Goal: Information Seeking & Learning: Understand process/instructions

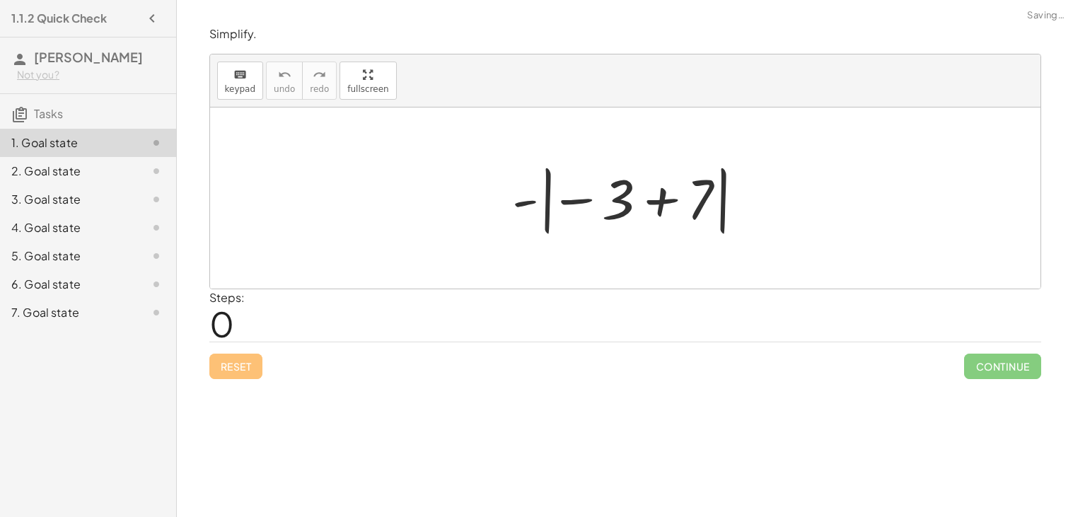
click at [644, 207] on div at bounding box center [631, 198] width 252 height 79
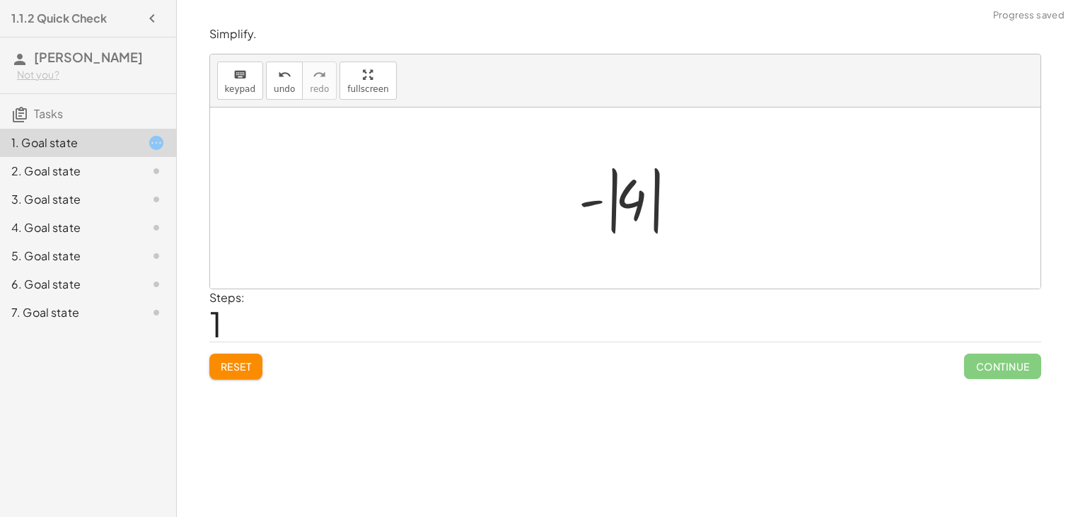
click at [631, 208] on div at bounding box center [630, 198] width 119 height 79
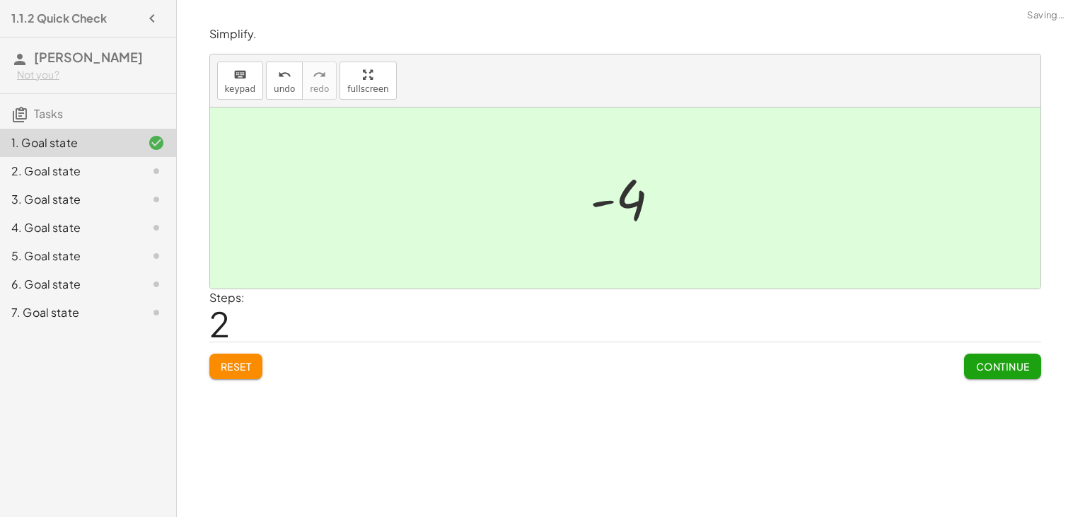
click at [964, 360] on button "Continue" at bounding box center [1002, 366] width 76 height 25
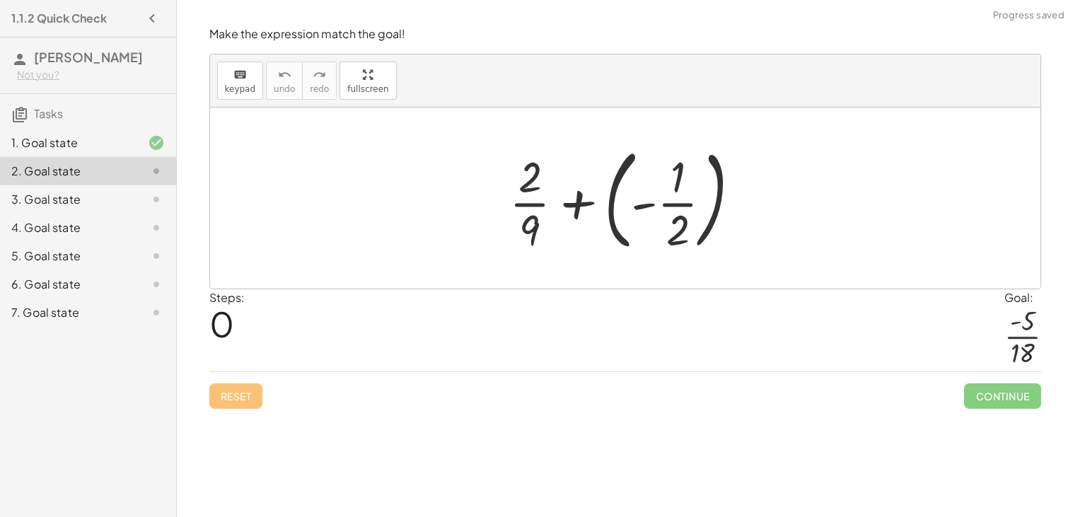
click at [644, 196] on div at bounding box center [630, 197] width 257 height 117
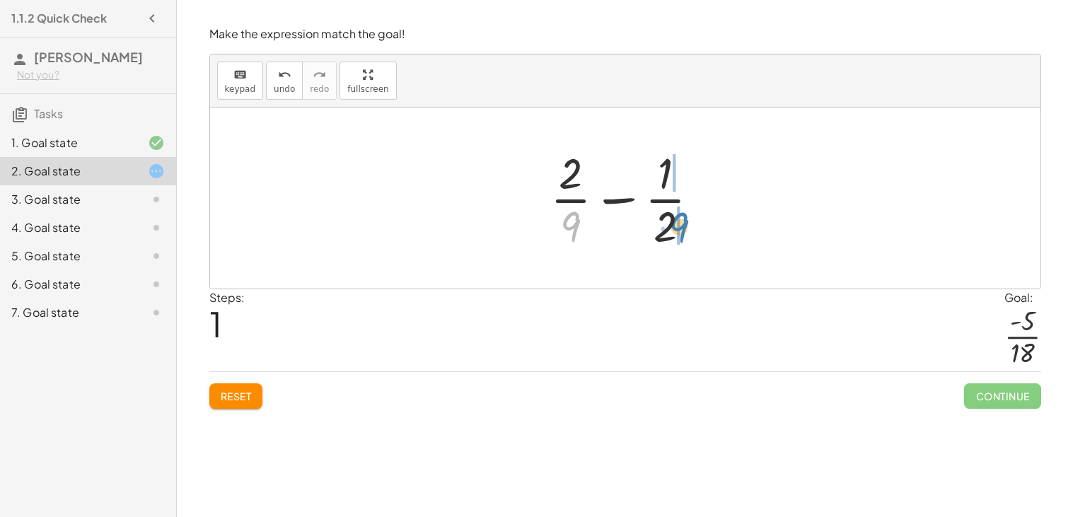
drag, startPoint x: 575, startPoint y: 217, endPoint x: 683, endPoint y: 216, distance: 107.5
click at [683, 216] on div at bounding box center [630, 198] width 175 height 109
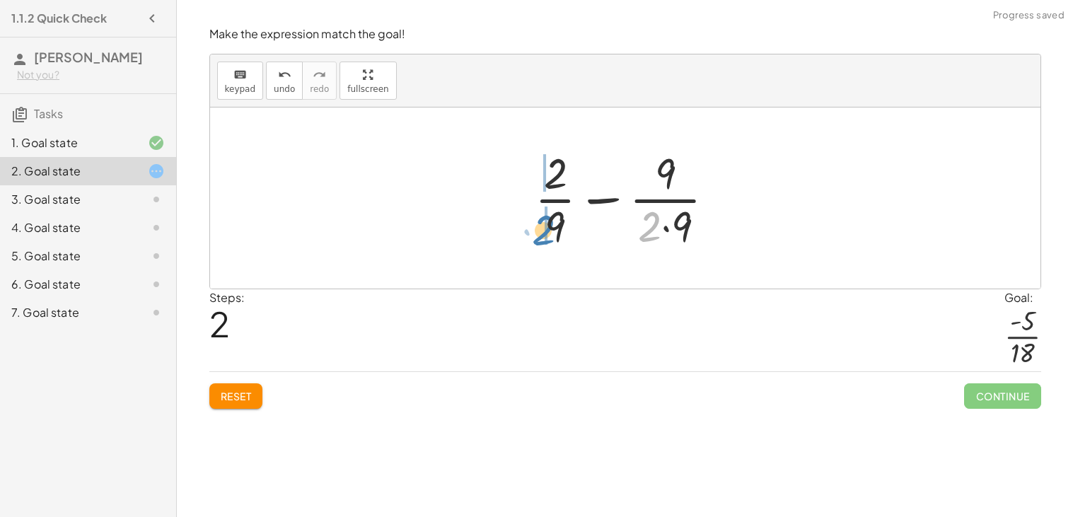
drag, startPoint x: 651, startPoint y: 219, endPoint x: 545, endPoint y: 222, distance: 105.4
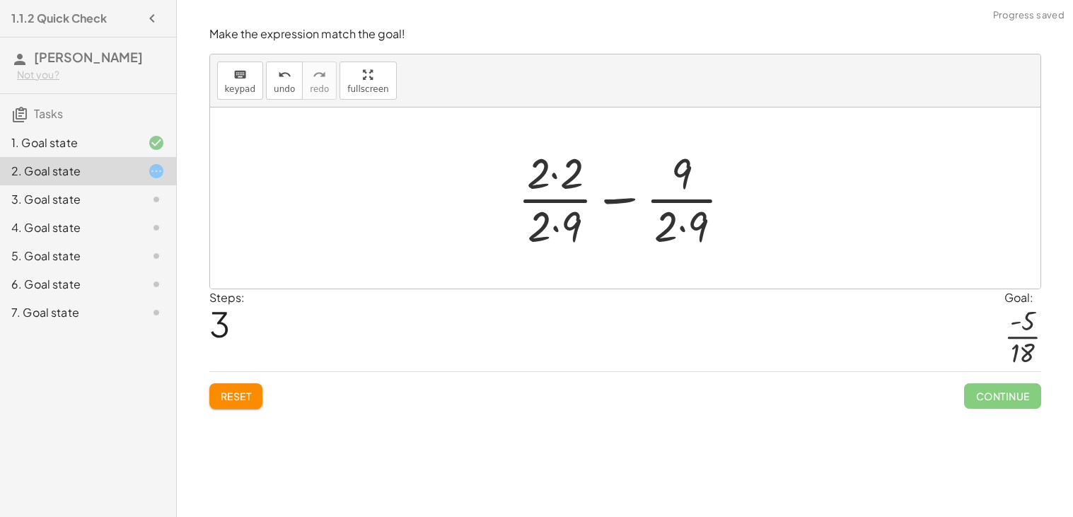
click at [554, 173] on div at bounding box center [630, 198] width 239 height 109
click at [555, 220] on div at bounding box center [630, 198] width 237 height 109
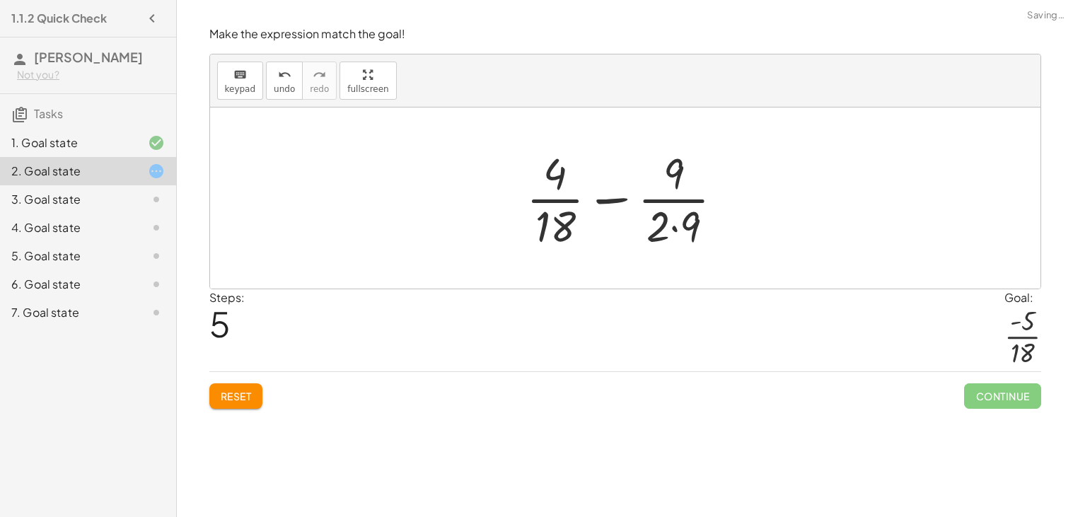
click at [682, 226] on div at bounding box center [630, 198] width 223 height 109
click at [612, 204] on div at bounding box center [630, 198] width 209 height 109
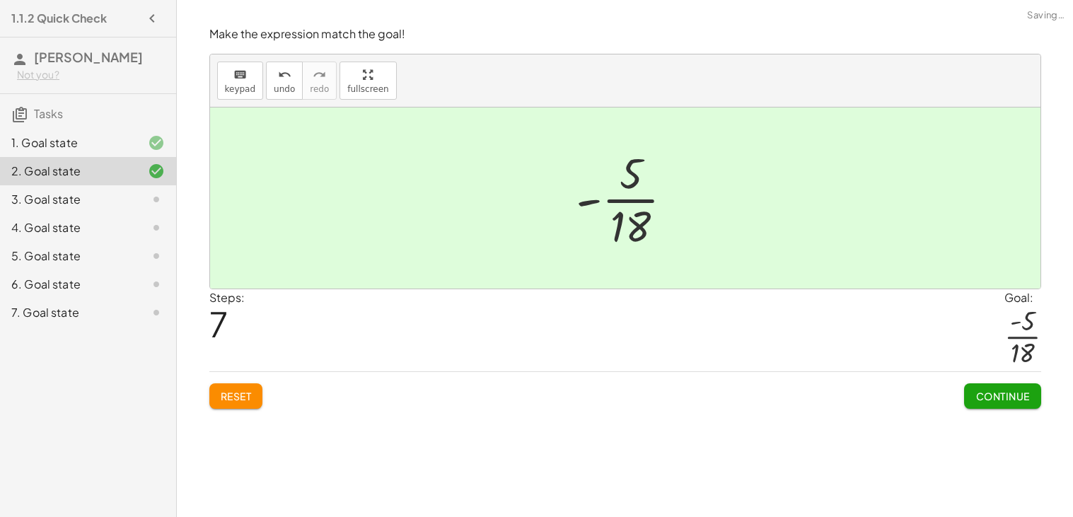
click at [983, 388] on button "Continue" at bounding box center [1002, 395] width 76 height 25
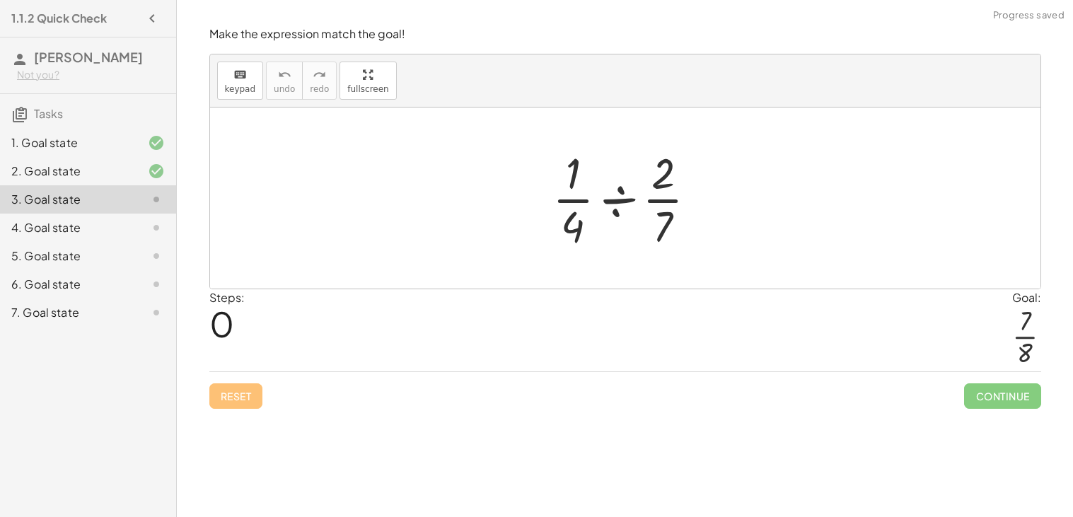
click at [619, 200] on div at bounding box center [630, 198] width 170 height 109
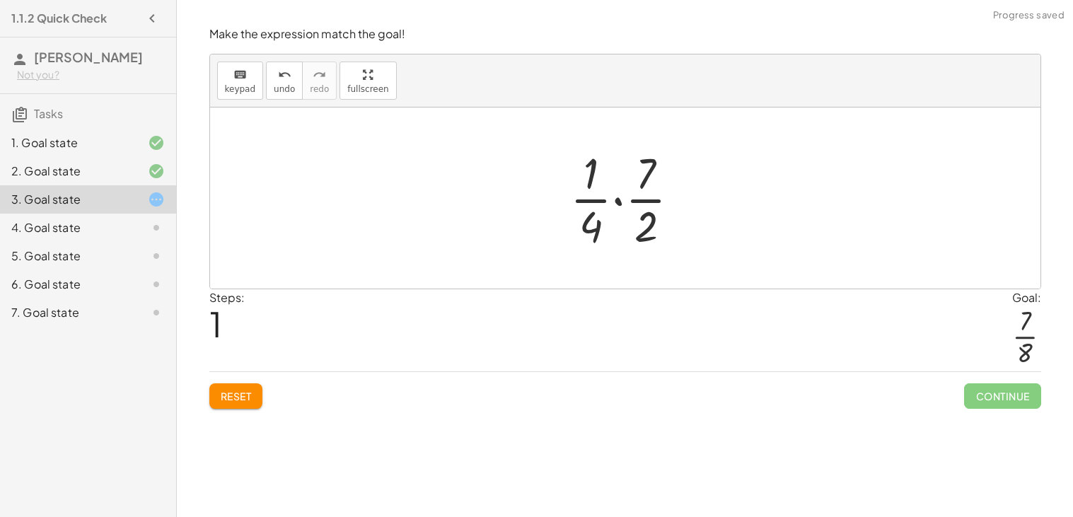
click at [620, 201] on div at bounding box center [631, 198] width 136 height 109
click at [624, 221] on div at bounding box center [631, 198] width 114 height 109
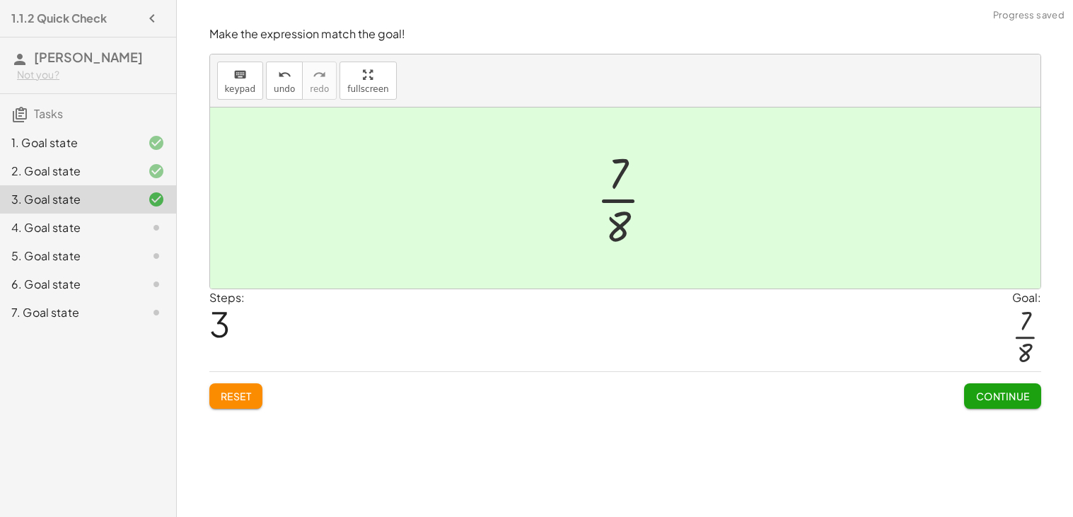
click at [999, 397] on span "Continue" at bounding box center [1002, 396] width 54 height 13
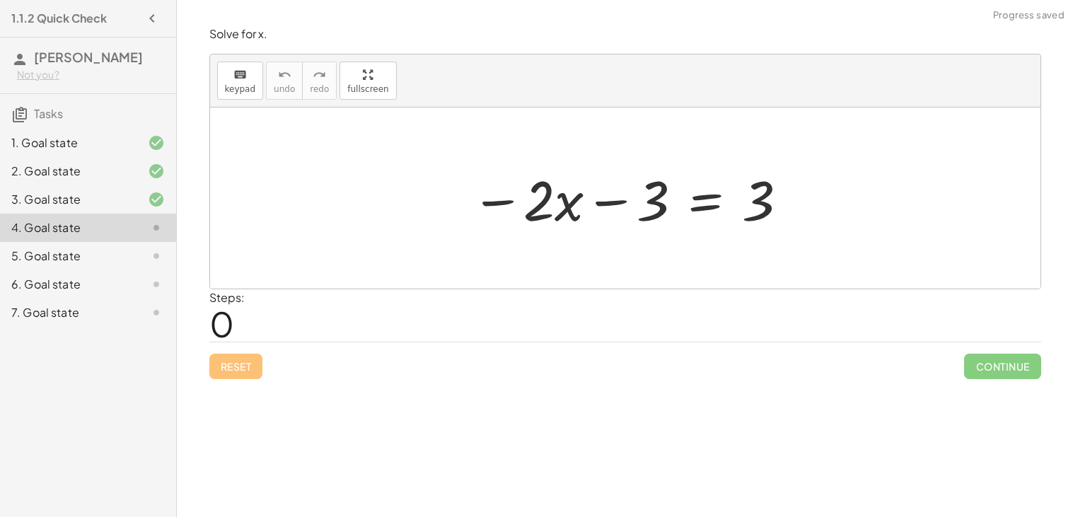
click at [714, 204] on div at bounding box center [630, 198] width 333 height 73
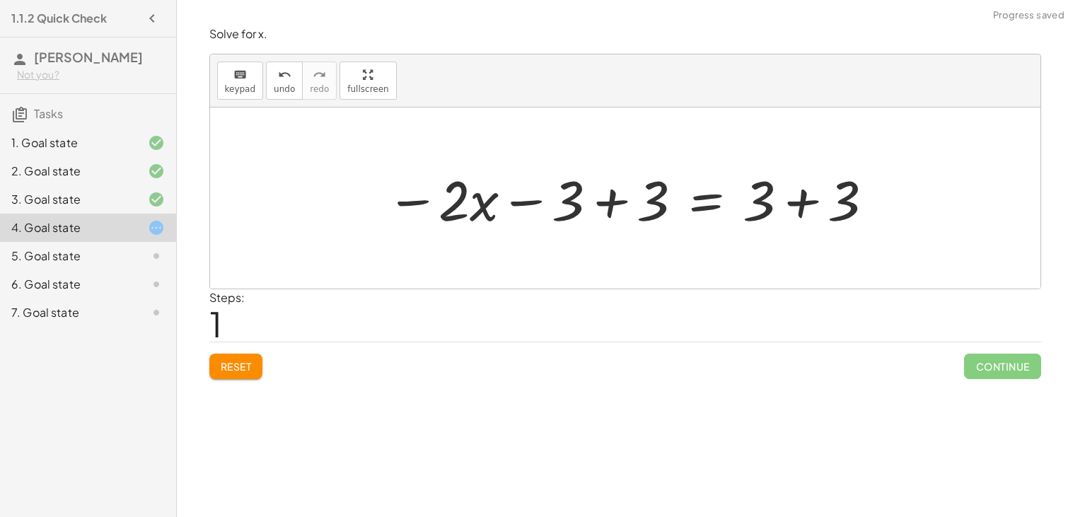
click at [587, 197] on div at bounding box center [631, 198] width 504 height 73
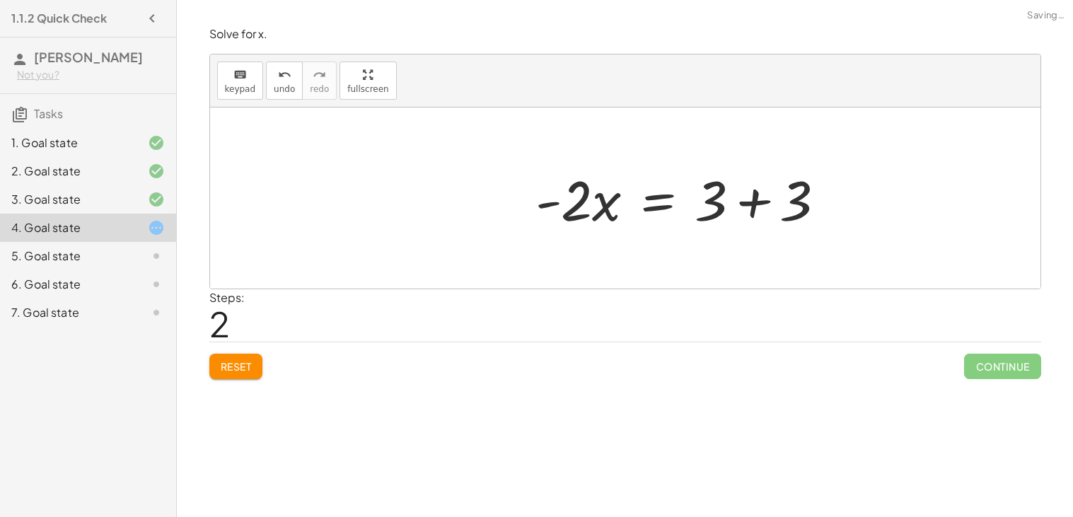
click at [786, 199] on div at bounding box center [686, 198] width 316 height 73
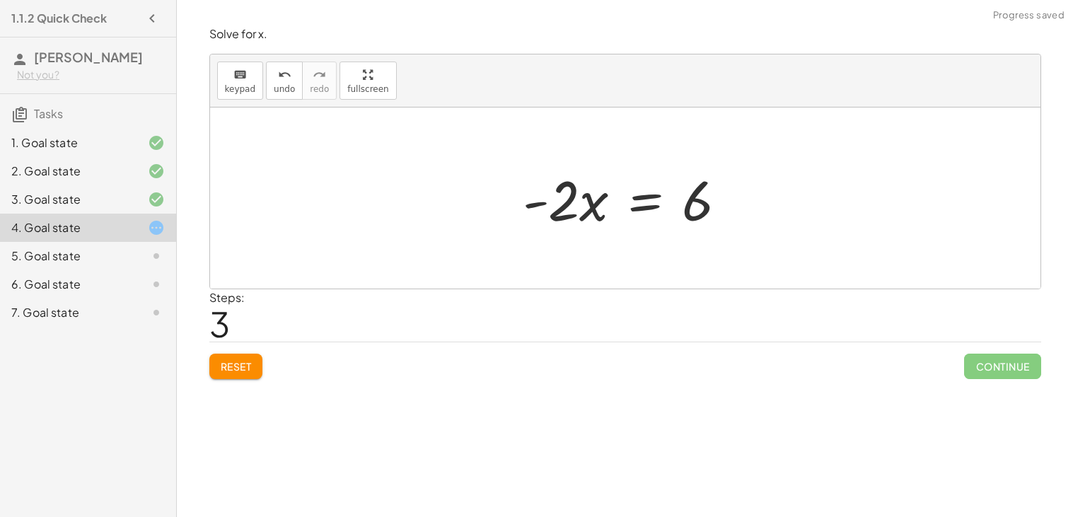
click at [637, 203] on div at bounding box center [631, 198] width 230 height 73
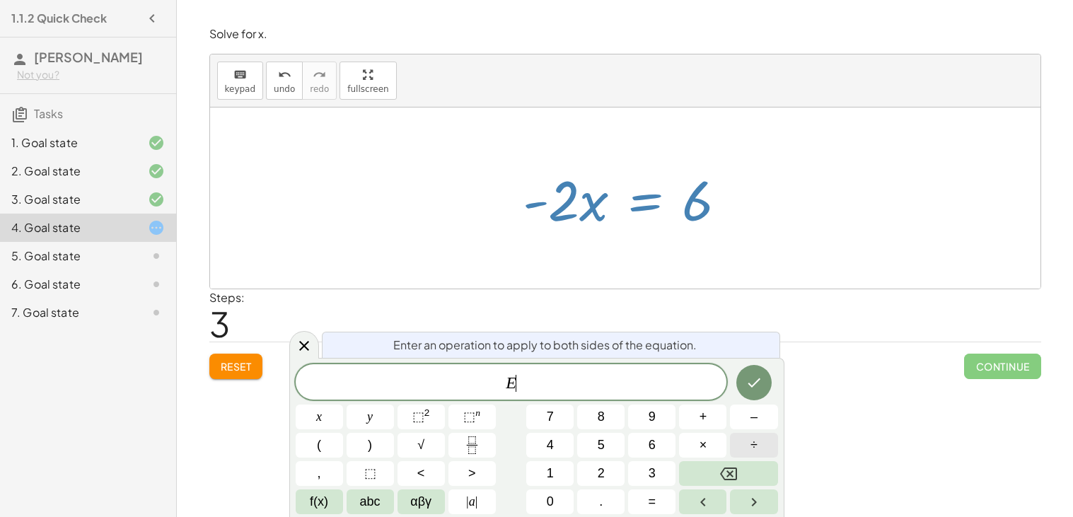
click at [760, 455] on button "÷" at bounding box center [753, 445] width 47 height 25
click at [750, 423] on span "–" at bounding box center [753, 416] width 7 height 19
click at [595, 461] on button "2" at bounding box center [600, 473] width 47 height 25
click at [755, 397] on button "Done" at bounding box center [753, 382] width 35 height 35
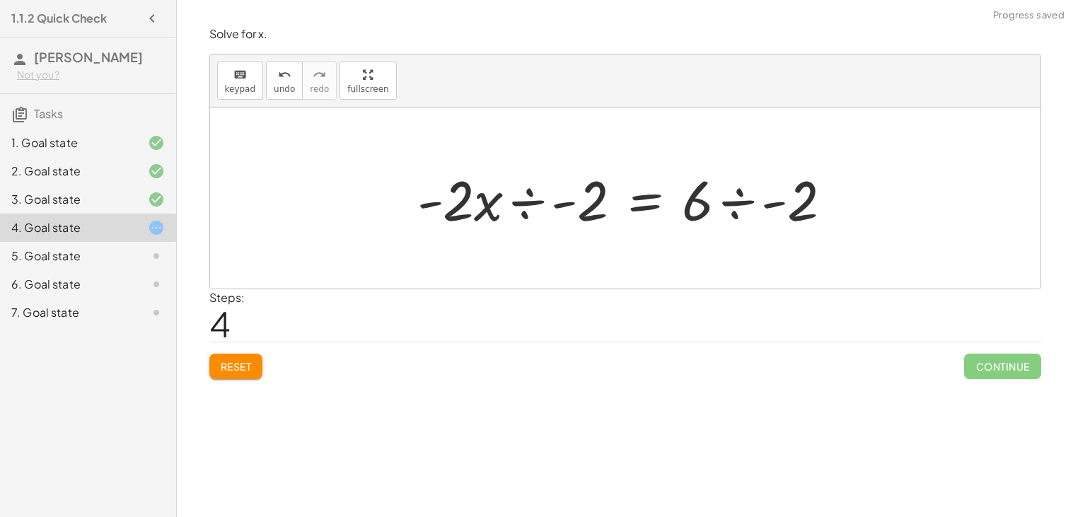
click at [736, 204] on div at bounding box center [630, 198] width 440 height 73
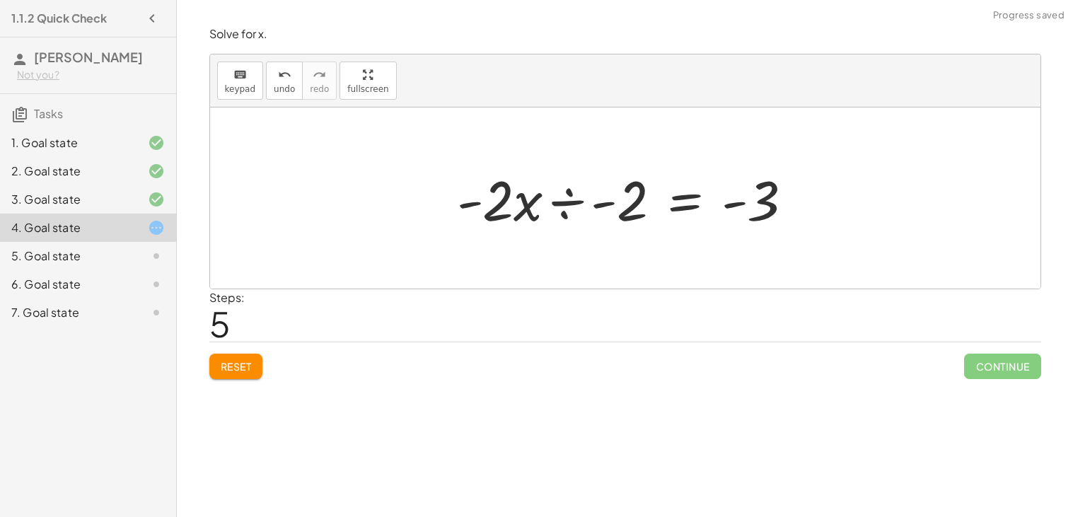
click at [611, 199] on div at bounding box center [631, 198] width 362 height 73
click at [571, 202] on div at bounding box center [630, 198] width 310 height 73
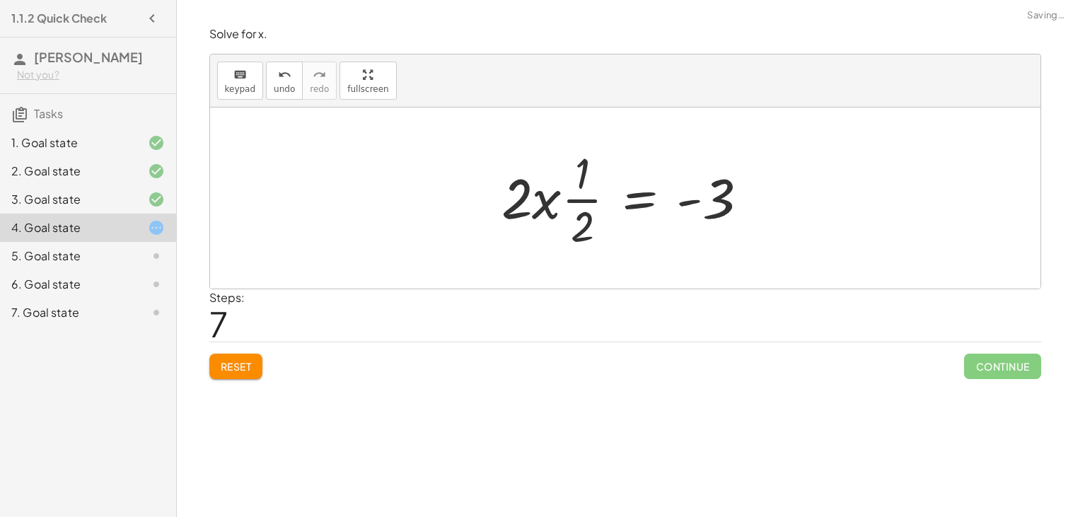
click at [593, 210] on div at bounding box center [630, 198] width 272 height 109
drag, startPoint x: 581, startPoint y: 226, endPoint x: 576, endPoint y: 182, distance: 44.8
click at [576, 182] on div at bounding box center [630, 198] width 272 height 109
click at [581, 191] on div at bounding box center [630, 198] width 272 height 109
click at [269, 80] on button "undo undo" at bounding box center [284, 81] width 37 height 38
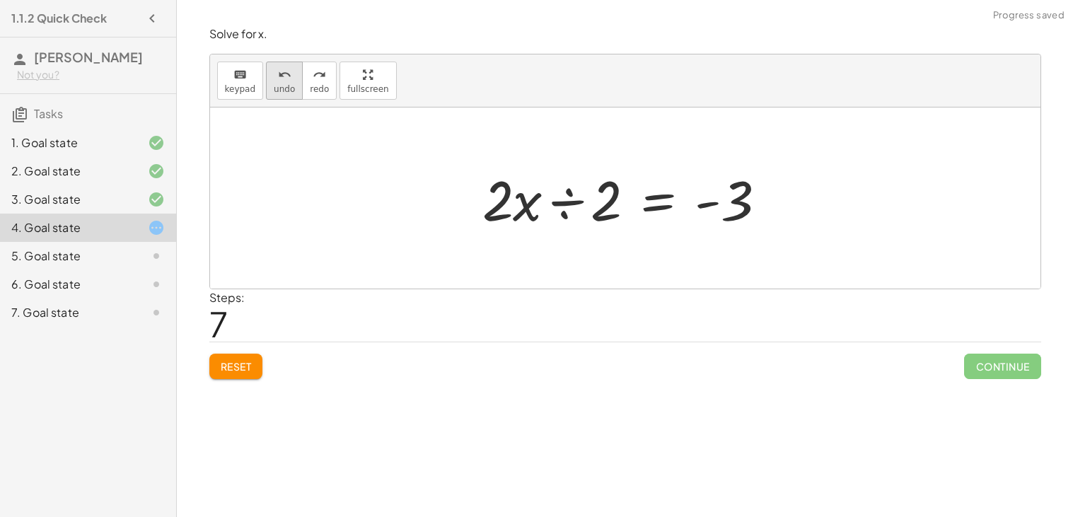
click at [283, 84] on span "undo" at bounding box center [284, 89] width 21 height 10
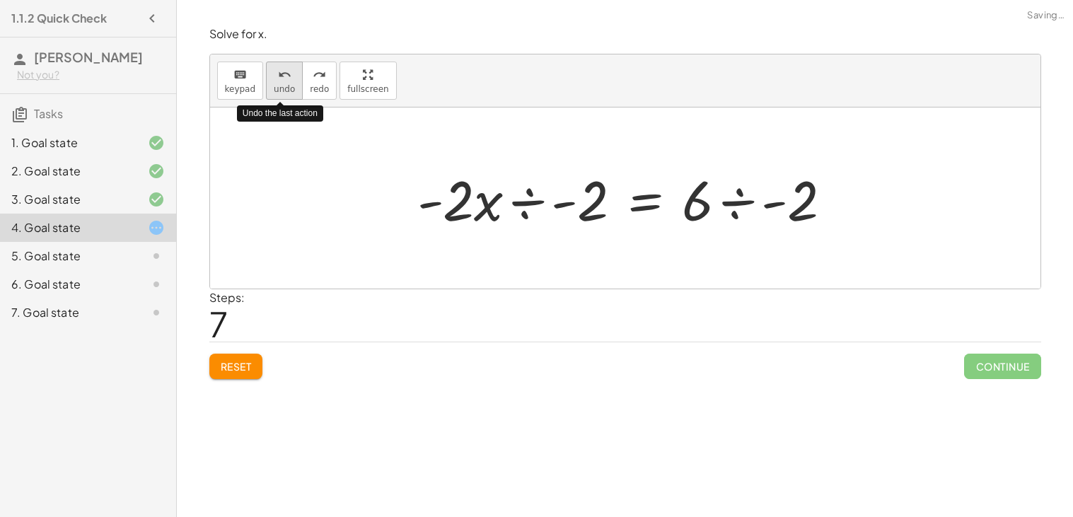
click at [283, 84] on span "undo" at bounding box center [284, 89] width 21 height 10
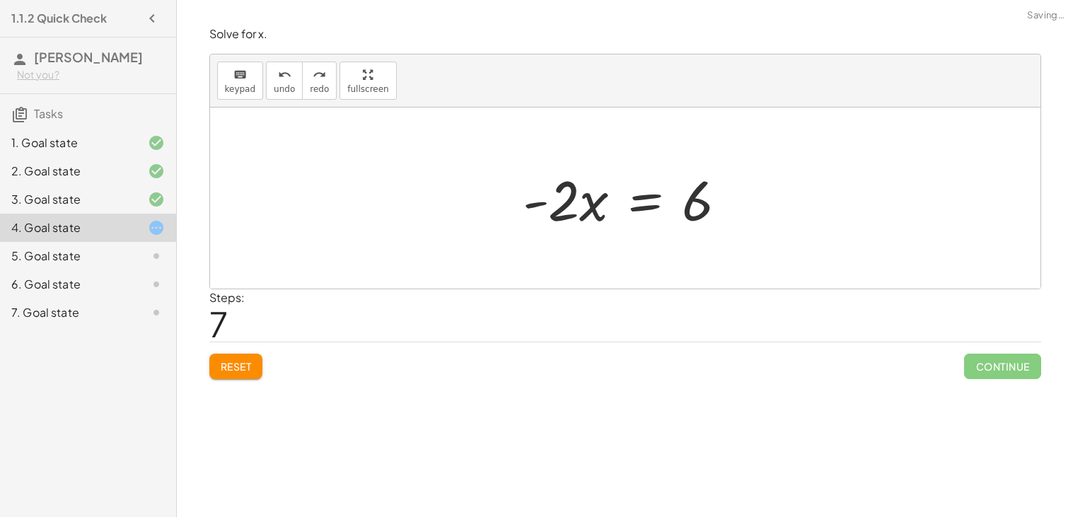
click at [639, 208] on div at bounding box center [631, 198] width 230 height 73
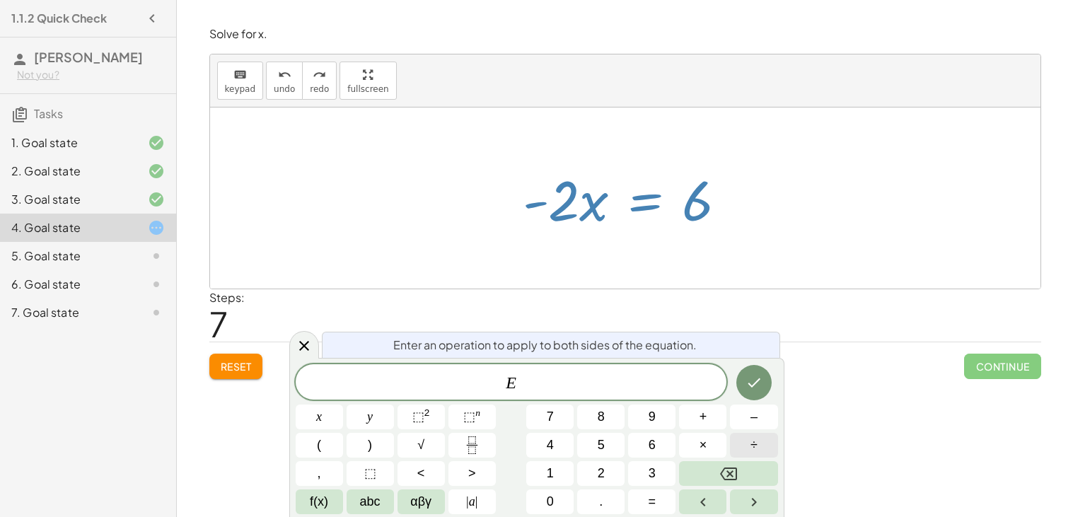
click at [750, 441] on span "÷" at bounding box center [753, 445] width 7 height 19
click at [598, 465] on span "2" at bounding box center [601, 473] width 7 height 19
click at [747, 389] on icon "Done" at bounding box center [753, 382] width 17 height 17
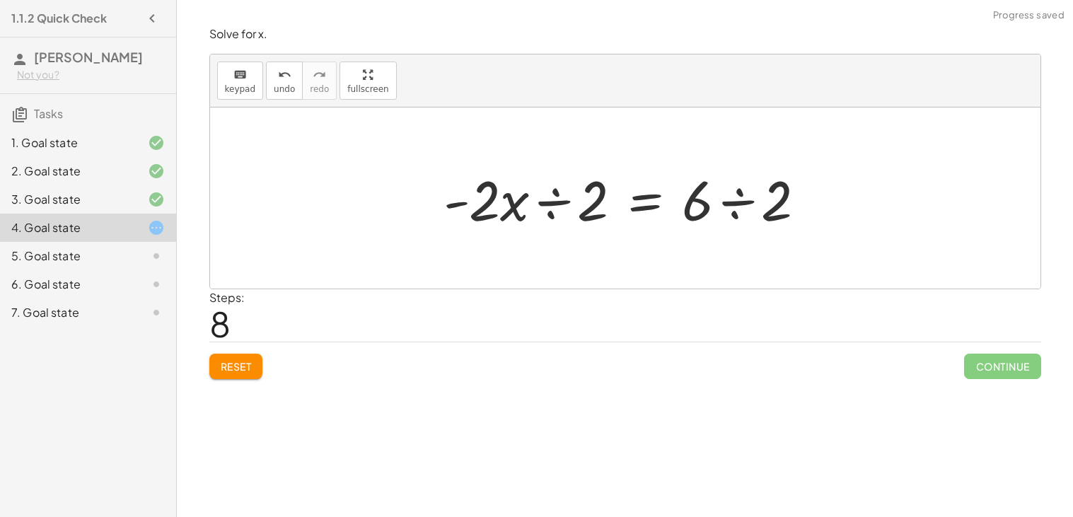
click at [536, 210] on div at bounding box center [630, 198] width 388 height 73
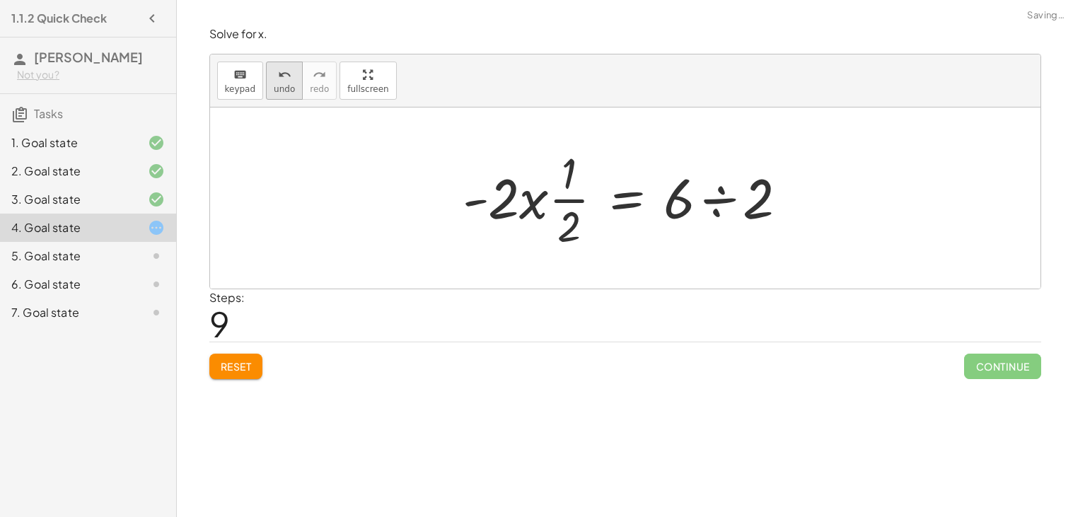
click at [278, 79] on icon "undo" at bounding box center [284, 74] width 13 height 17
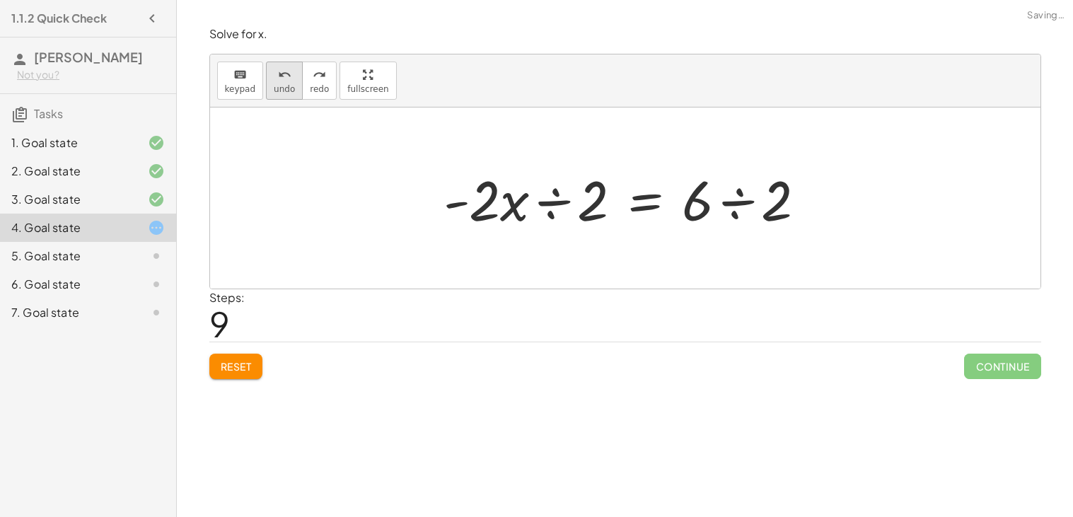
click at [279, 79] on icon "undo" at bounding box center [284, 74] width 13 height 17
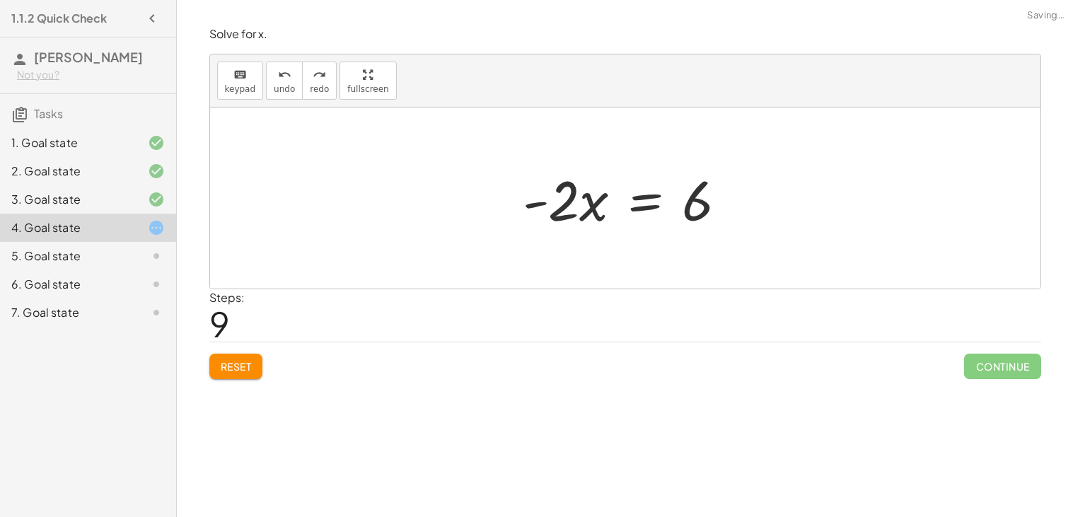
click at [650, 199] on div at bounding box center [631, 198] width 230 height 73
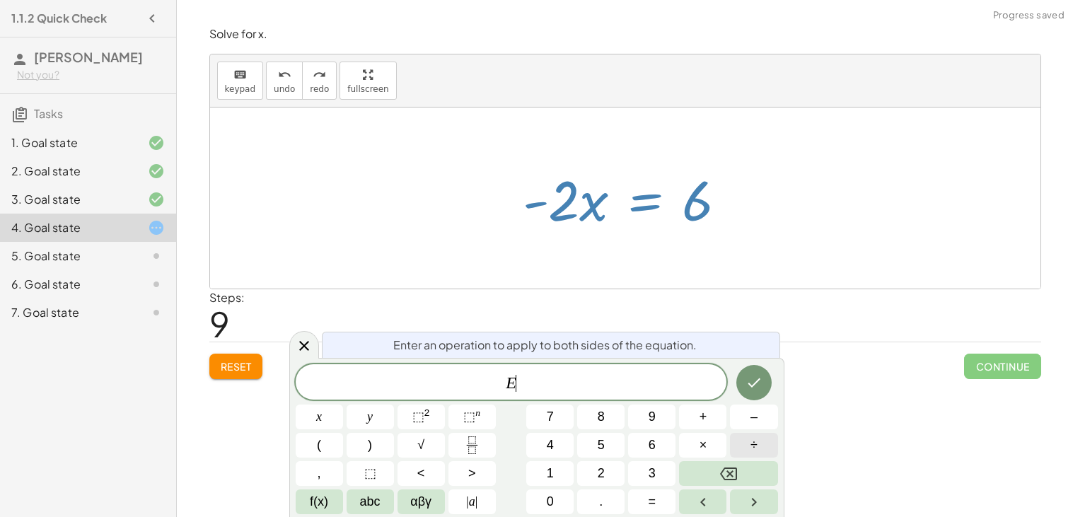
click at [743, 440] on button "÷" at bounding box center [753, 445] width 47 height 25
click at [734, 408] on button "–" at bounding box center [753, 417] width 47 height 25
click at [587, 480] on button "2" at bounding box center [600, 473] width 47 height 25
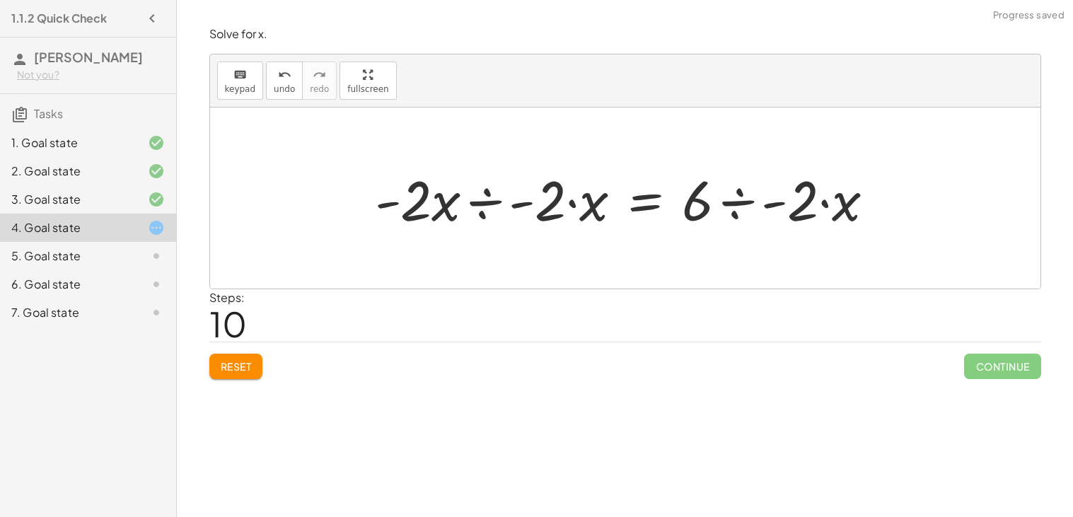
click at [490, 195] on div at bounding box center [630, 198] width 525 height 73
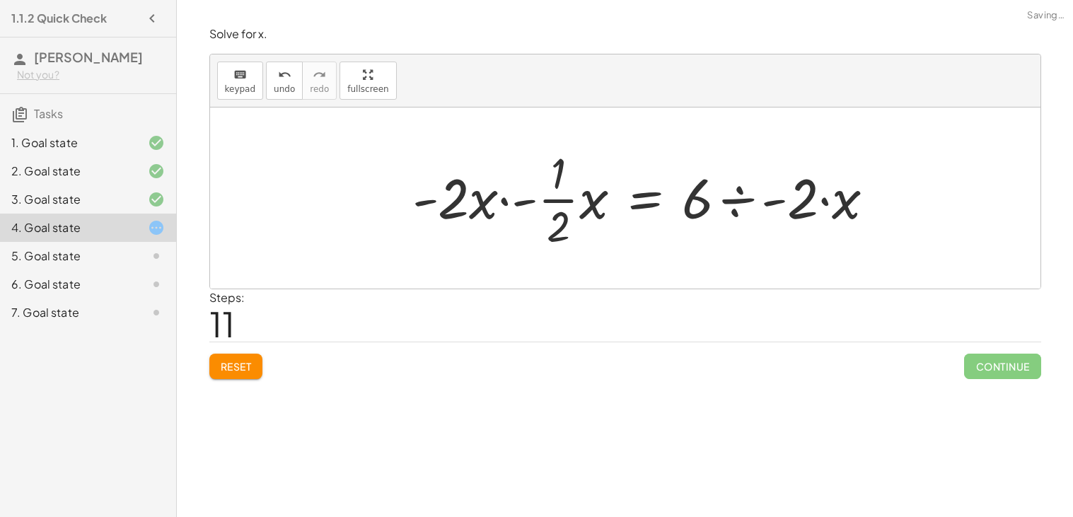
click at [508, 202] on div at bounding box center [649, 198] width 488 height 109
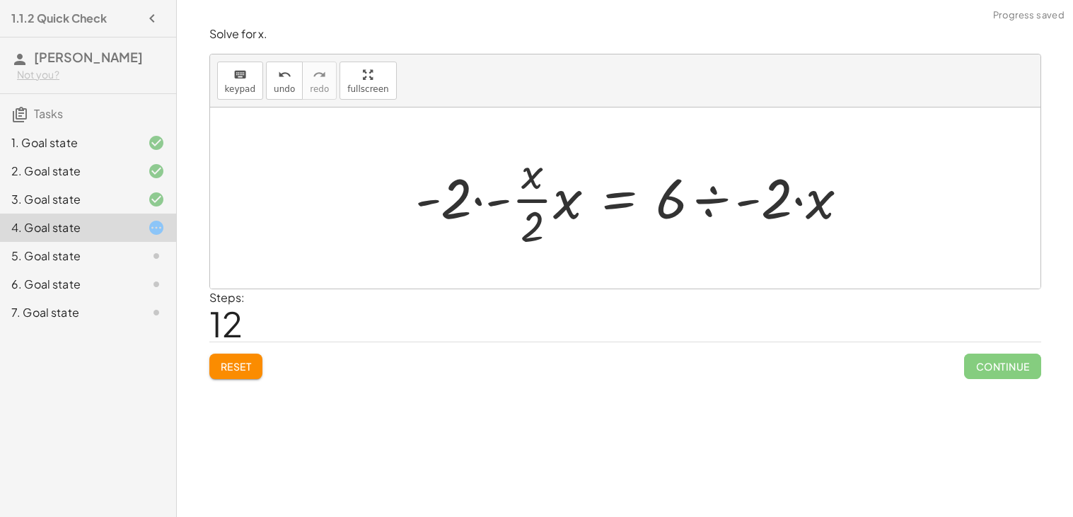
click at [523, 192] on div at bounding box center [637, 198] width 458 height 109
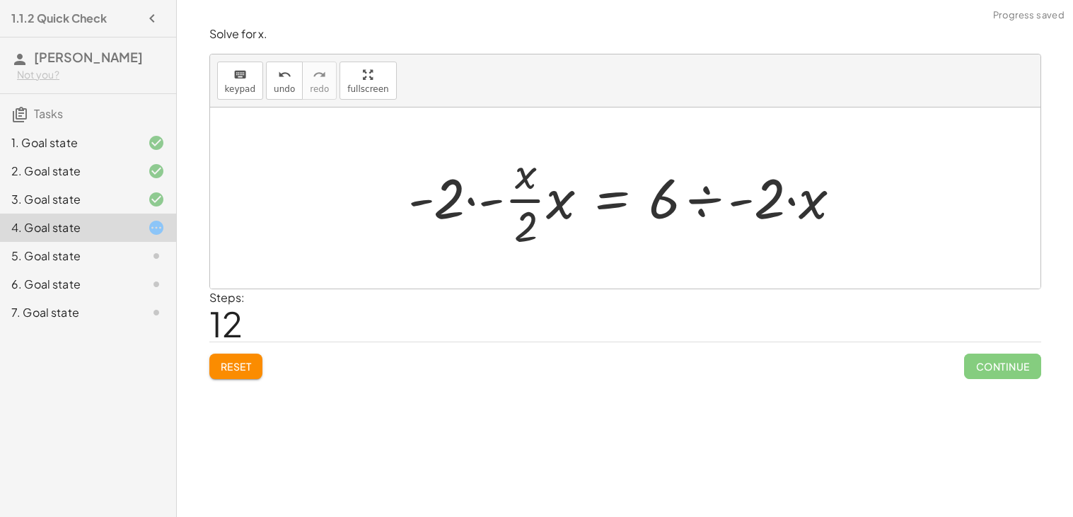
click at [478, 204] on div at bounding box center [630, 198] width 458 height 109
click at [493, 199] on div at bounding box center [645, 198] width 429 height 109
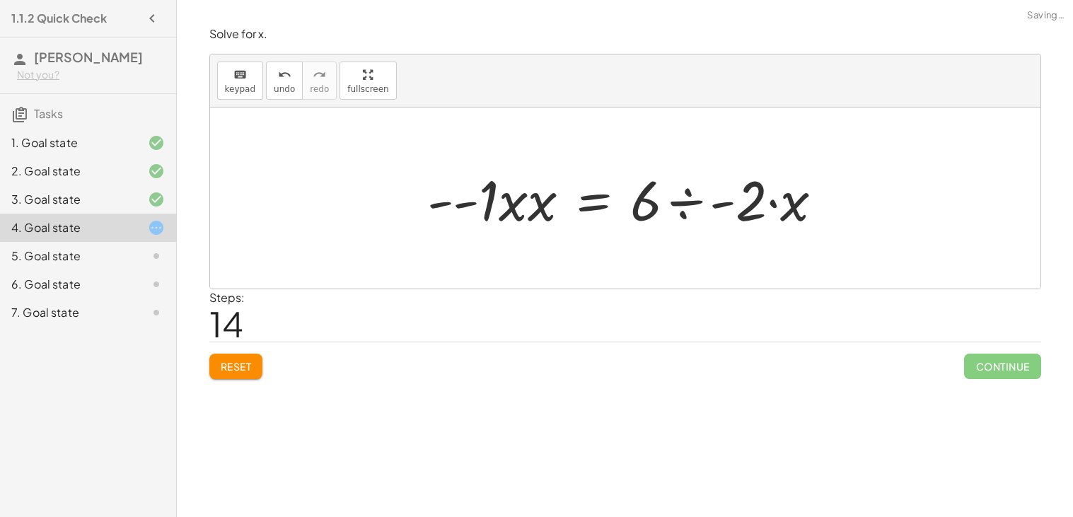
click at [494, 204] on div at bounding box center [630, 198] width 421 height 73
click at [503, 207] on div at bounding box center [656, 198] width 369 height 73
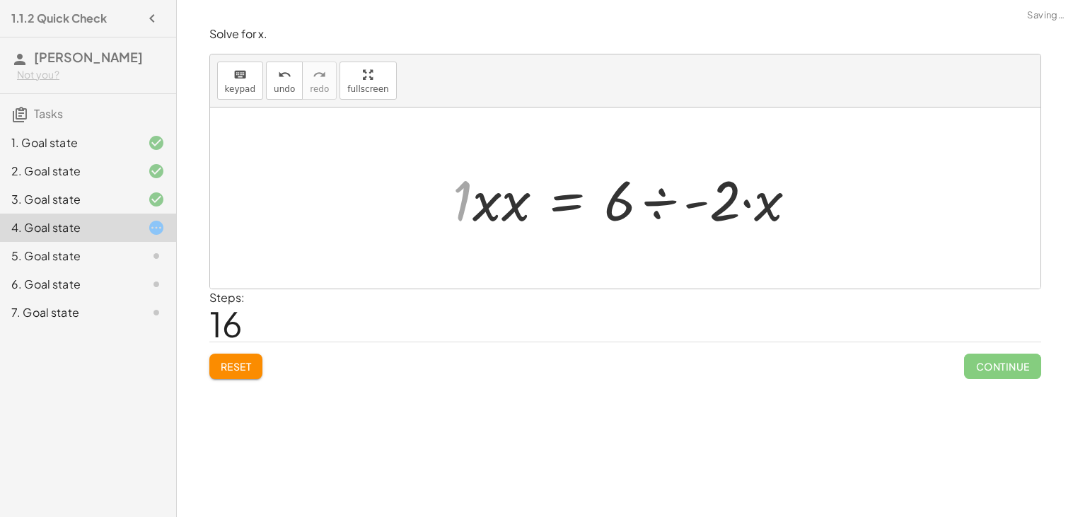
click at [509, 208] on div at bounding box center [639, 198] width 349 height 73
click at [509, 208] on div at bounding box center [645, 198] width 339 height 73
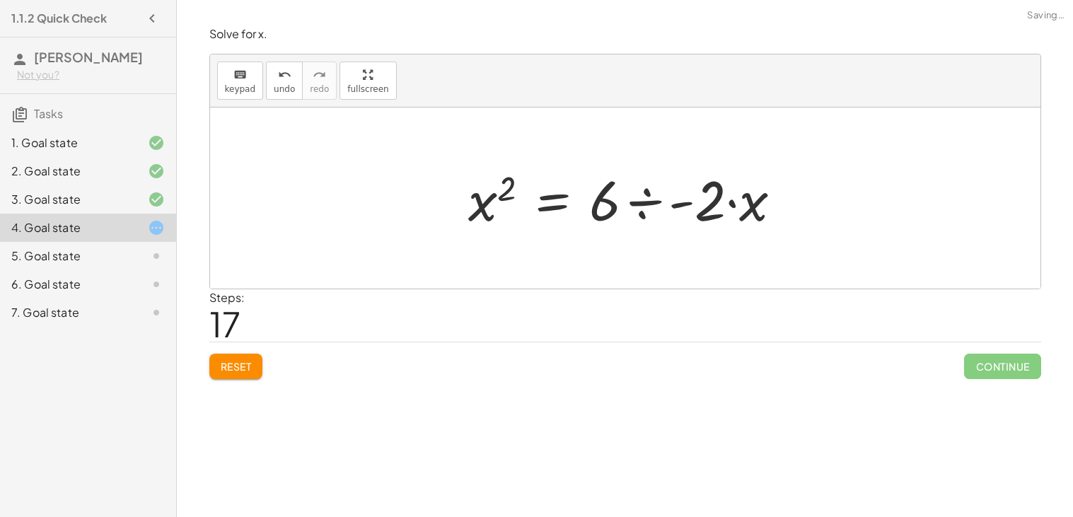
click at [495, 202] on div at bounding box center [630, 198] width 339 height 73
click at [692, 209] on div at bounding box center [630, 198] width 339 height 73
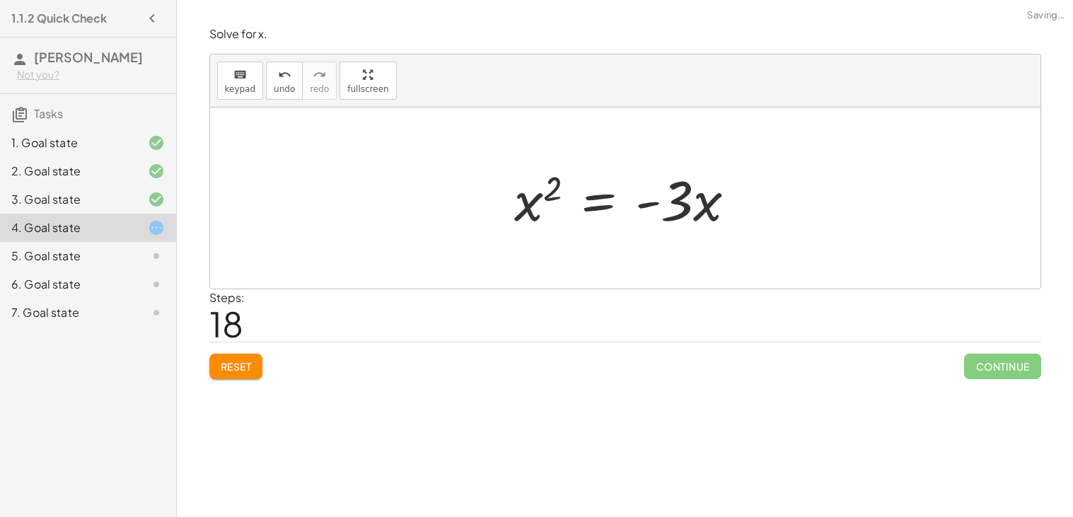
click at [683, 211] on div at bounding box center [631, 198] width 248 height 73
click at [671, 207] on div at bounding box center [631, 198] width 248 height 73
click at [606, 208] on div at bounding box center [631, 198] width 248 height 73
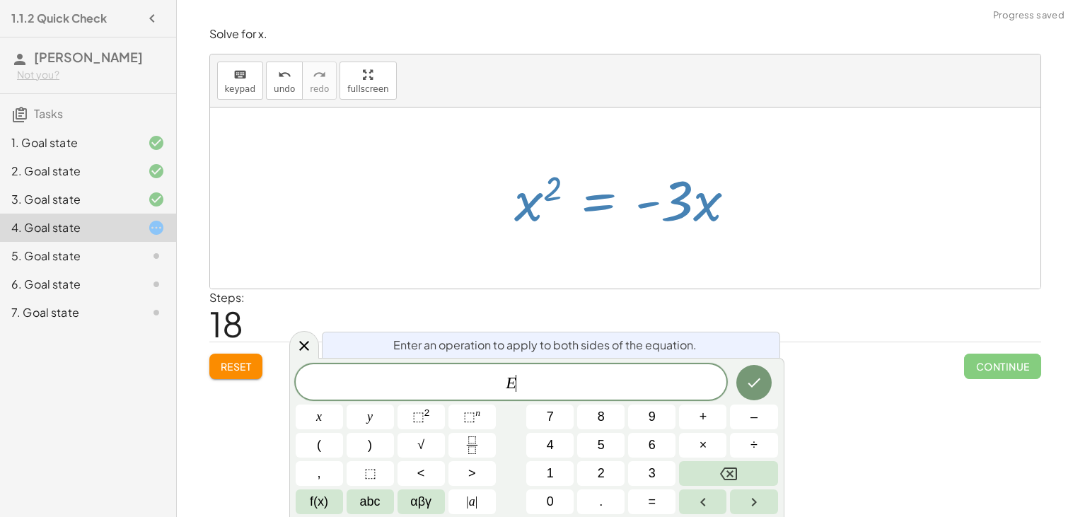
click at [227, 377] on button "Reset" at bounding box center [236, 366] width 54 height 25
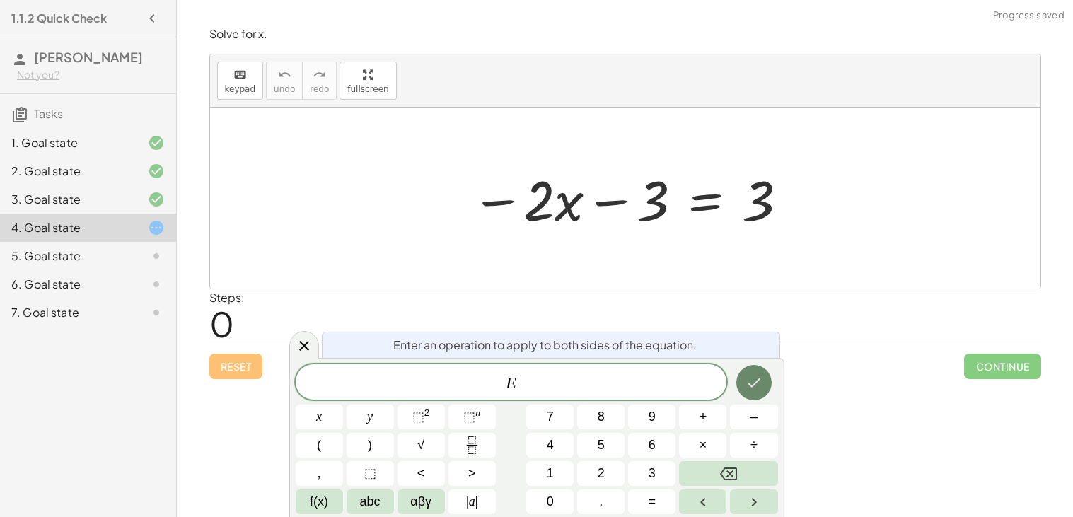
click at [737, 388] on button "Done" at bounding box center [753, 382] width 35 height 35
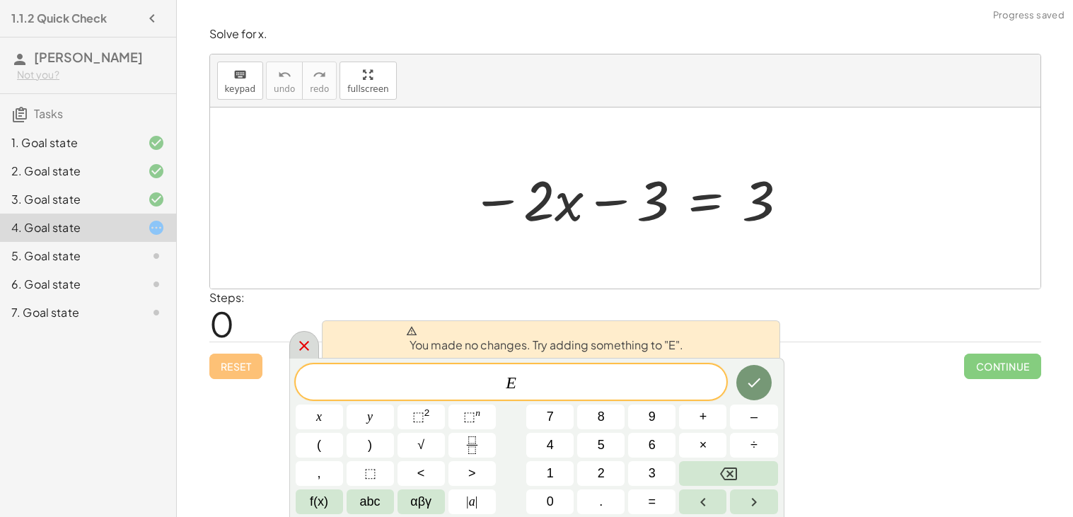
click at [303, 342] on icon at bounding box center [304, 345] width 17 height 17
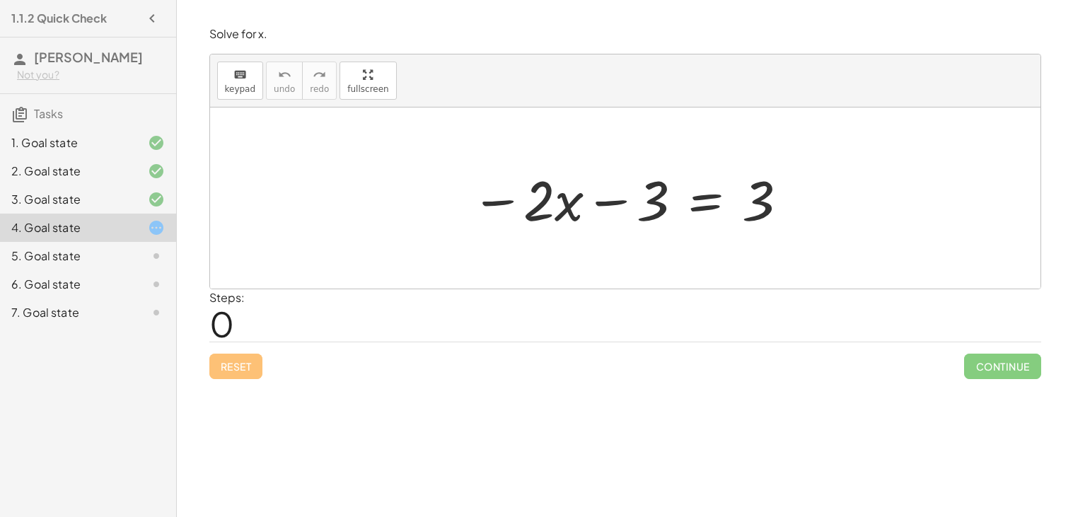
click at [710, 197] on div at bounding box center [630, 198] width 333 height 73
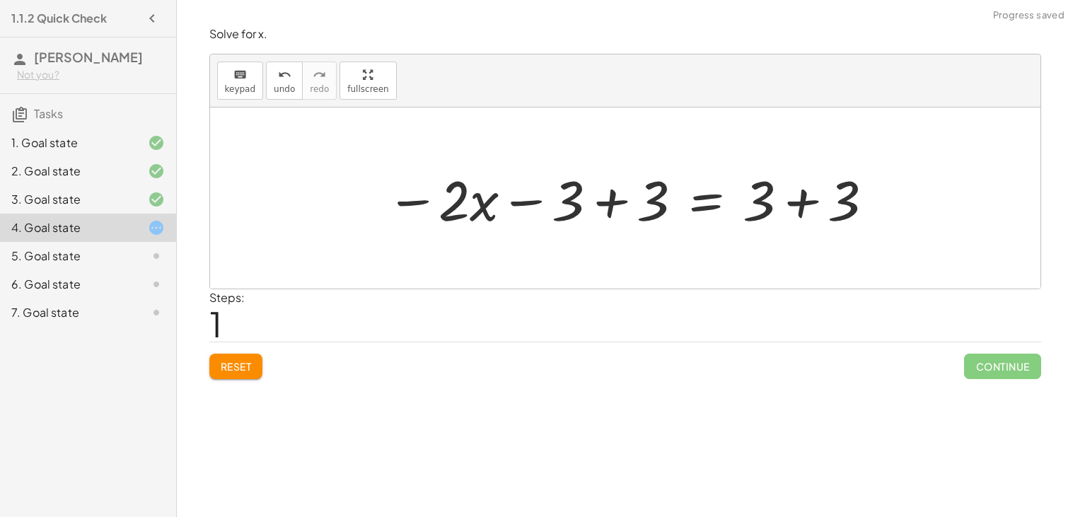
click at [823, 205] on div at bounding box center [631, 198] width 504 height 73
click at [611, 208] on div at bounding box center [587, 198] width 417 height 73
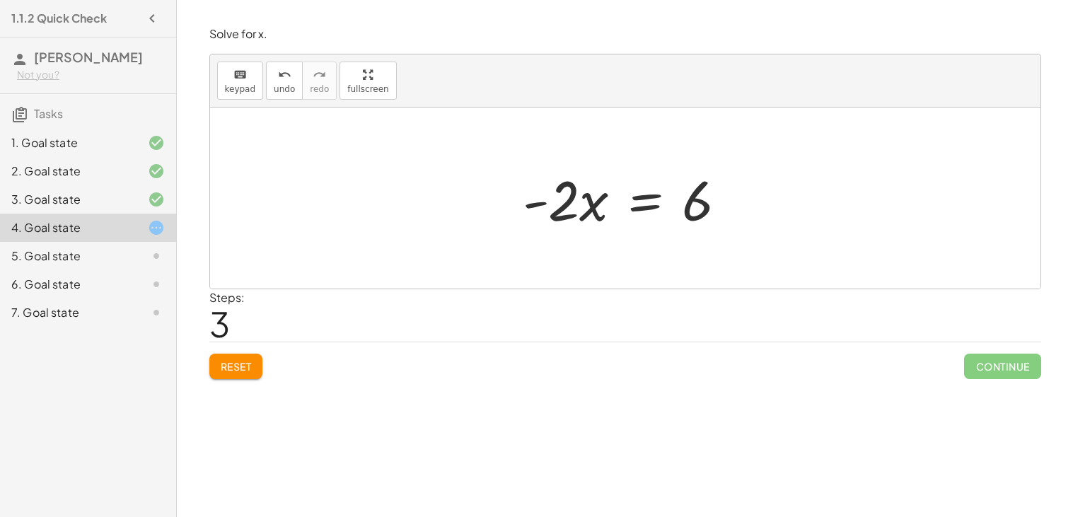
click at [640, 212] on div at bounding box center [631, 198] width 230 height 73
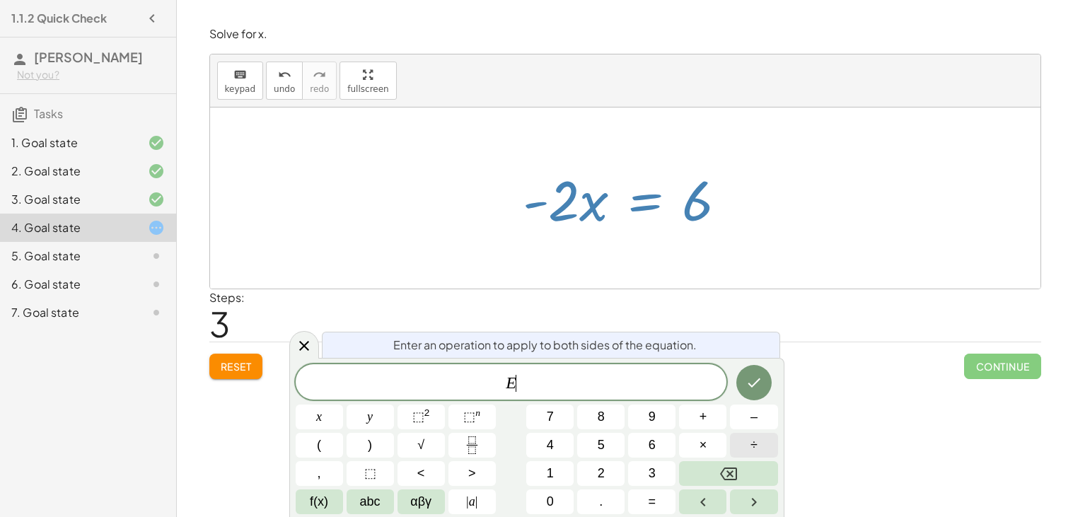
click at [754, 439] on span "÷" at bounding box center [753, 445] width 7 height 19
click at [610, 472] on button "2" at bounding box center [600, 473] width 47 height 25
click at [709, 468] on button "Backspace" at bounding box center [728, 473] width 98 height 25
click at [746, 412] on button "–" at bounding box center [753, 417] width 47 height 25
click at [604, 465] on span "2" at bounding box center [601, 473] width 7 height 19
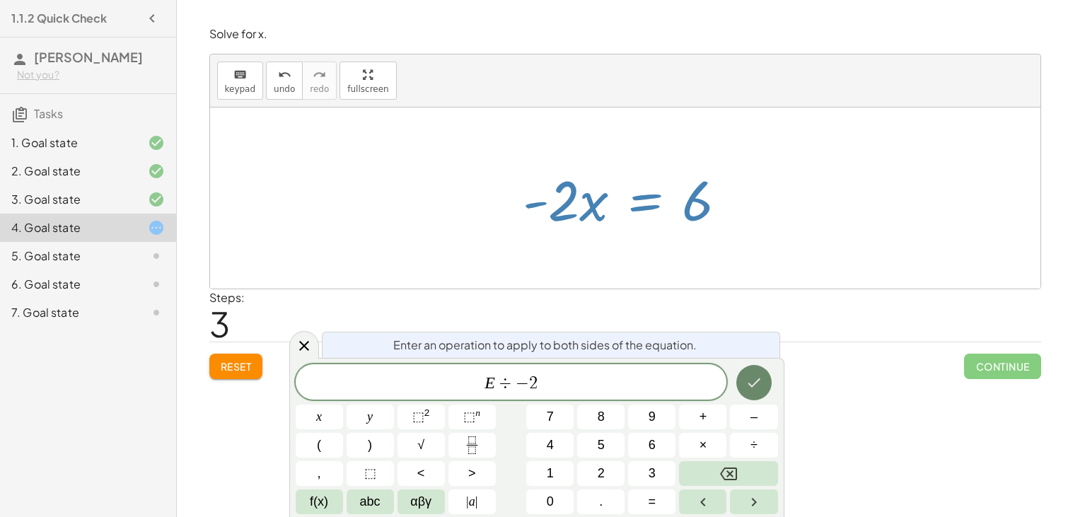
click at [750, 371] on button "Done" at bounding box center [753, 382] width 35 height 35
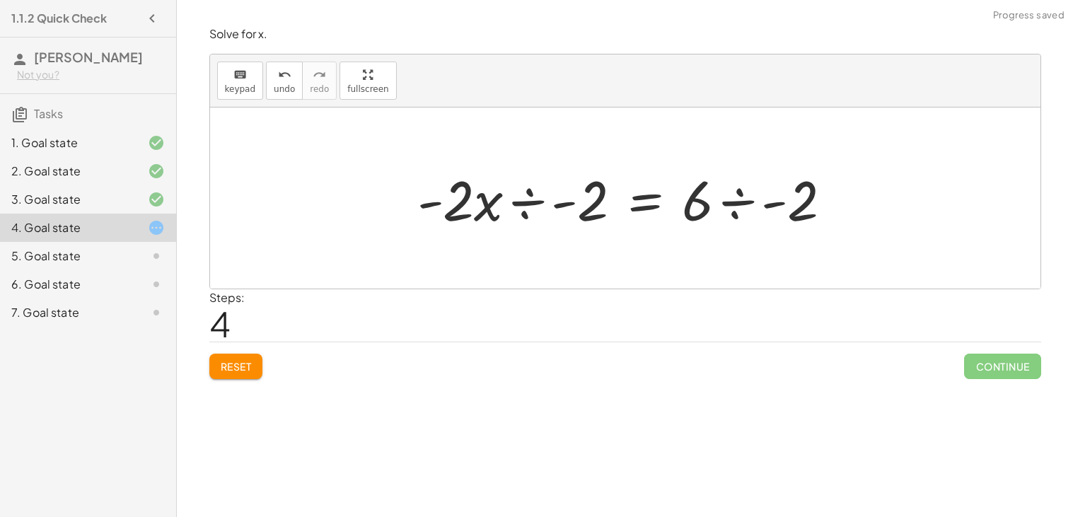
click at [765, 203] on div at bounding box center [630, 198] width 440 height 73
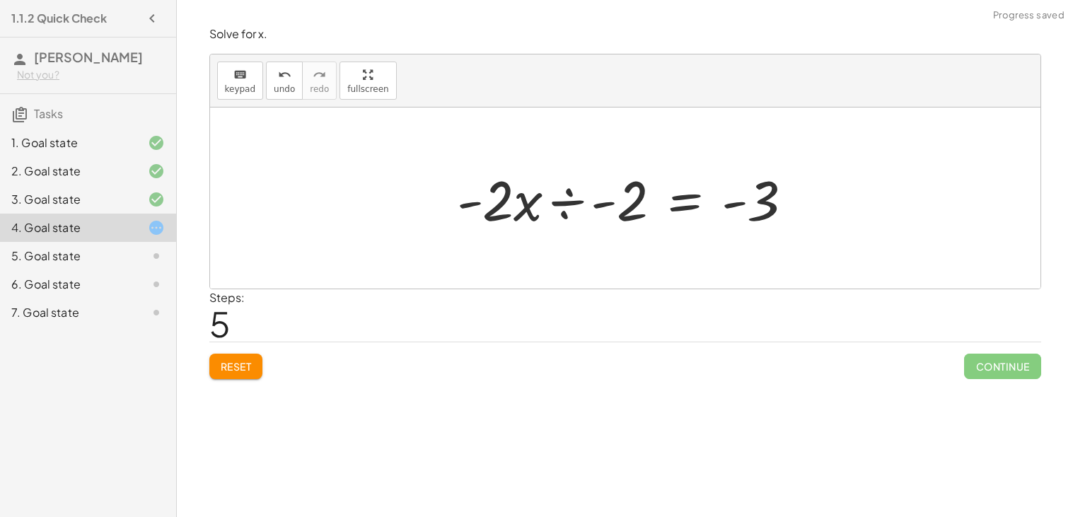
click at [593, 202] on div at bounding box center [631, 198] width 362 height 73
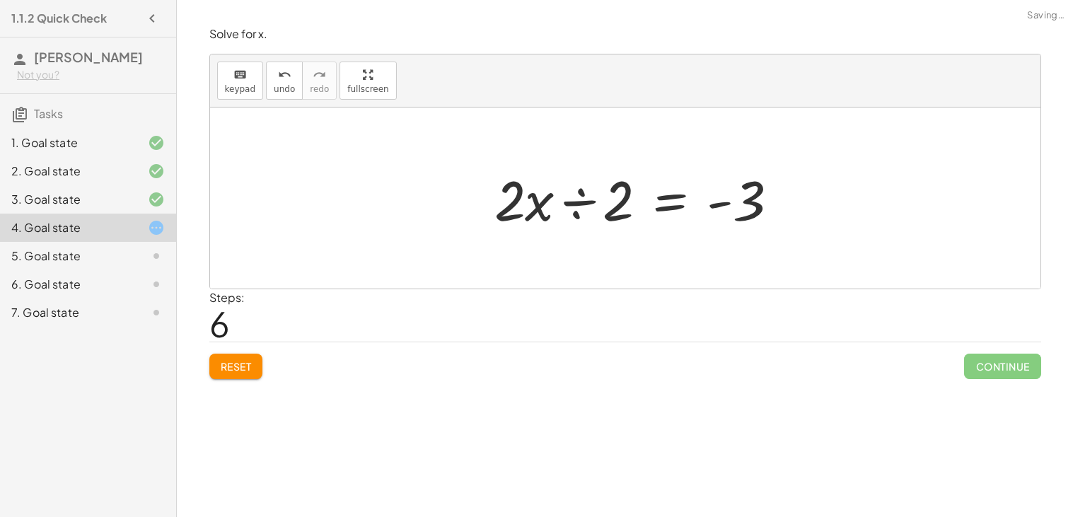
click at [576, 204] on div at bounding box center [642, 198] width 310 height 73
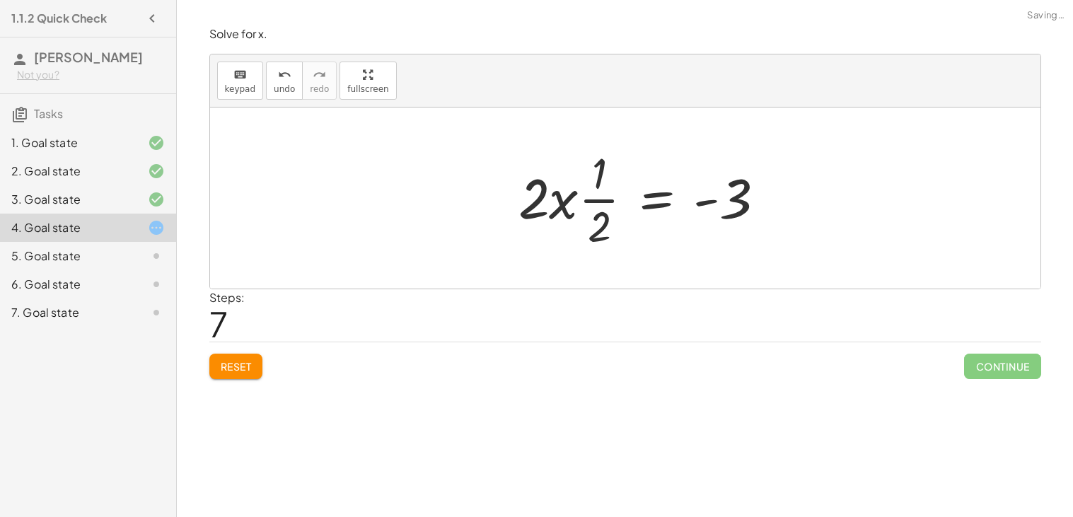
click at [557, 205] on div at bounding box center [647, 198] width 272 height 109
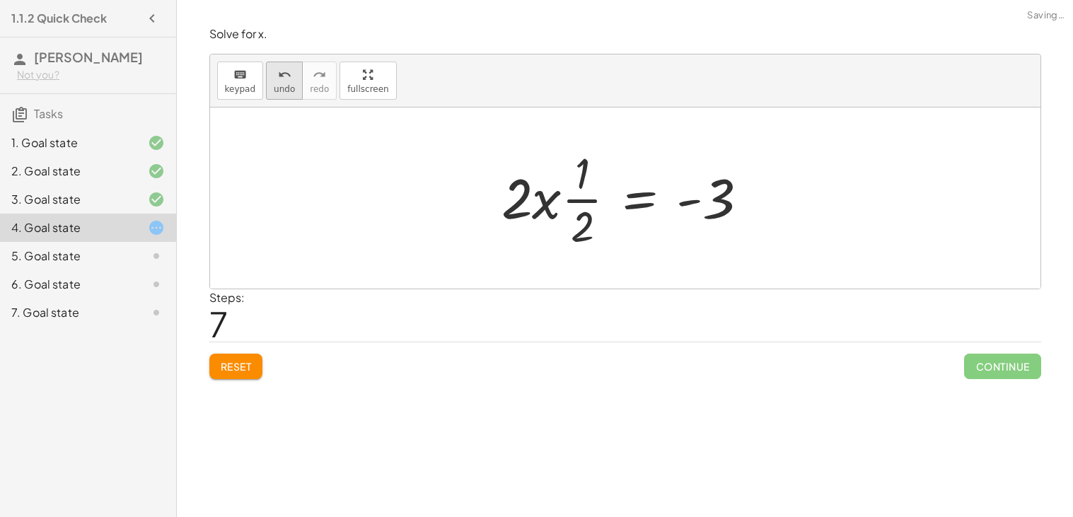
click at [289, 80] on div "undo" at bounding box center [284, 74] width 21 height 17
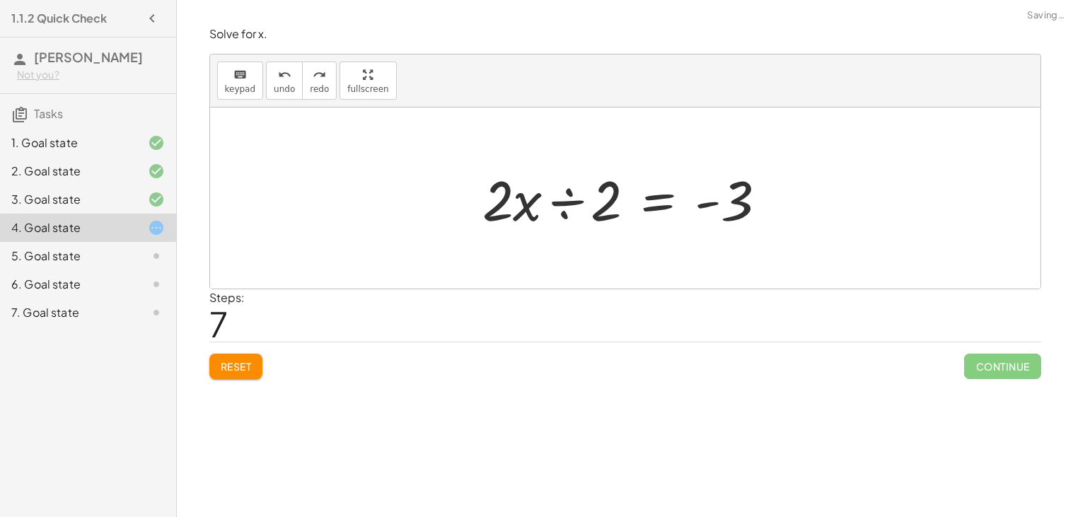
click at [489, 194] on div at bounding box center [630, 198] width 310 height 73
click at [503, 203] on div at bounding box center [630, 198] width 310 height 73
click at [523, 210] on div at bounding box center [630, 198] width 310 height 73
click at [712, 199] on div at bounding box center [630, 198] width 310 height 73
click at [581, 194] on div at bounding box center [630, 198] width 310 height 73
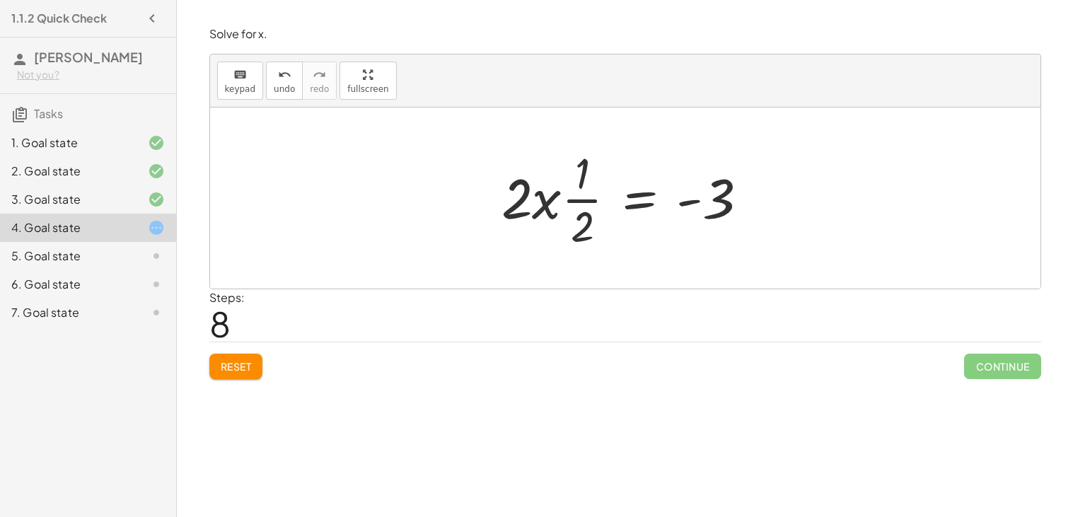
click at [576, 203] on div at bounding box center [630, 198] width 272 height 109
click at [653, 198] on div at bounding box center [630, 198] width 272 height 109
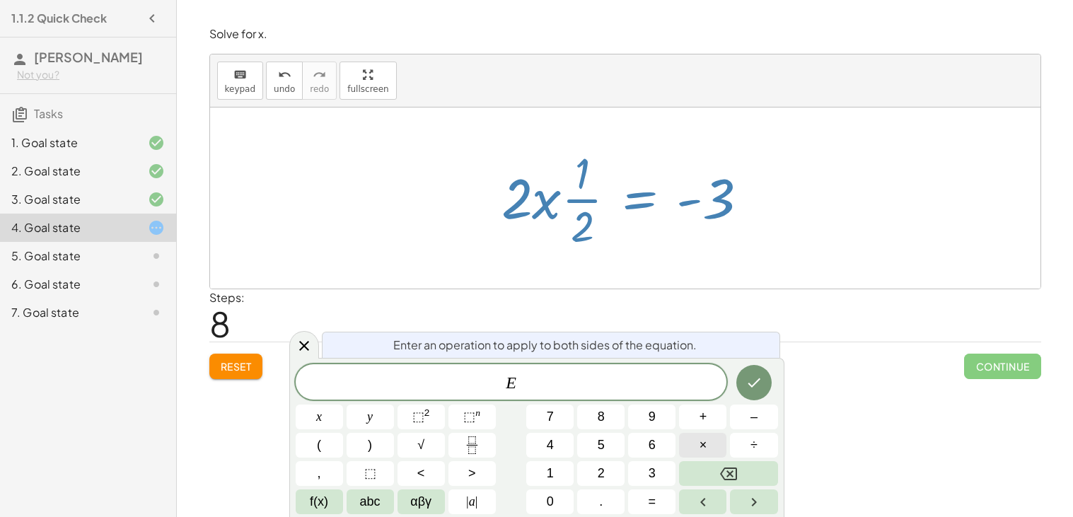
click at [702, 451] on span "×" at bounding box center [703, 445] width 8 height 19
click at [473, 447] on icon "Fraction" at bounding box center [472, 445] width 18 height 18
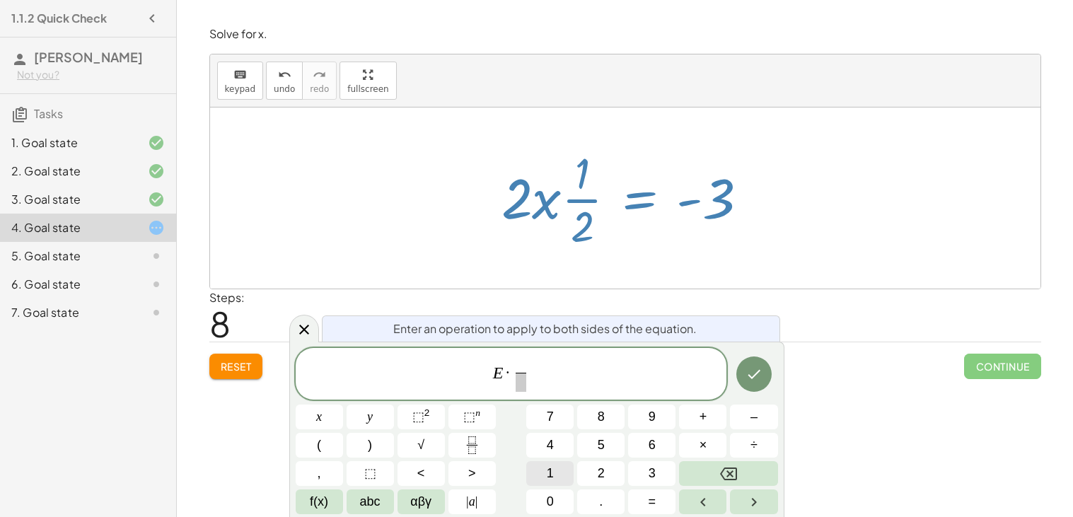
click at [545, 461] on button "1" at bounding box center [549, 473] width 47 height 25
click at [521, 385] on span at bounding box center [521, 382] width 11 height 19
click at [598, 480] on span "2" at bounding box center [601, 473] width 7 height 19
click at [753, 385] on button "Done" at bounding box center [753, 373] width 35 height 35
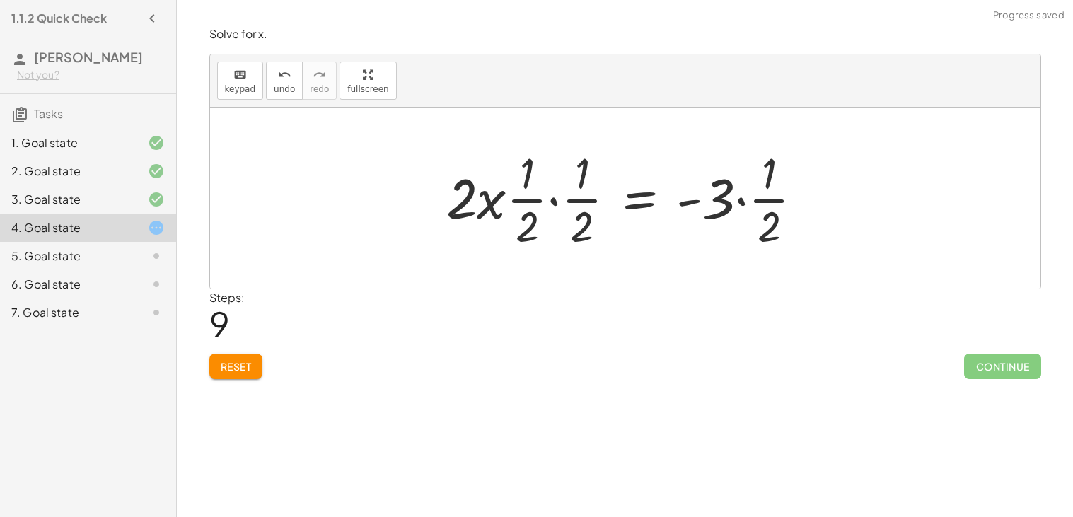
click at [557, 195] on div at bounding box center [630, 198] width 383 height 109
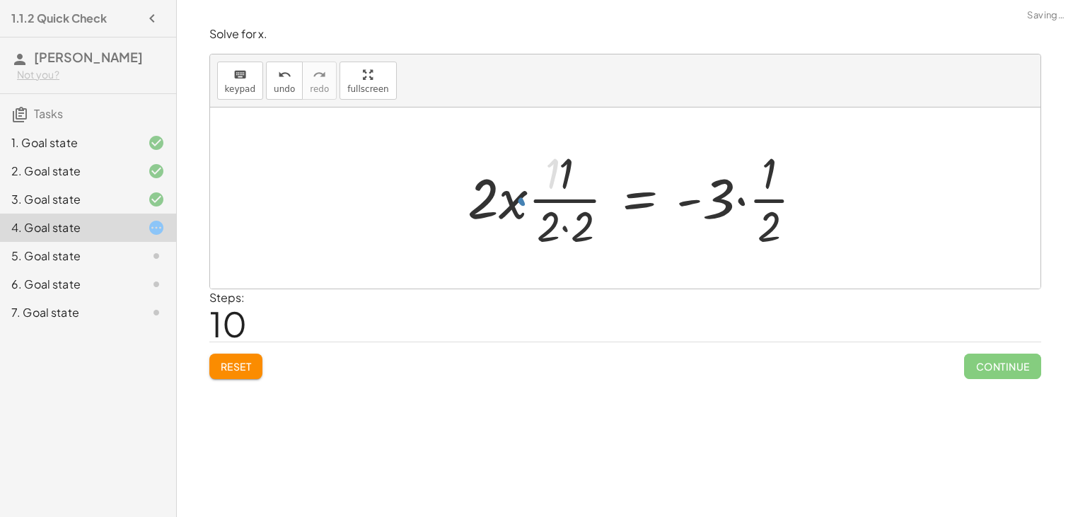
click at [728, 202] on div at bounding box center [641, 198] width 361 height 109
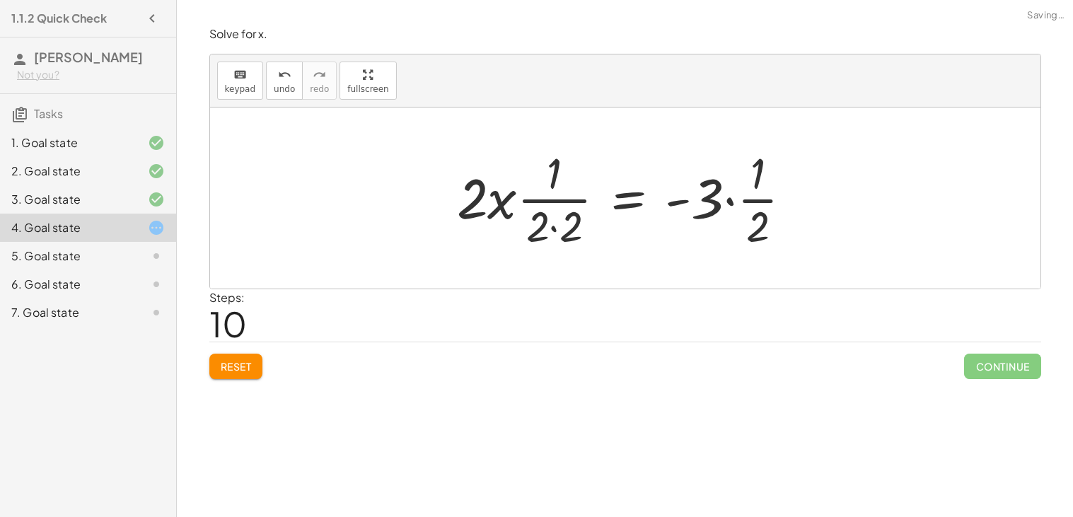
click at [728, 202] on div at bounding box center [630, 198] width 361 height 109
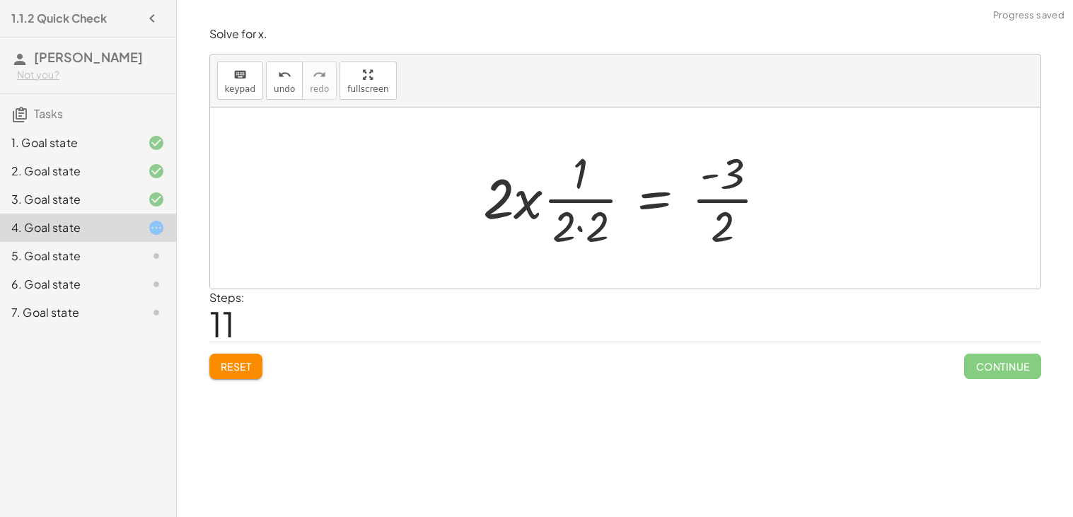
click at [706, 196] on div at bounding box center [631, 198] width 310 height 109
click at [564, 210] on div at bounding box center [631, 198] width 310 height 109
click at [575, 223] on div at bounding box center [631, 198] width 310 height 109
click at [584, 232] on div at bounding box center [631, 198] width 310 height 109
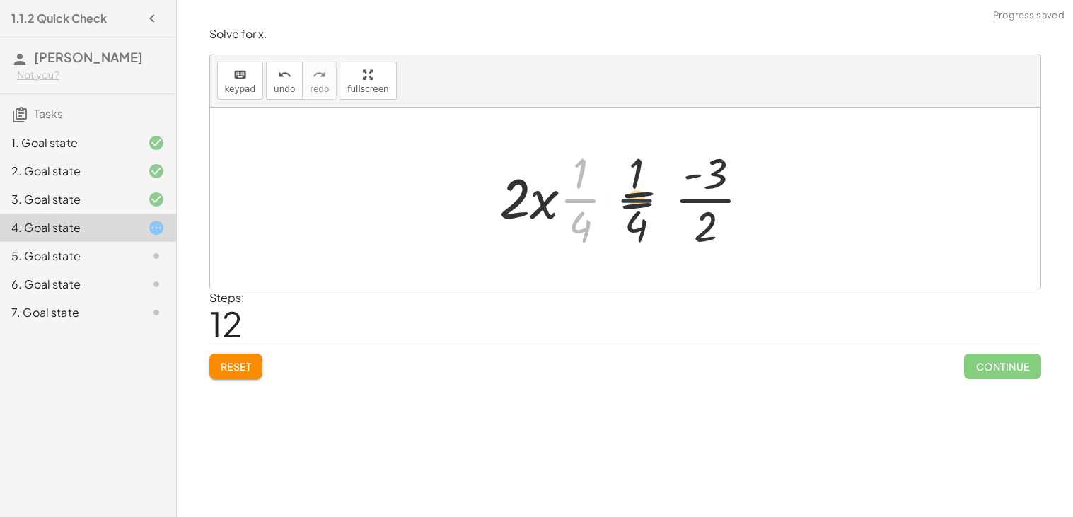
drag, startPoint x: 596, startPoint y: 200, endPoint x: 711, endPoint y: 196, distance: 116.1
click at [711, 196] on div at bounding box center [630, 198] width 277 height 109
click at [637, 201] on div at bounding box center [630, 198] width 277 height 109
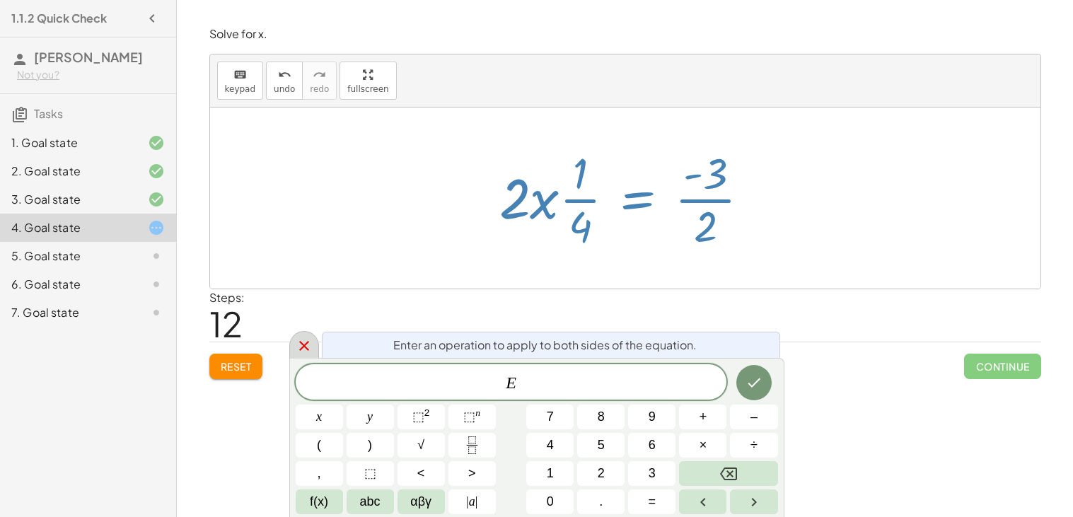
click at [305, 339] on icon at bounding box center [304, 345] width 17 height 17
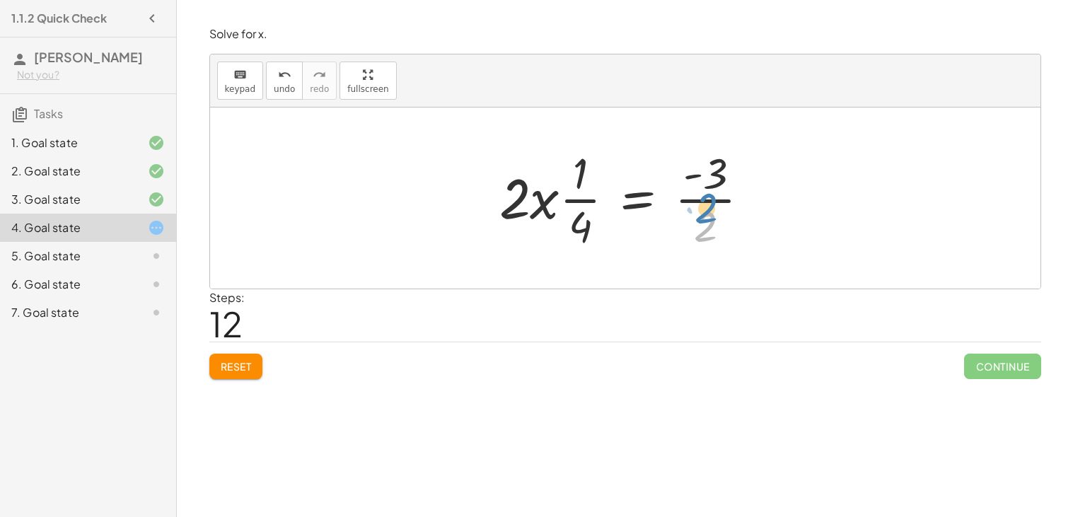
drag, startPoint x: 709, startPoint y: 222, endPoint x: 678, endPoint y: 201, distance: 37.7
click at [678, 201] on div at bounding box center [630, 198] width 277 height 109
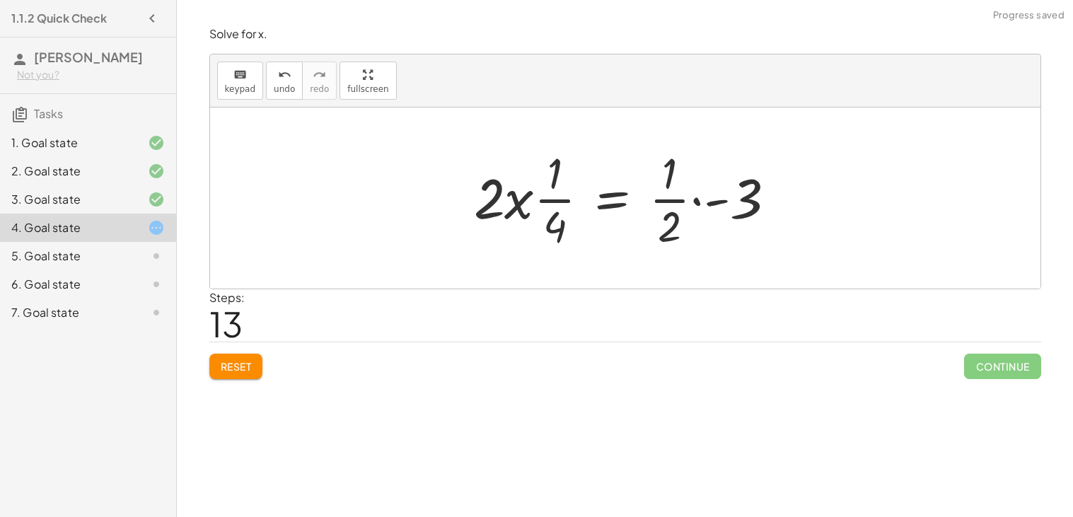
click at [690, 215] on div at bounding box center [630, 198] width 327 height 109
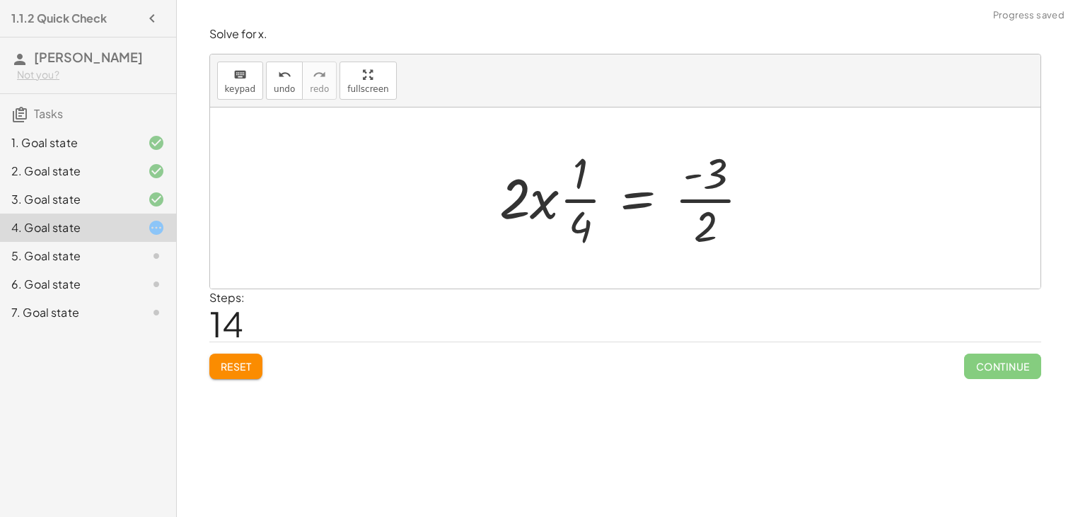
click at [646, 198] on div at bounding box center [630, 198] width 277 height 109
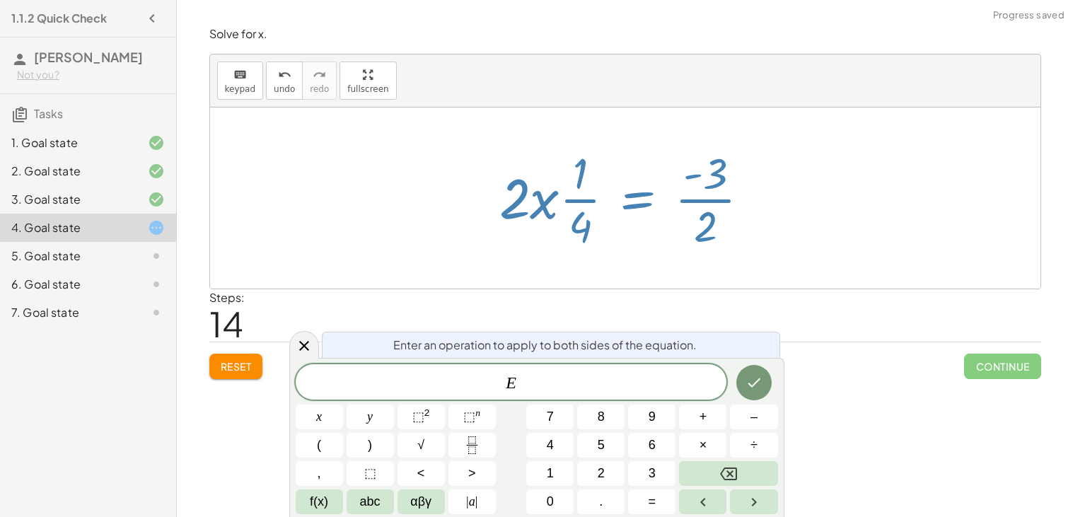
click at [516, 200] on div at bounding box center [630, 198] width 277 height 109
click at [250, 359] on button "Reset" at bounding box center [236, 366] width 54 height 25
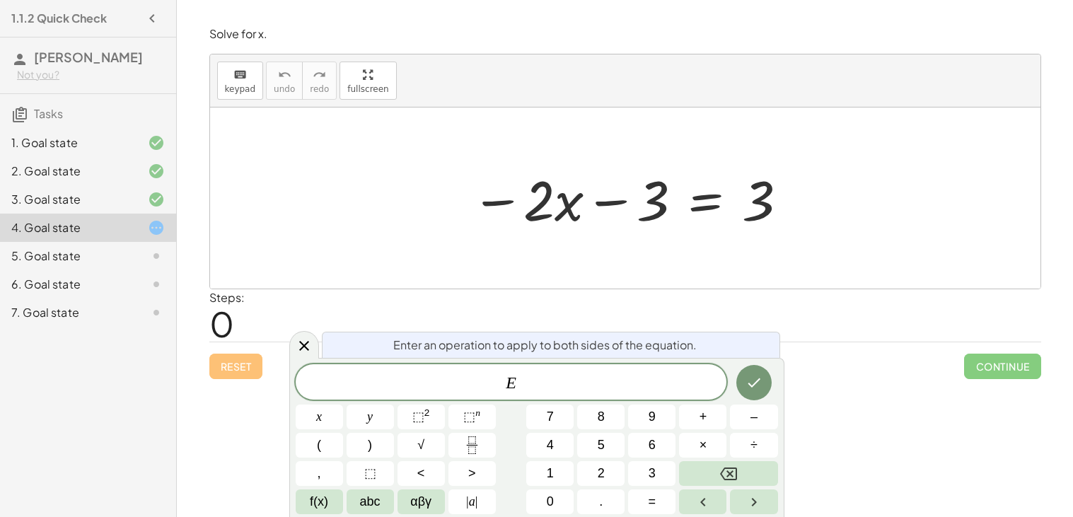
click at [110, 253] on div "5. Goal state" at bounding box center [68, 256] width 114 height 17
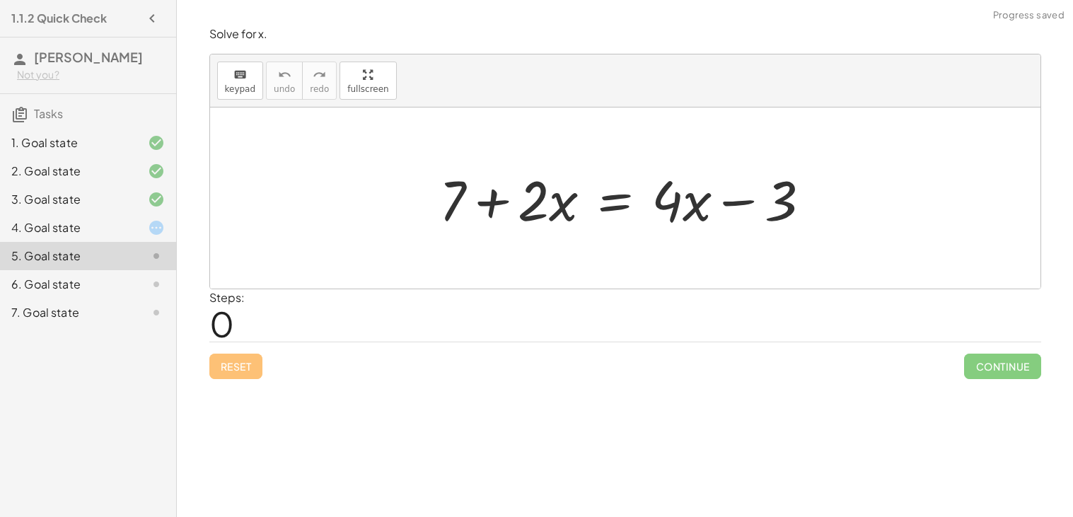
click at [604, 209] on div at bounding box center [630, 198] width 397 height 73
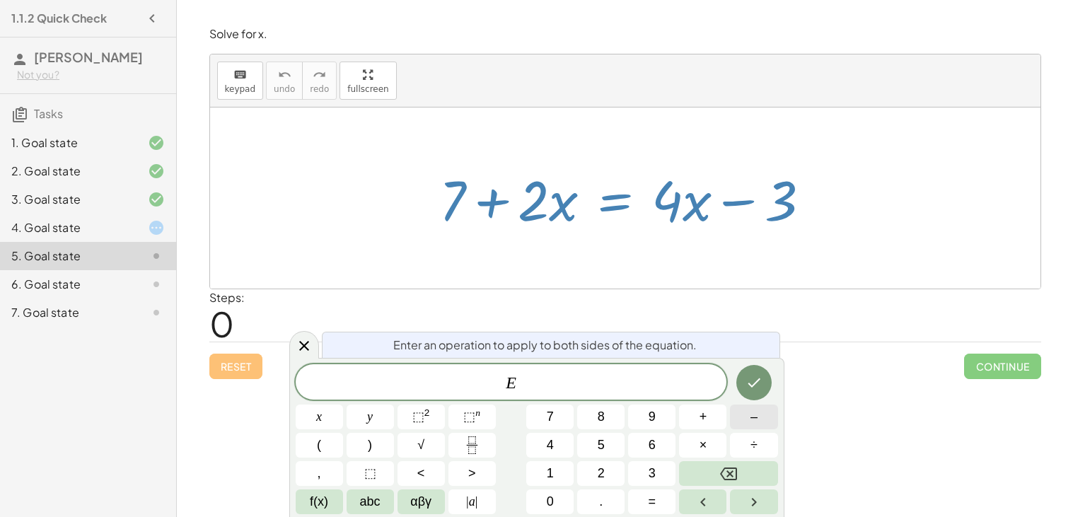
click at [749, 417] on button "–" at bounding box center [753, 417] width 47 height 25
click at [543, 418] on button "7" at bounding box center [549, 417] width 47 height 25
click at [769, 383] on button "Done" at bounding box center [753, 382] width 35 height 35
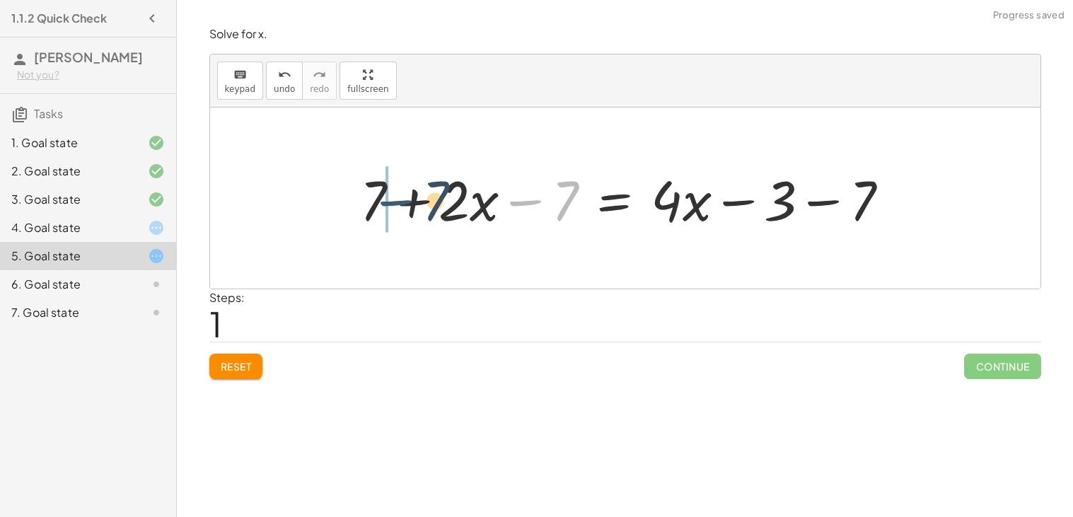
drag, startPoint x: 535, startPoint y: 207, endPoint x: 397, endPoint y: 207, distance: 137.2
click at [397, 207] on div at bounding box center [630, 198] width 554 height 73
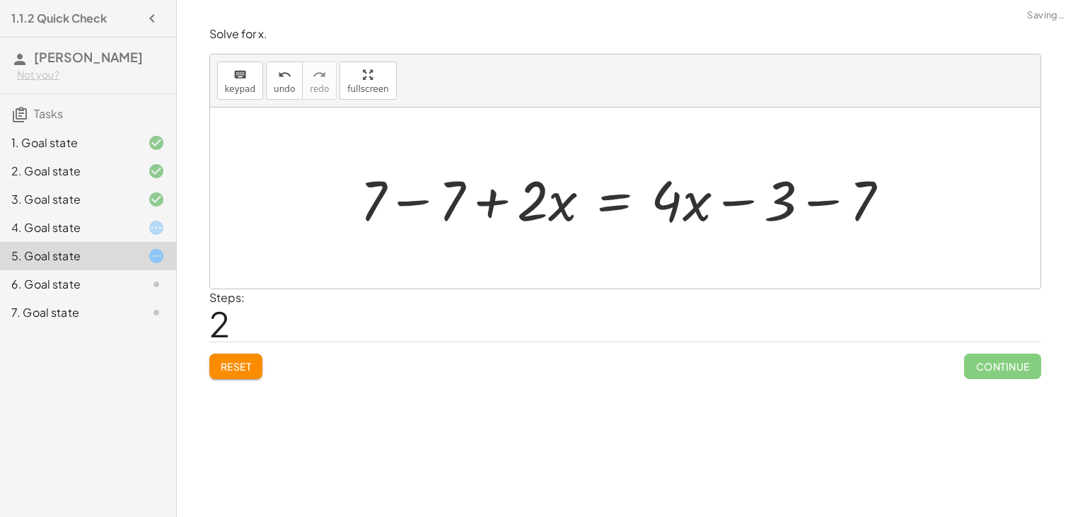
click at [428, 204] on div at bounding box center [630, 198] width 554 height 73
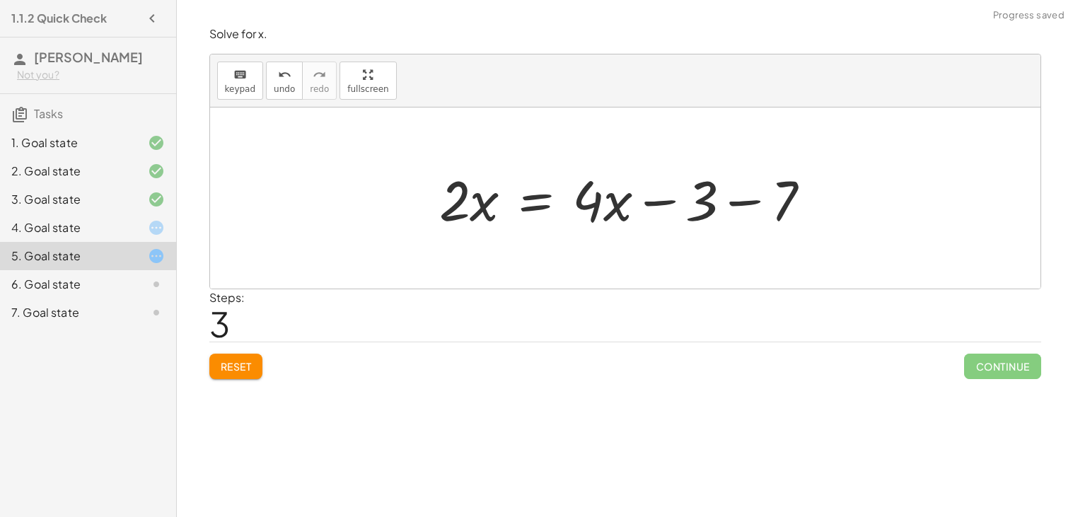
click at [745, 192] on div at bounding box center [630, 198] width 397 height 73
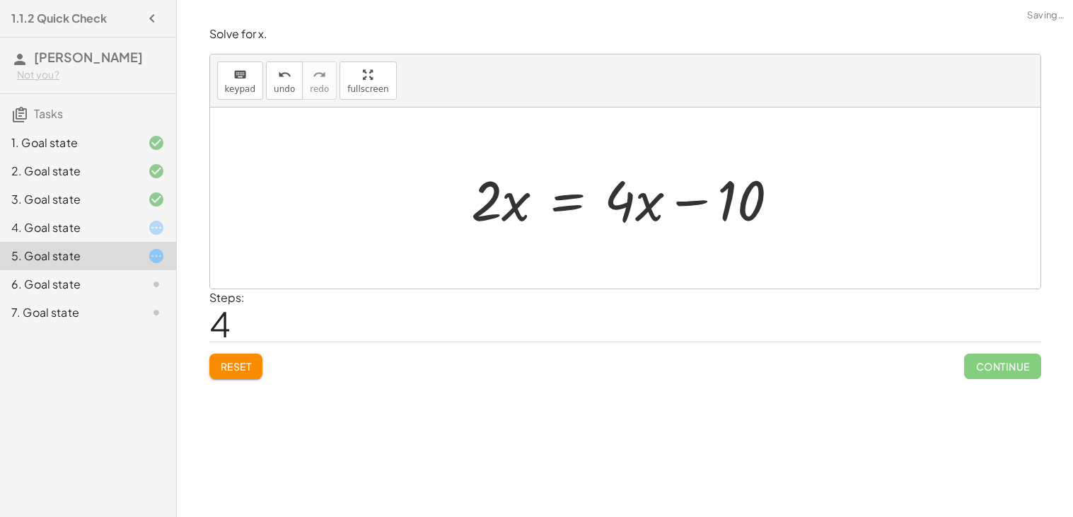
click at [685, 204] on div at bounding box center [630, 198] width 333 height 73
click at [574, 209] on div at bounding box center [630, 198] width 333 height 73
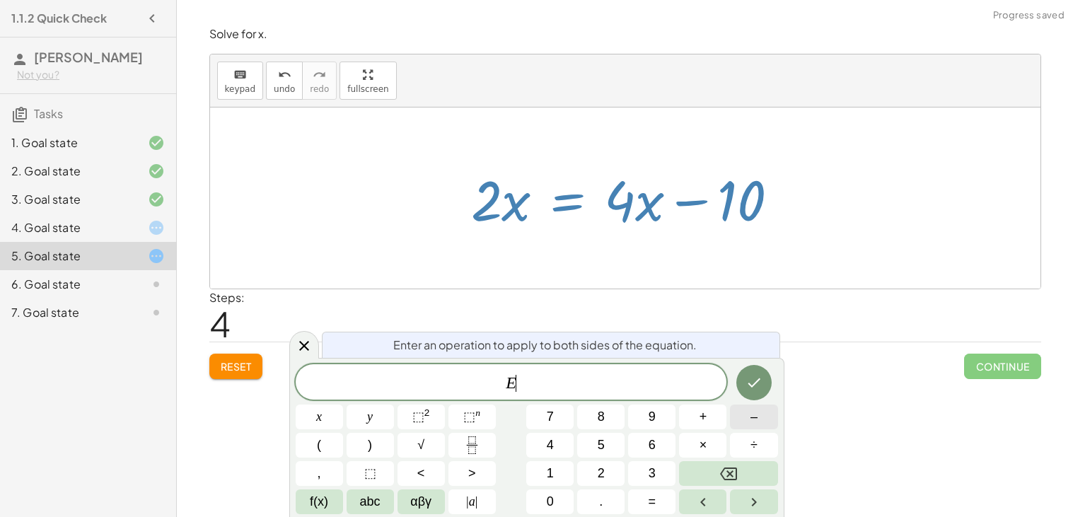
click at [760, 419] on button "–" at bounding box center [753, 417] width 47 height 25
click at [559, 448] on button "4" at bounding box center [549, 445] width 47 height 25
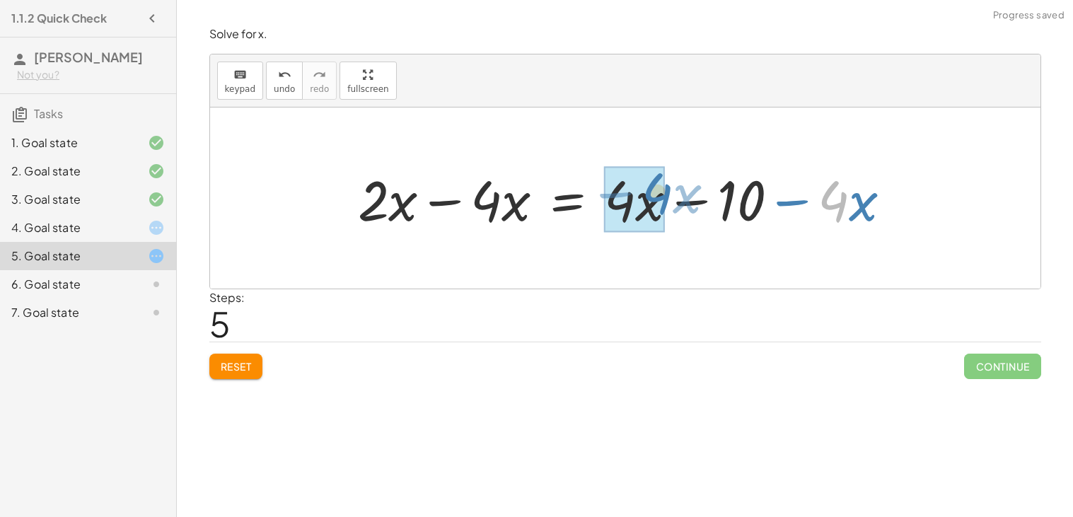
drag, startPoint x: 835, startPoint y: 207, endPoint x: 603, endPoint y: 197, distance: 232.9
click at [603, 197] on div at bounding box center [630, 198] width 559 height 73
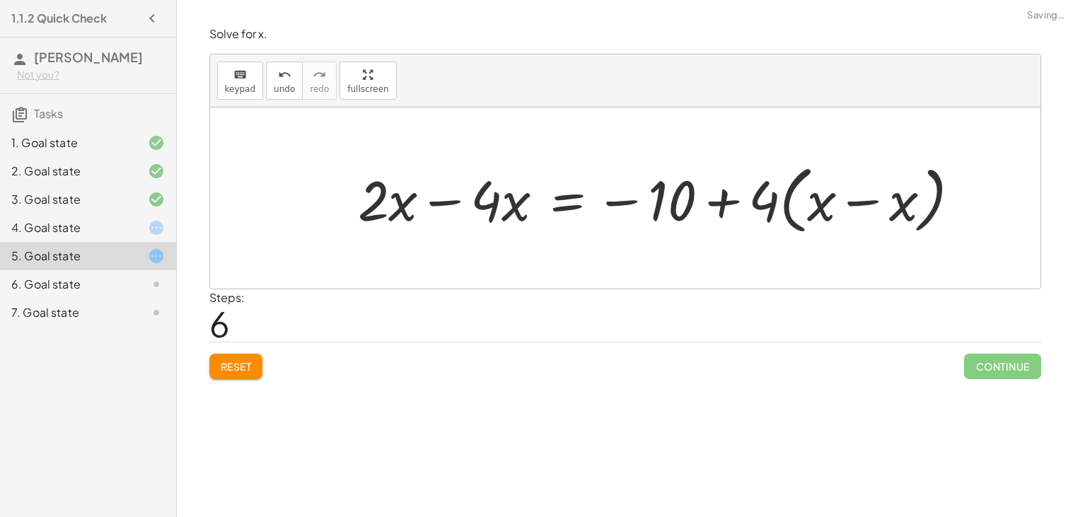
click at [828, 200] on div at bounding box center [664, 198] width 627 height 81
click at [769, 204] on div at bounding box center [664, 198] width 627 height 81
click at [823, 202] on div at bounding box center [664, 198] width 627 height 81
click at [865, 210] on div at bounding box center [664, 198] width 627 height 81
click at [830, 212] on div at bounding box center [602, 198] width 502 height 73
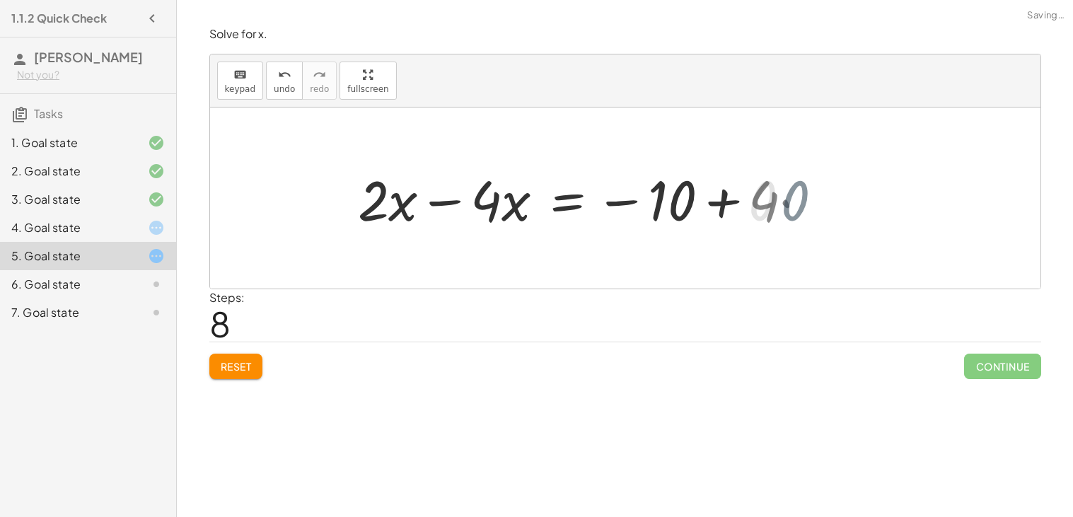
click at [796, 196] on div at bounding box center [580, 198] width 458 height 73
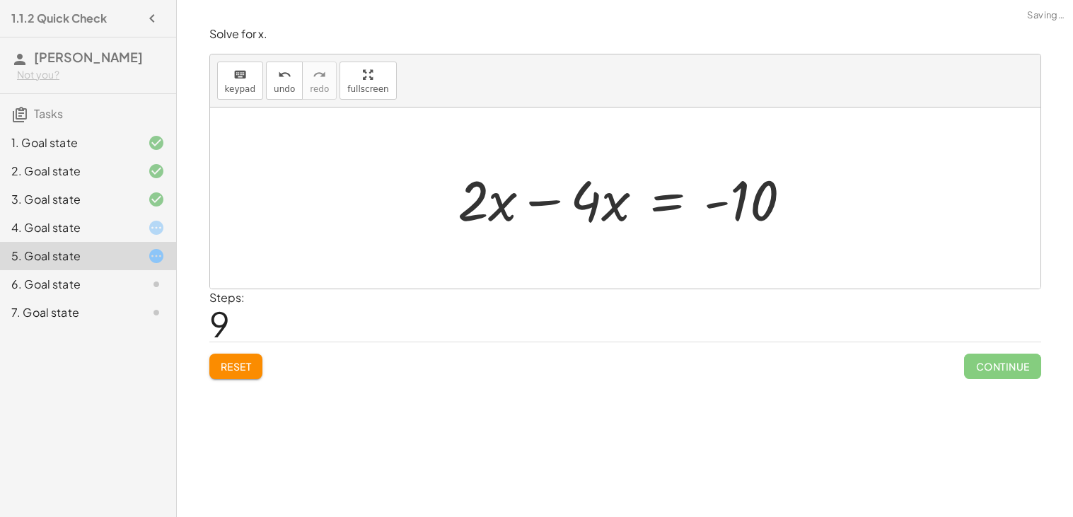
click at [567, 202] on div at bounding box center [630, 198] width 359 height 73
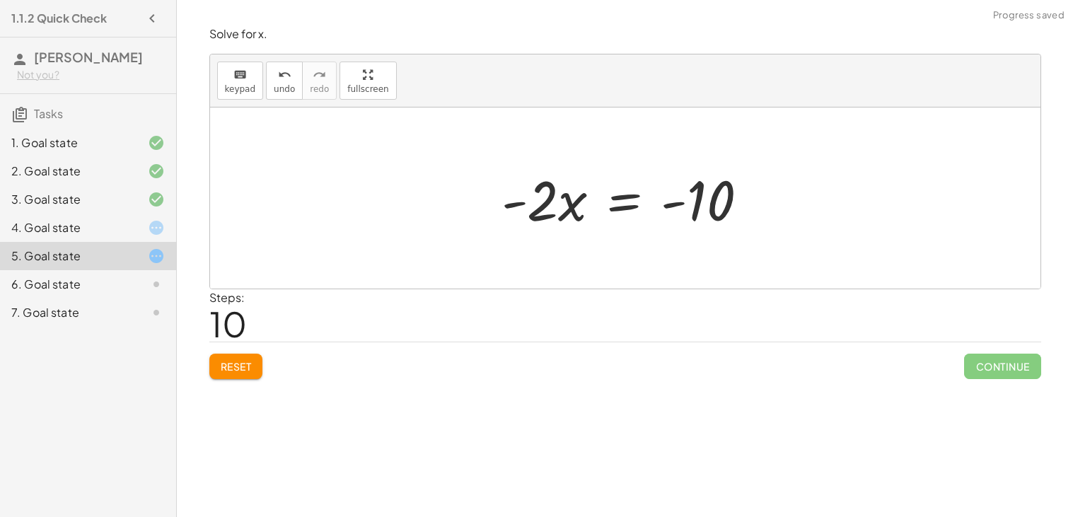
click at [618, 203] on div at bounding box center [630, 198] width 272 height 73
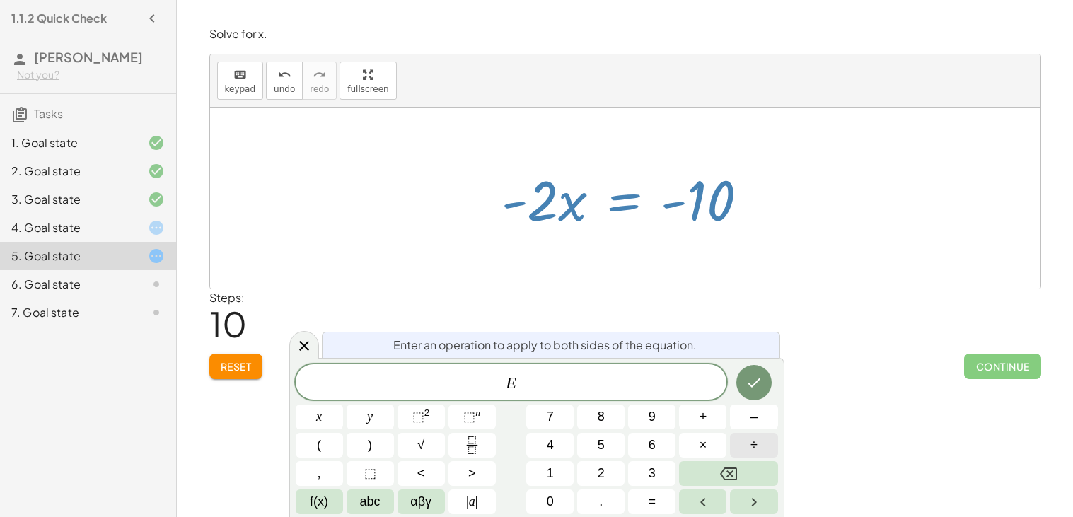
click at [760, 446] on button "÷" at bounding box center [753, 445] width 47 height 25
click at [758, 409] on button "–" at bounding box center [753, 417] width 47 height 25
click at [607, 472] on button "2" at bounding box center [600, 473] width 47 height 25
click at [757, 393] on button "Done" at bounding box center [753, 382] width 35 height 35
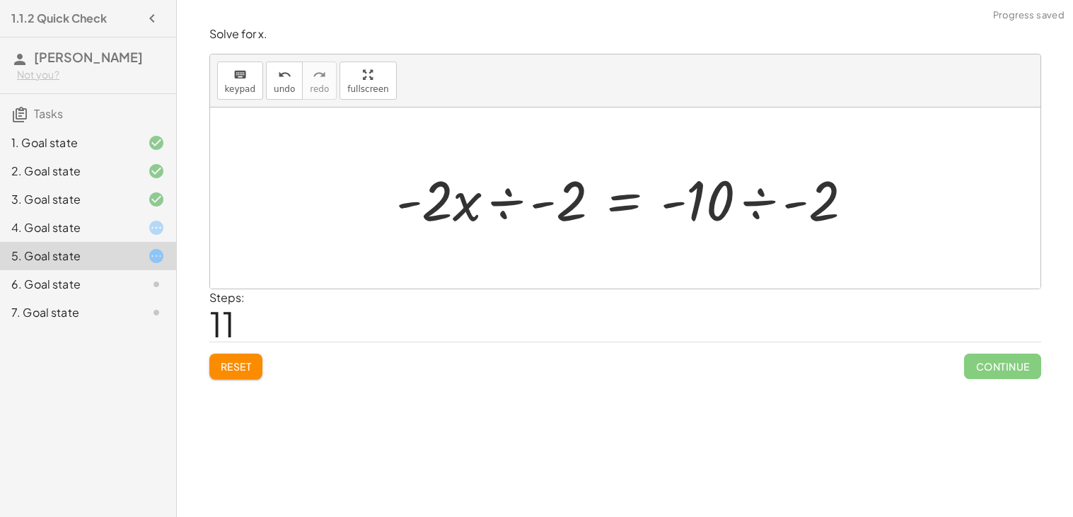
click at [504, 211] on div at bounding box center [630, 198] width 482 height 73
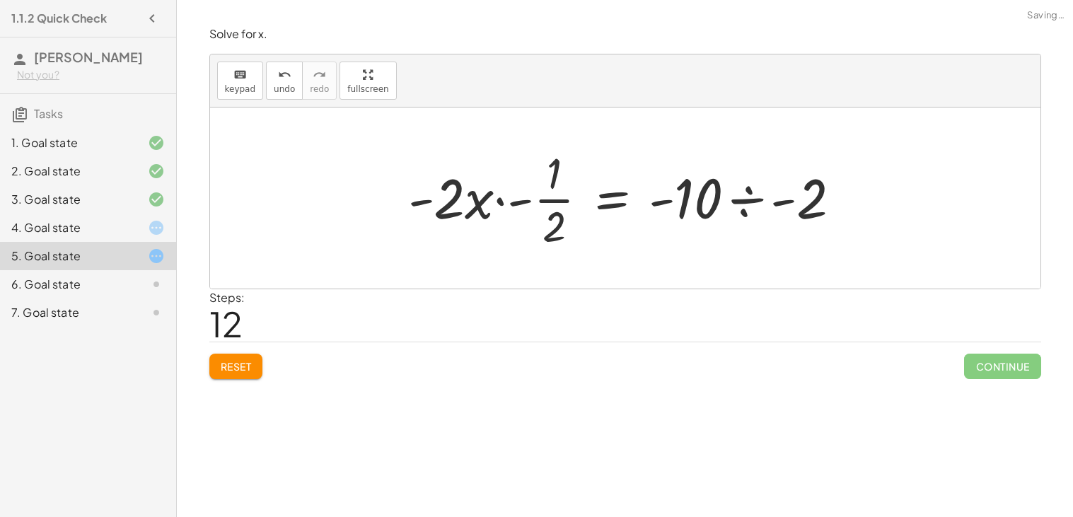
click at [734, 193] on div at bounding box center [630, 198] width 458 height 109
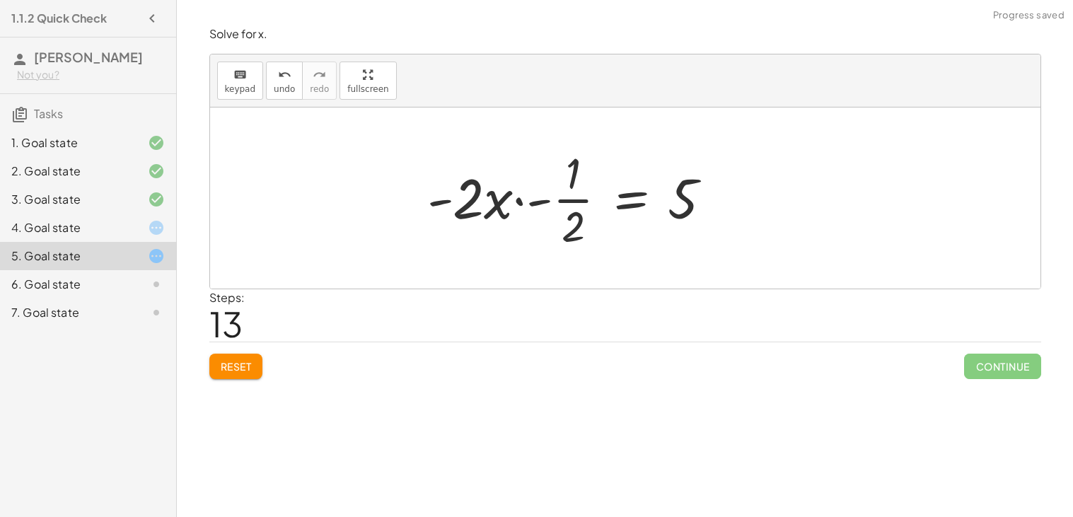
click at [632, 210] on div at bounding box center [575, 198] width 310 height 109
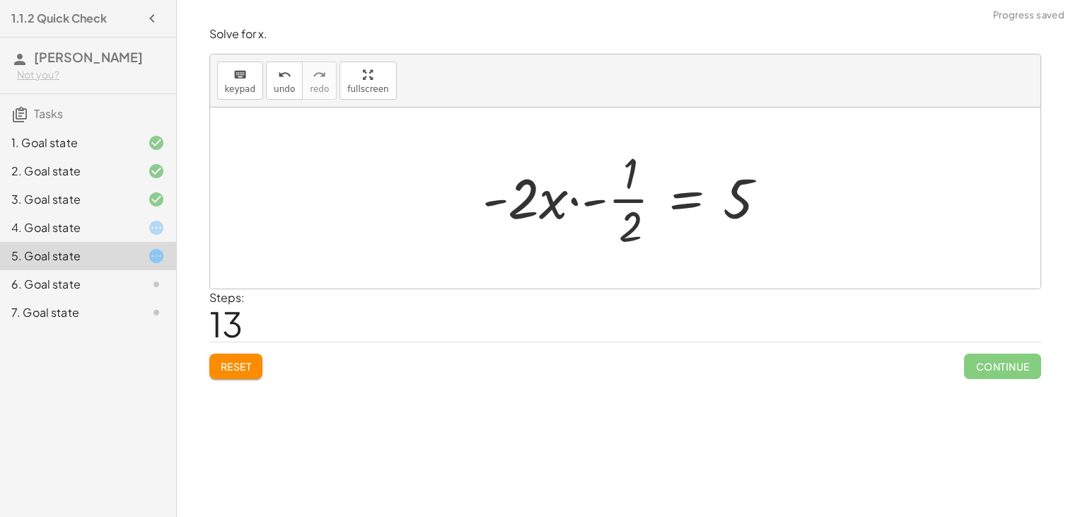
click at [641, 209] on div at bounding box center [630, 198] width 310 height 109
click at [582, 202] on div at bounding box center [630, 198] width 310 height 109
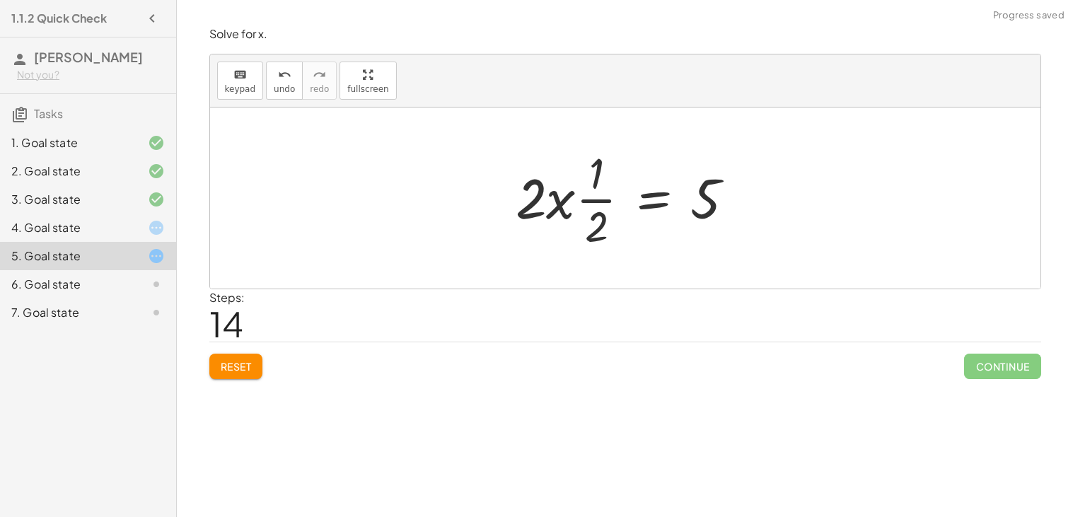
click at [248, 356] on button "Reset" at bounding box center [236, 366] width 54 height 25
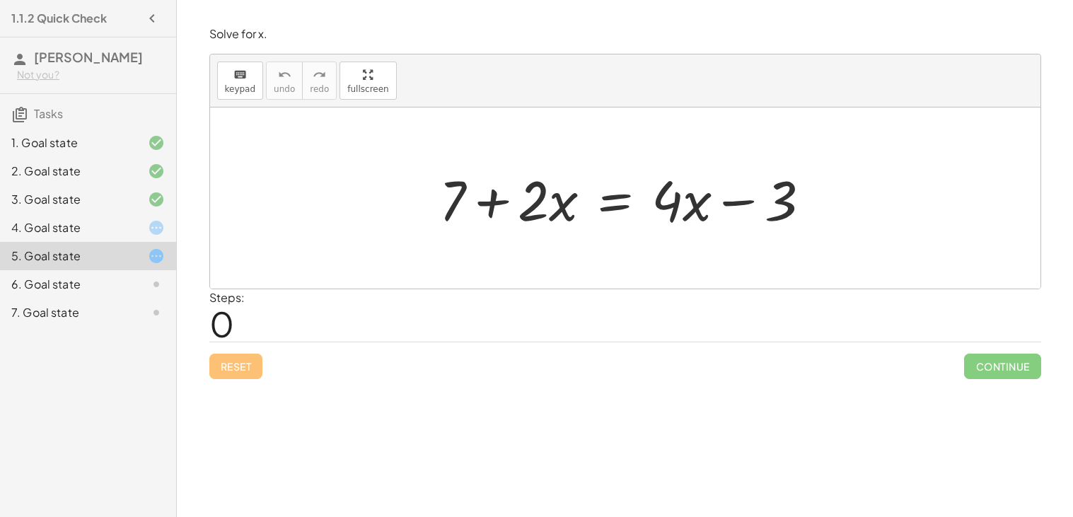
click at [615, 209] on div at bounding box center [630, 198] width 397 height 73
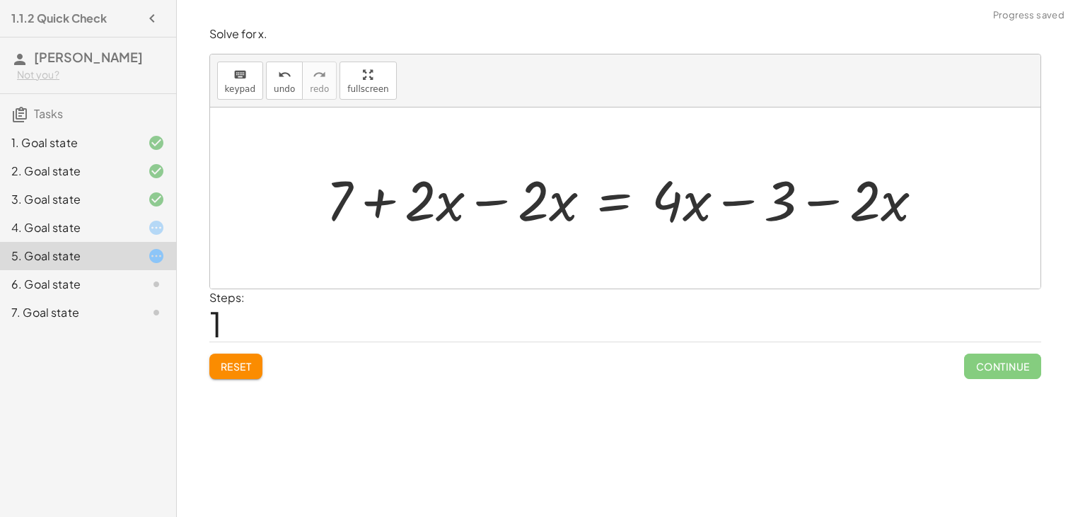
click at [497, 193] on div at bounding box center [630, 198] width 622 height 73
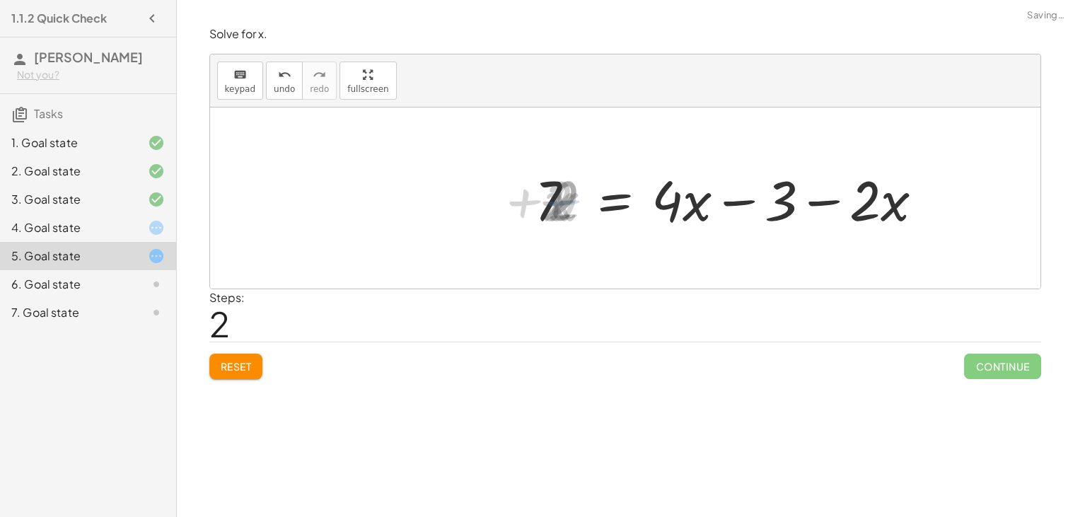
click at [687, 207] on div at bounding box center [743, 198] width 397 height 73
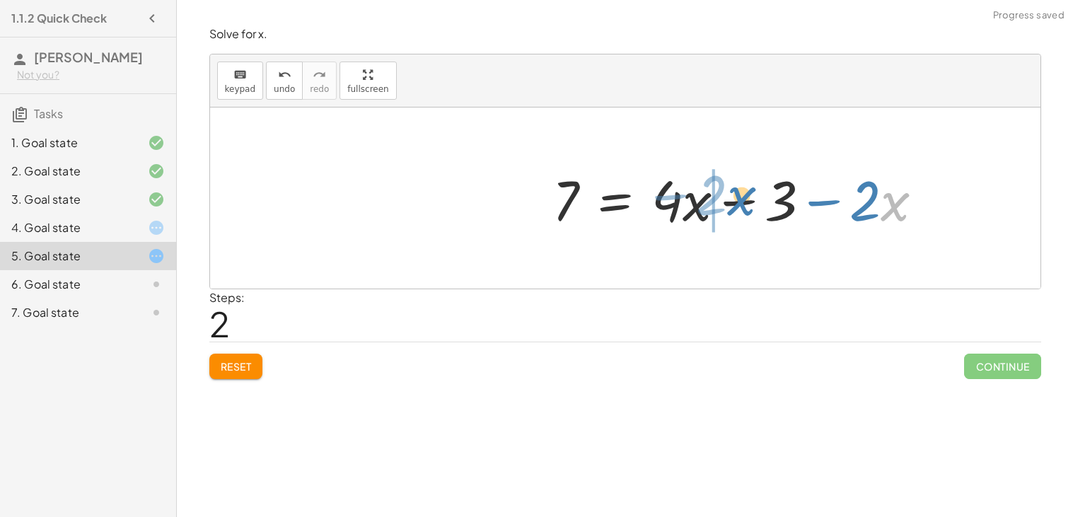
drag, startPoint x: 903, startPoint y: 192, endPoint x: 724, endPoint y: 190, distance: 179.7
click at [724, 190] on div at bounding box center [743, 198] width 397 height 73
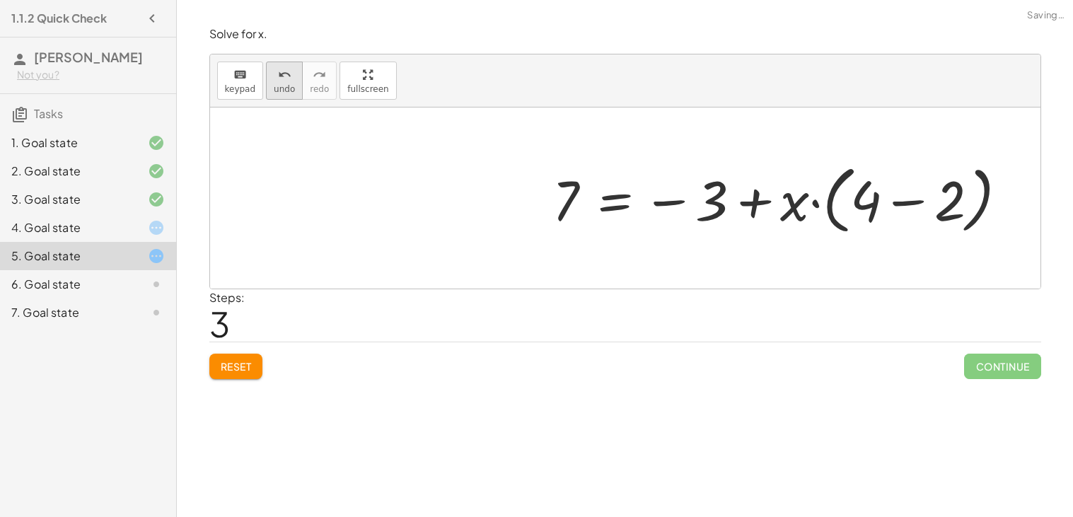
click at [281, 87] on span "undo" at bounding box center [284, 89] width 21 height 10
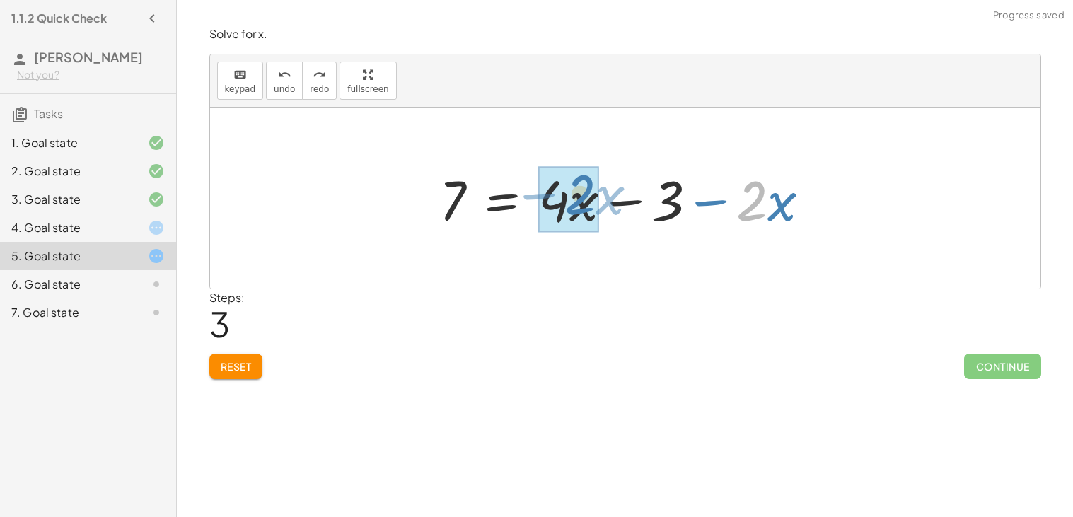
drag, startPoint x: 756, startPoint y: 207, endPoint x: 588, endPoint y: 205, distance: 168.3
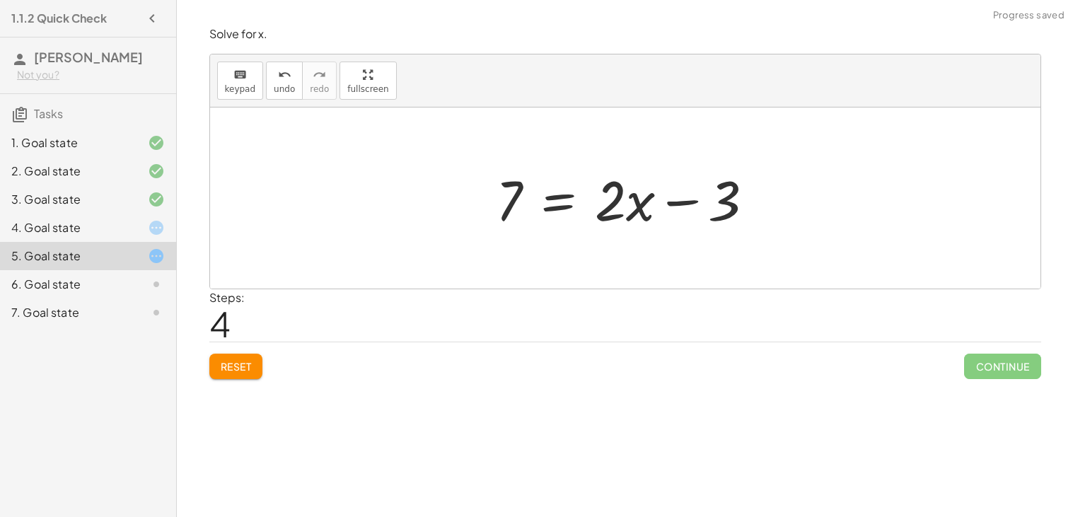
click at [555, 209] on div at bounding box center [631, 198] width 284 height 73
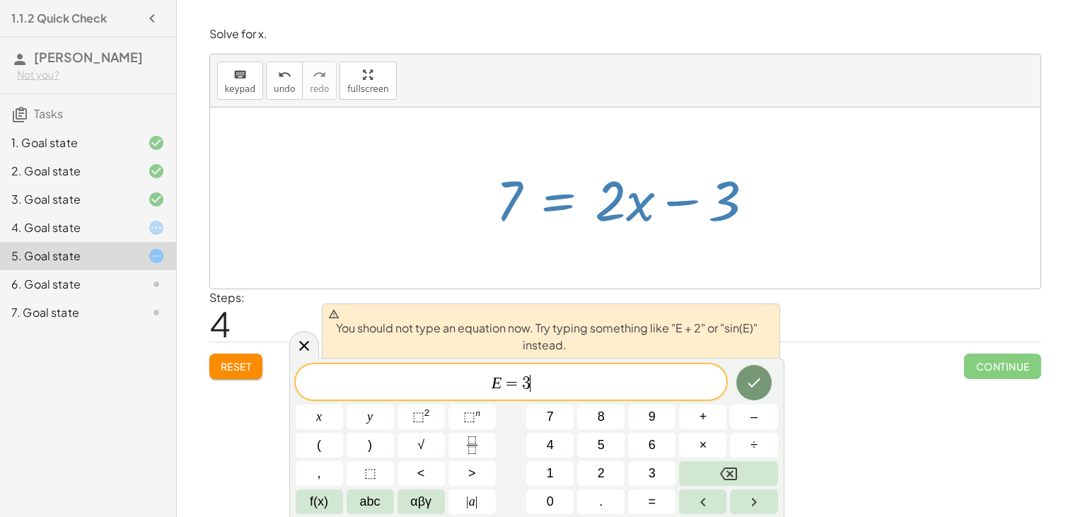
click at [517, 382] on span "=" at bounding box center [512, 383] width 21 height 17
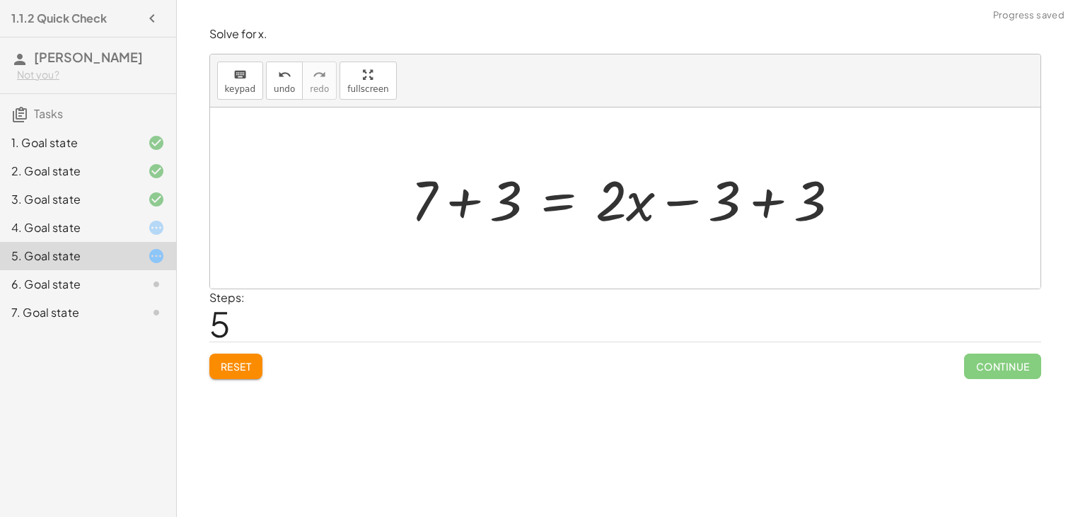
click at [480, 201] on div at bounding box center [631, 198] width 454 height 73
click at [745, 188] on div at bounding box center [662, 198] width 390 height 73
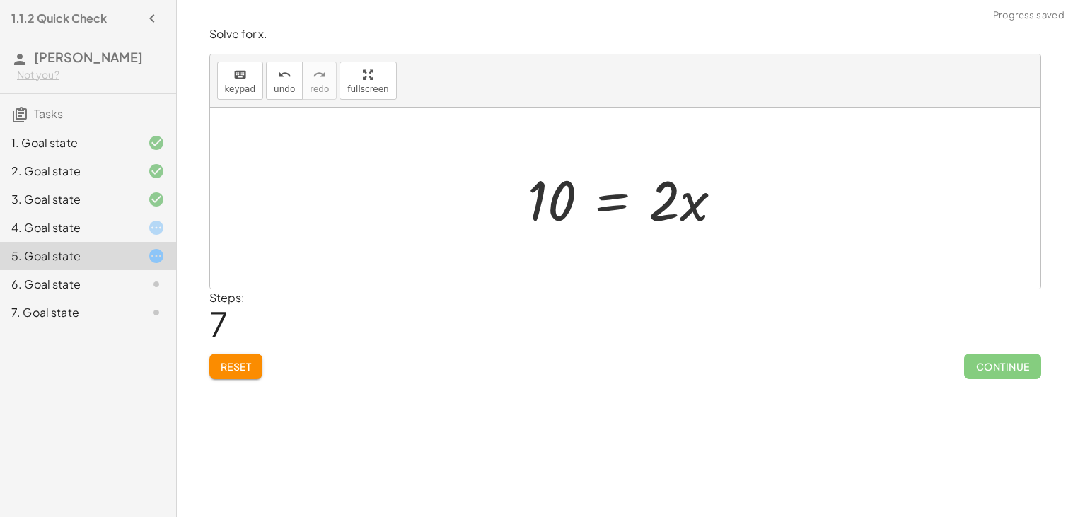
click at [611, 210] on div at bounding box center [631, 198] width 221 height 73
click at [661, 195] on div at bounding box center [630, 198] width 230 height 109
click at [542, 184] on div at bounding box center [614, 198] width 196 height 109
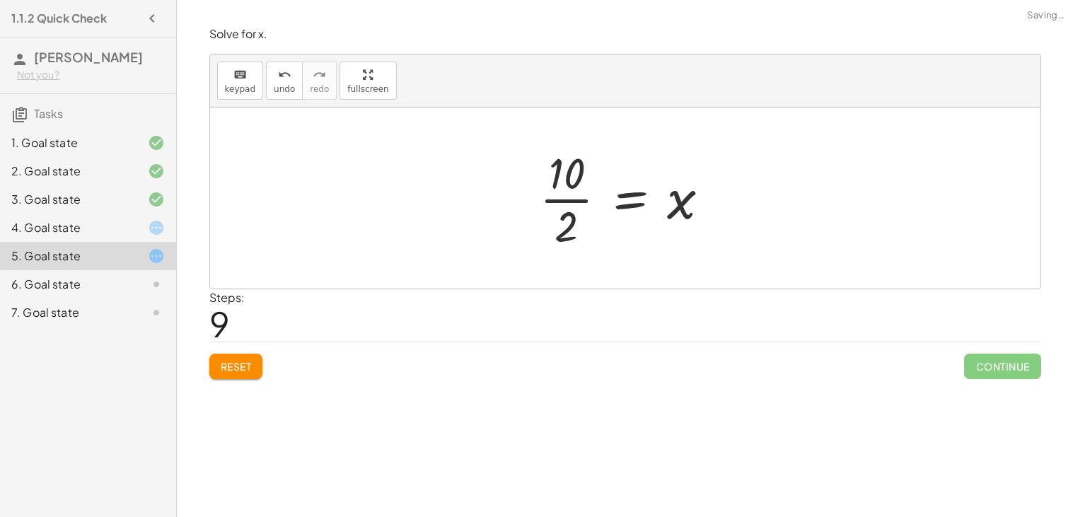
click at [562, 195] on div at bounding box center [631, 198] width 196 height 109
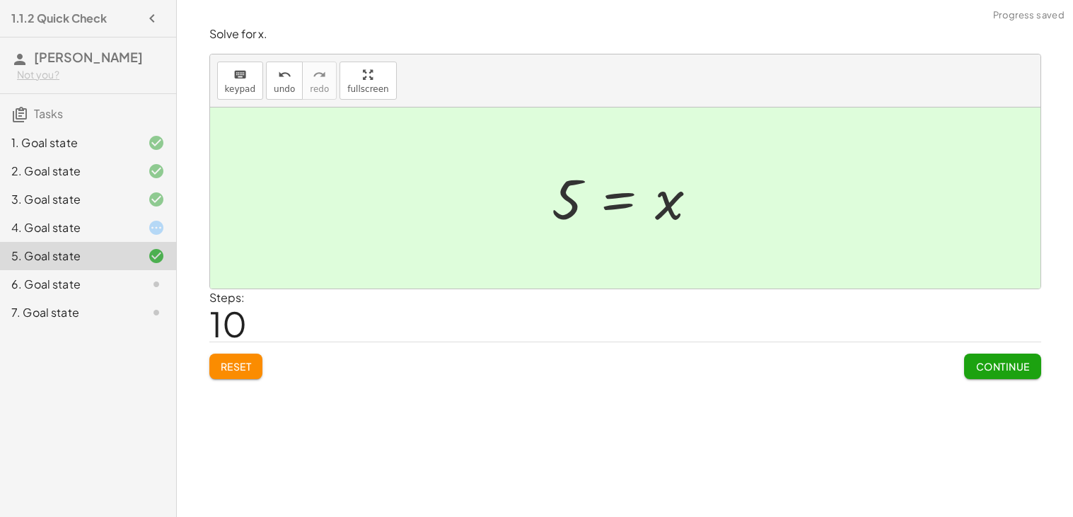
click at [978, 376] on button "Continue" at bounding box center [1002, 366] width 76 height 25
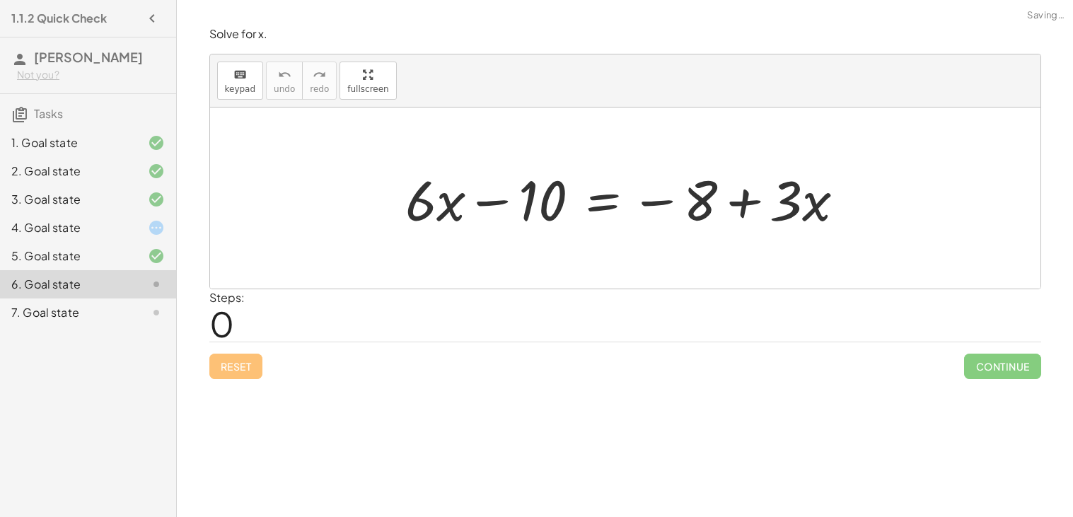
click at [133, 219] on div at bounding box center [145, 227] width 40 height 17
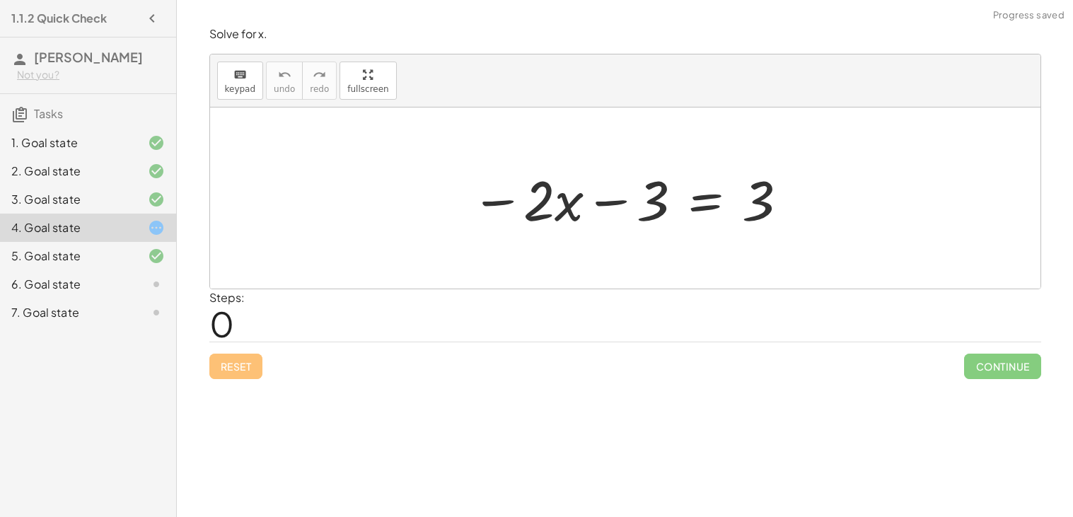
click at [251, 360] on div "Reset Continue" at bounding box center [625, 360] width 832 height 37
click at [705, 207] on div at bounding box center [630, 198] width 333 height 73
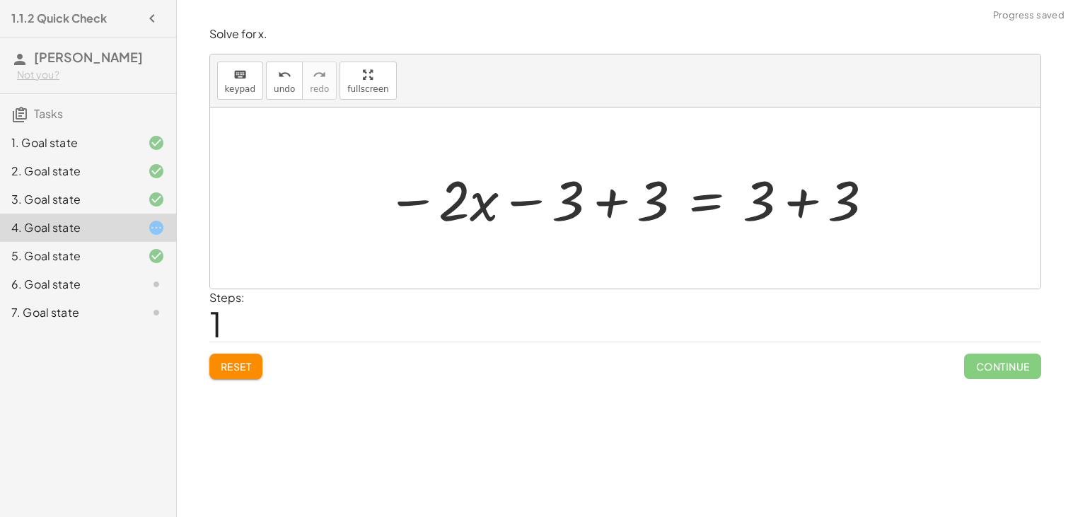
click at [608, 209] on div at bounding box center [631, 198] width 504 height 73
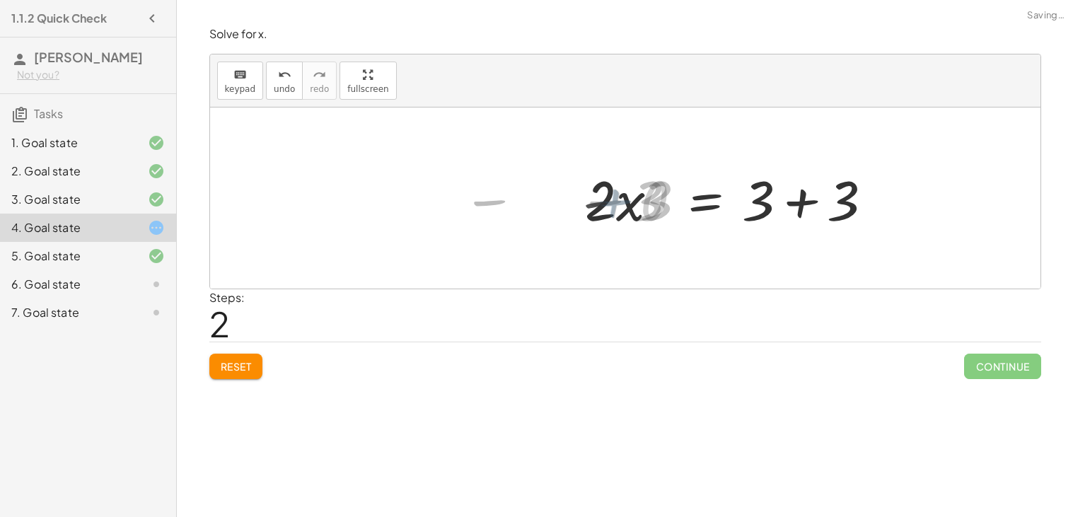
click at [811, 192] on div at bounding box center [734, 198] width 316 height 73
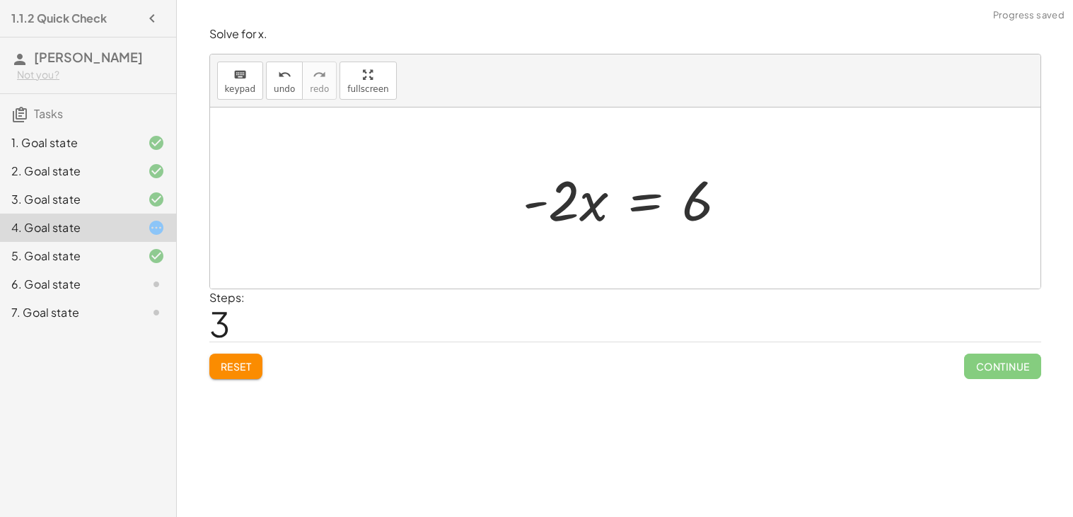
click at [644, 204] on div at bounding box center [631, 198] width 230 height 73
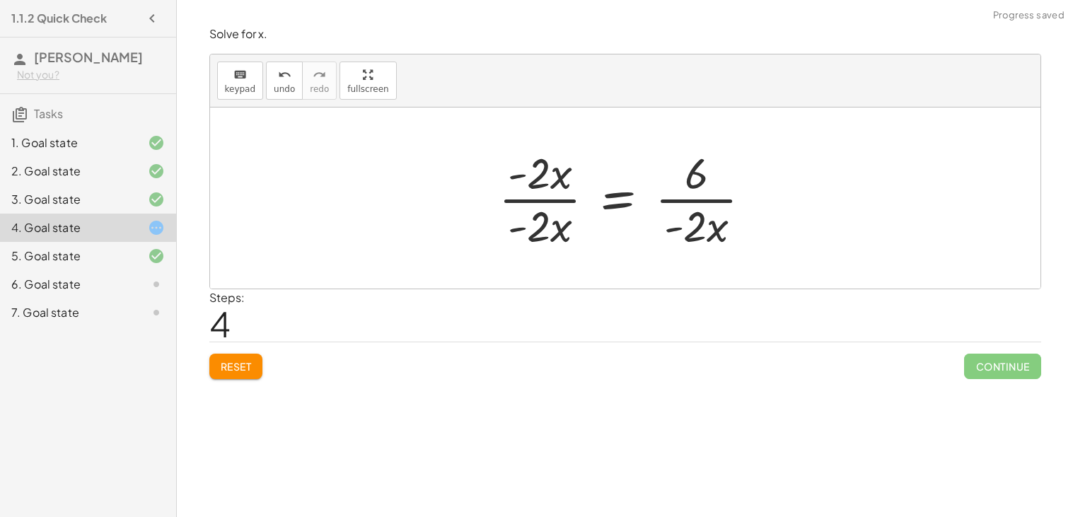
click at [690, 203] on div at bounding box center [631, 198] width 278 height 109
click at [269, 72] on button "undo undo" at bounding box center [284, 81] width 37 height 38
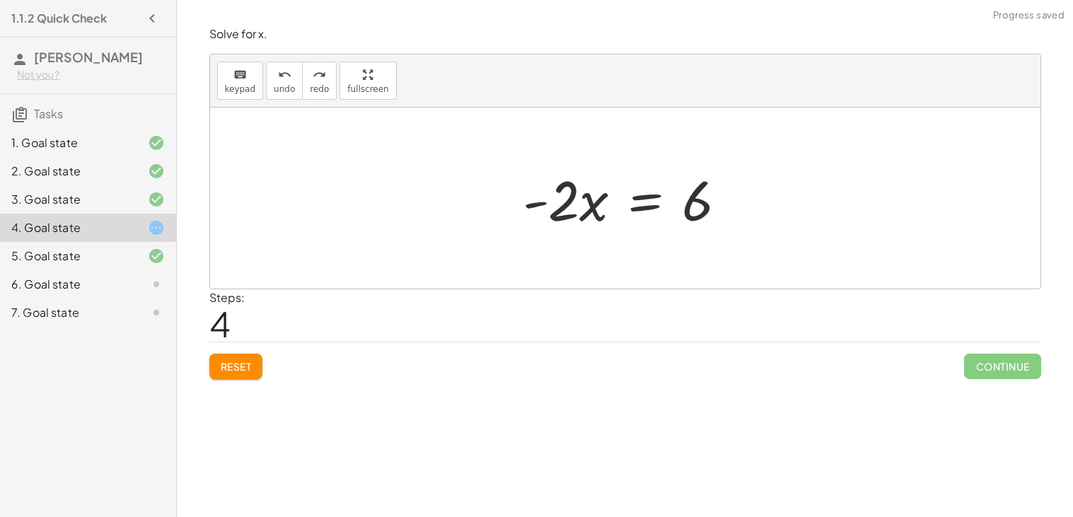
click at [644, 199] on div at bounding box center [631, 198] width 230 height 73
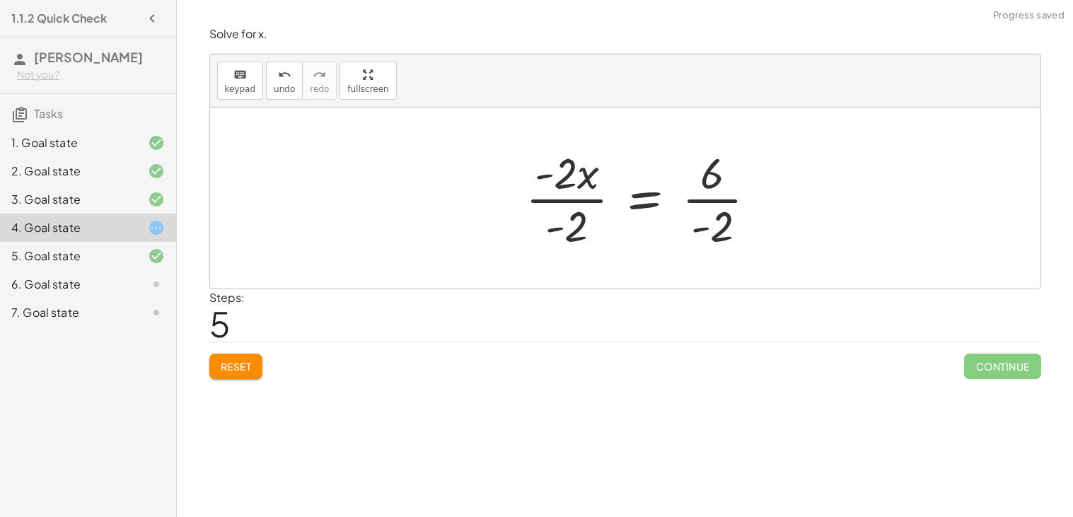
click at [576, 183] on div at bounding box center [646, 198] width 257 height 109
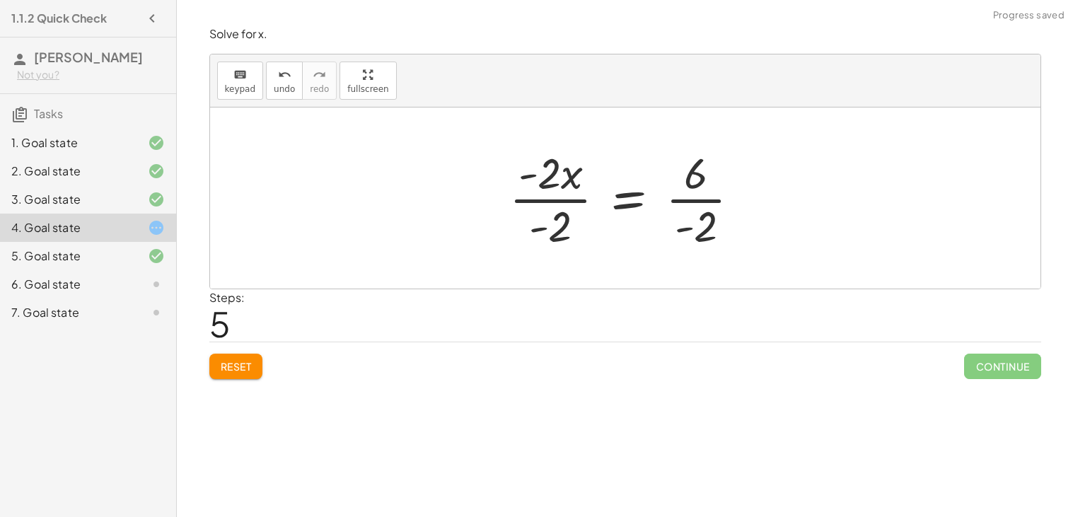
click at [557, 197] on div at bounding box center [630, 198] width 257 height 109
click at [688, 206] on div at bounding box center [657, 198] width 202 height 109
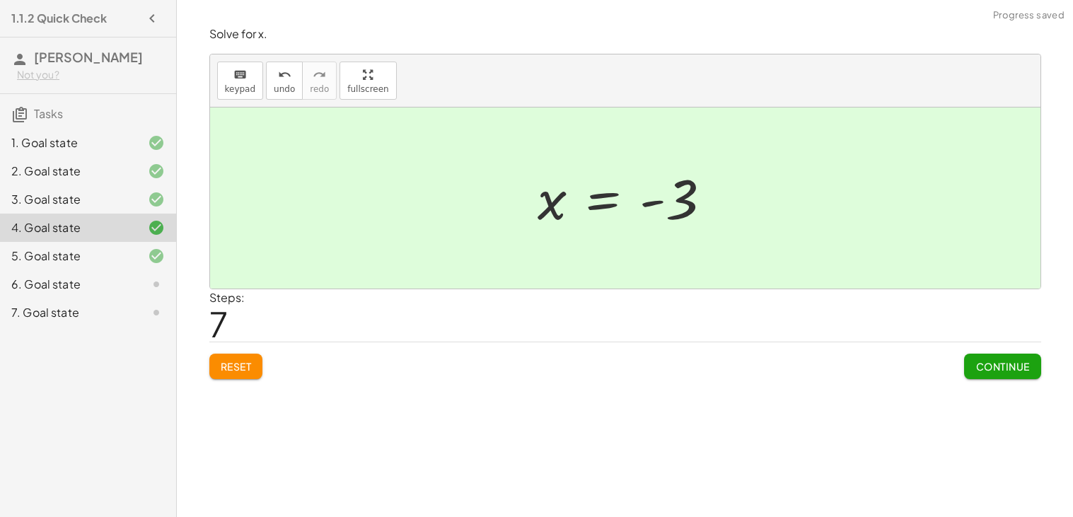
click at [965, 374] on button "Continue" at bounding box center [1002, 366] width 76 height 25
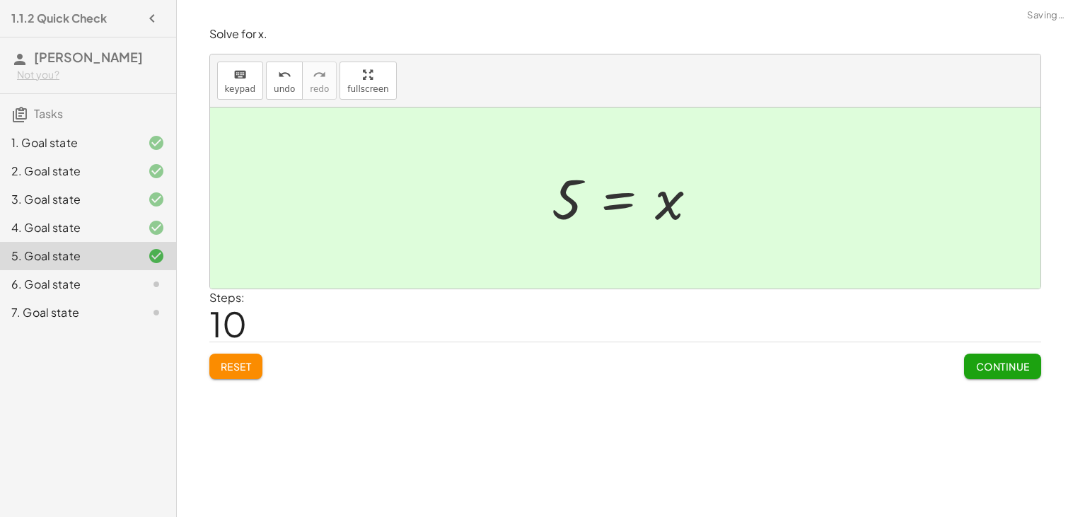
click at [1003, 347] on div "Continue" at bounding box center [1002, 360] width 76 height 37
click at [1003, 360] on span "Continue" at bounding box center [1002, 366] width 54 height 13
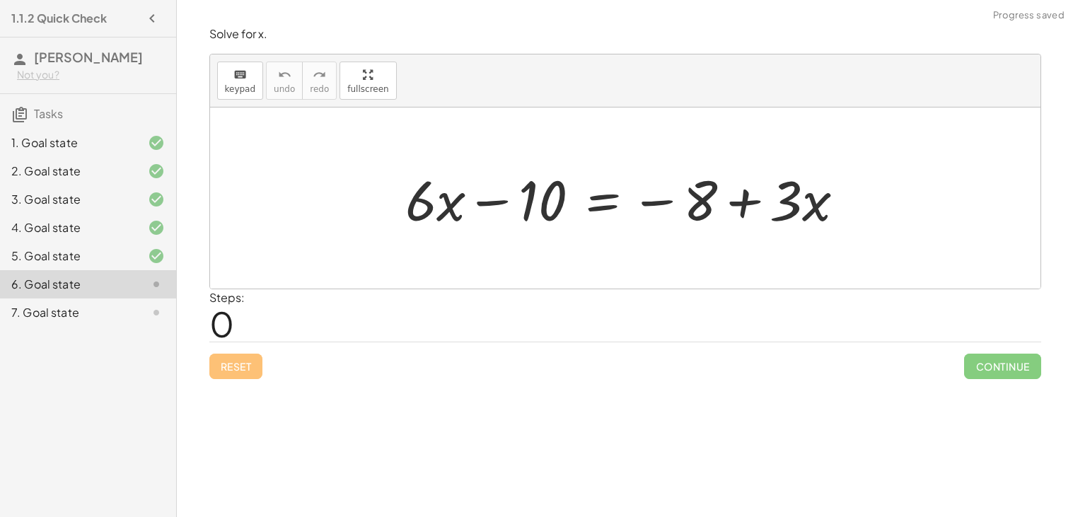
click at [602, 209] on div at bounding box center [630, 198] width 465 height 73
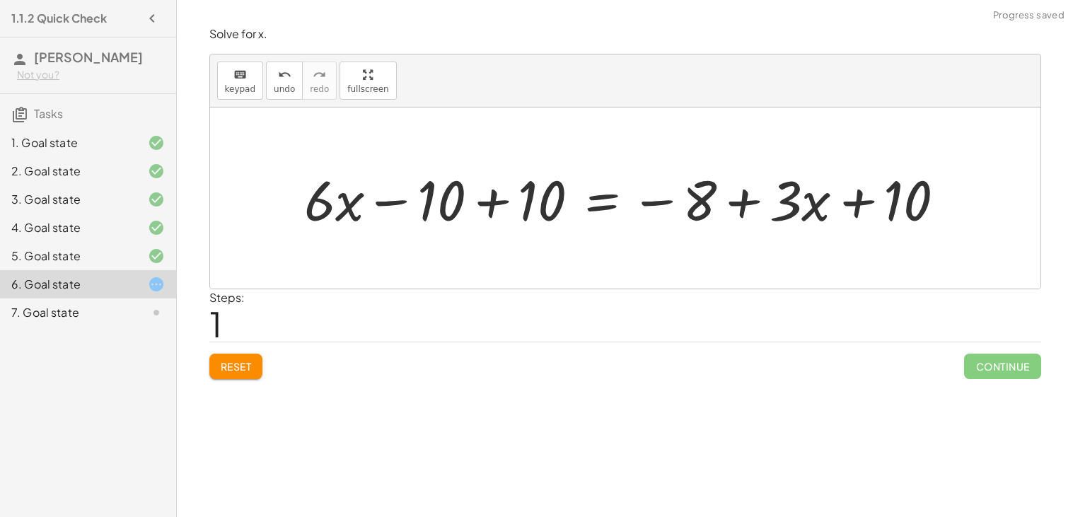
click at [491, 202] on div at bounding box center [630, 198] width 666 height 73
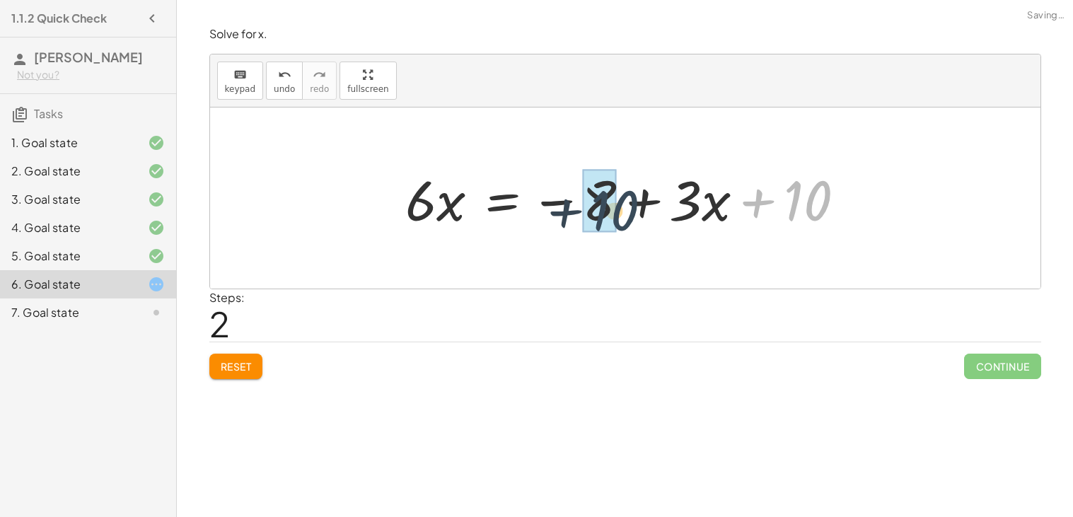
drag, startPoint x: 873, startPoint y: 196, endPoint x: 671, endPoint y: 204, distance: 201.7
click at [671, 204] on div at bounding box center [630, 198] width 465 height 73
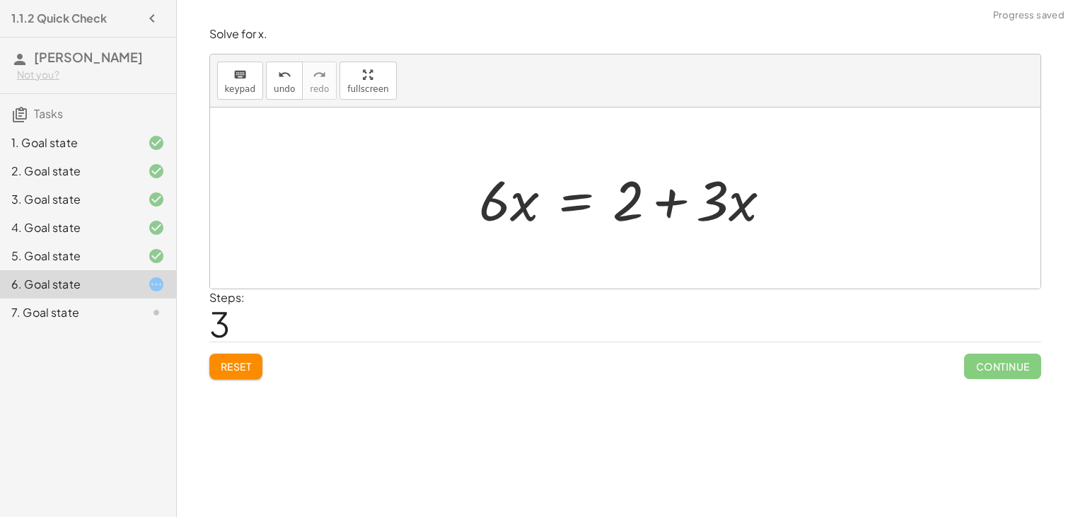
click at [509, 201] on div at bounding box center [631, 198] width 318 height 73
click at [583, 202] on div at bounding box center [631, 198] width 318 height 73
click at [516, 209] on div at bounding box center [630, 198] width 547 height 73
click at [377, 196] on div at bounding box center [630, 198] width 547 height 73
click at [461, 214] on div at bounding box center [630, 198] width 547 height 73
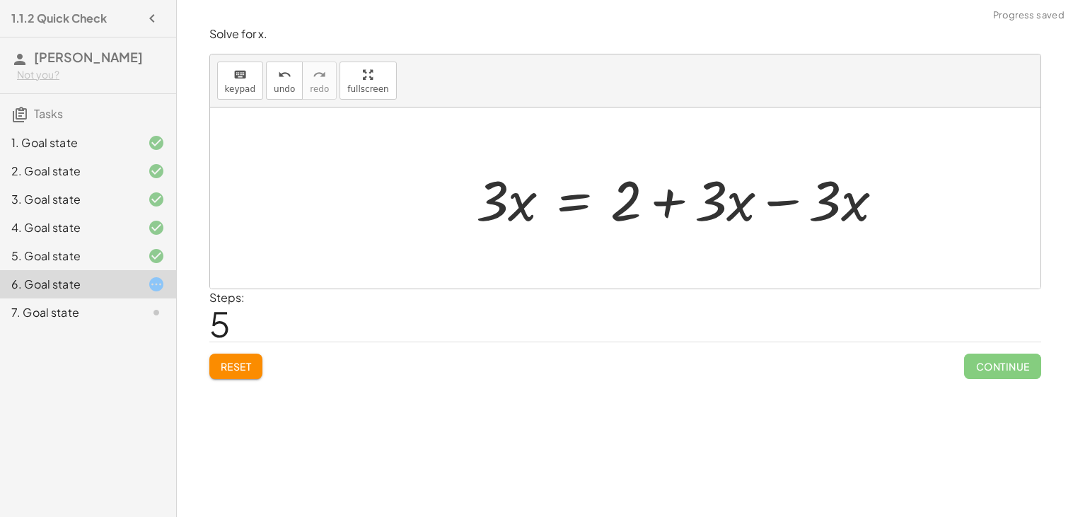
click at [775, 199] on div at bounding box center [685, 198] width 433 height 73
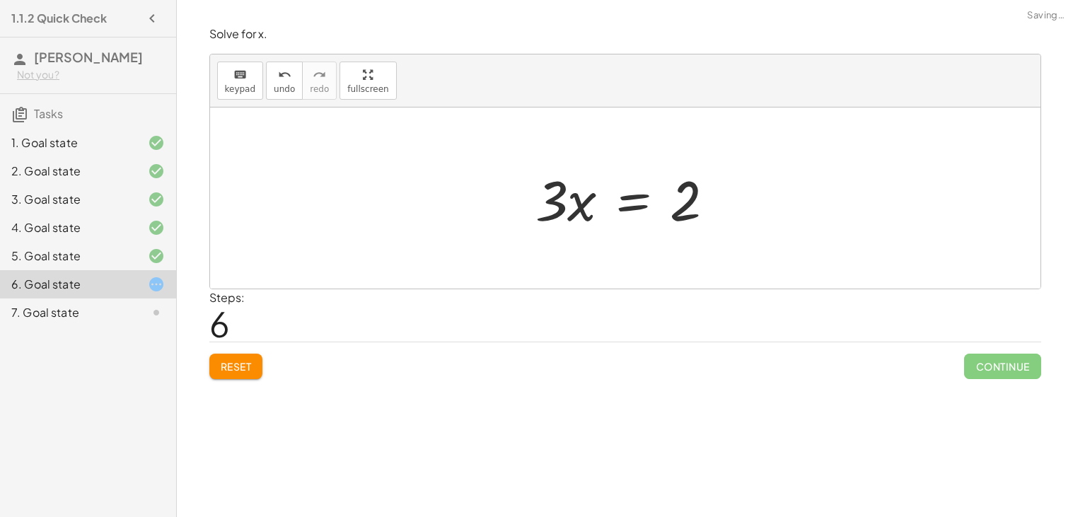
click at [633, 210] on div at bounding box center [630, 198] width 205 height 73
click at [575, 197] on div at bounding box center [634, 198] width 219 height 109
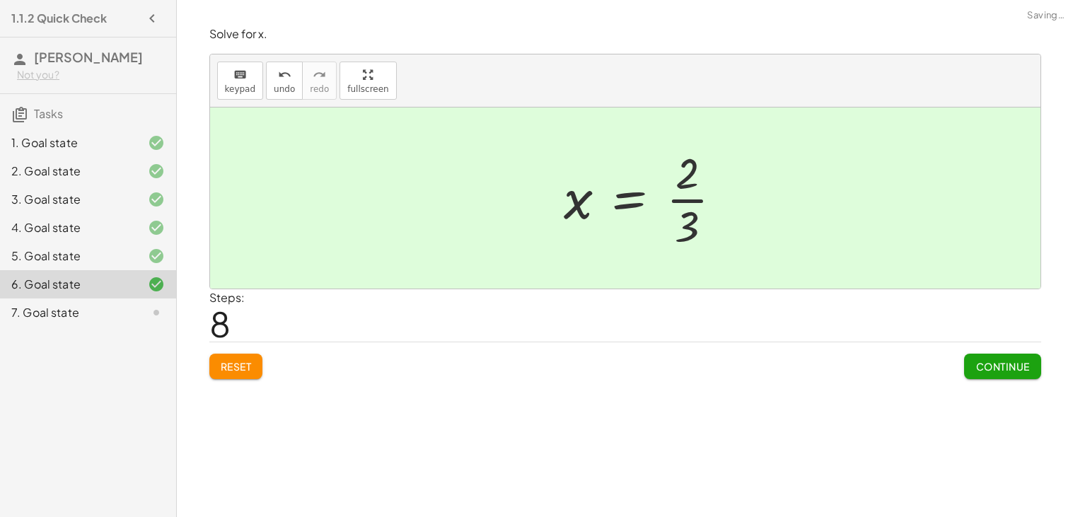
click at [683, 211] on div at bounding box center [649, 198] width 184 height 109
click at [982, 371] on span "Continue" at bounding box center [1002, 366] width 54 height 13
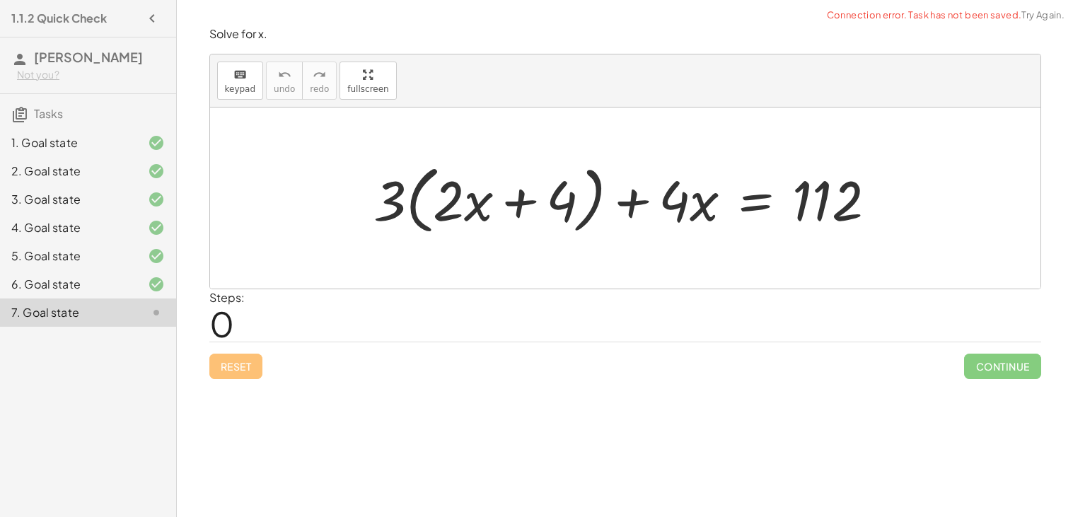
click at [386, 207] on div at bounding box center [630, 198] width 528 height 81
click at [434, 210] on div at bounding box center [630, 198] width 528 height 81
click at [529, 202] on div at bounding box center [630, 198] width 528 height 81
drag, startPoint x: 396, startPoint y: 204, endPoint x: 453, endPoint y: 204, distance: 57.3
click at [453, 204] on div at bounding box center [630, 198] width 528 height 81
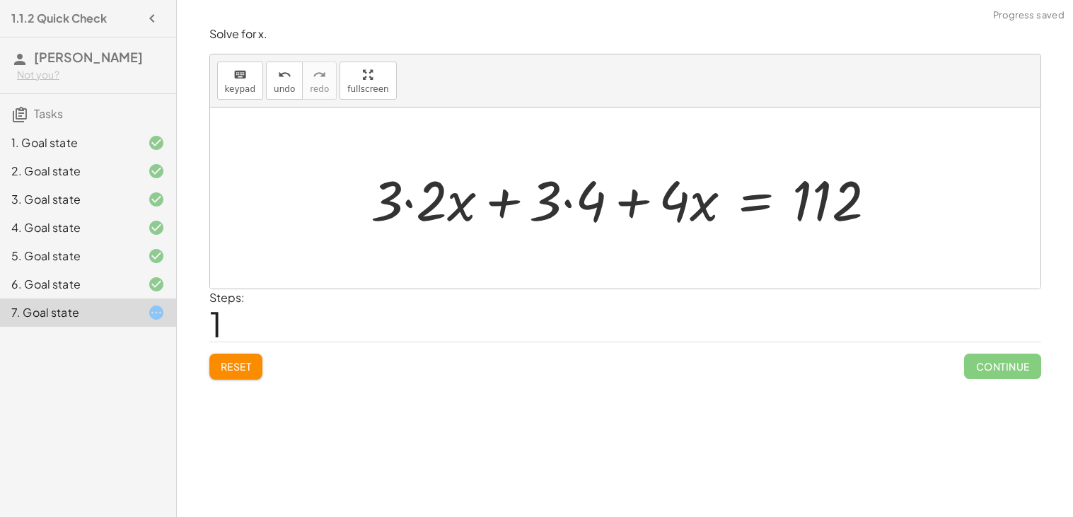
click at [410, 206] on div at bounding box center [629, 198] width 531 height 73
click at [569, 205] on div at bounding box center [652, 198] width 486 height 73
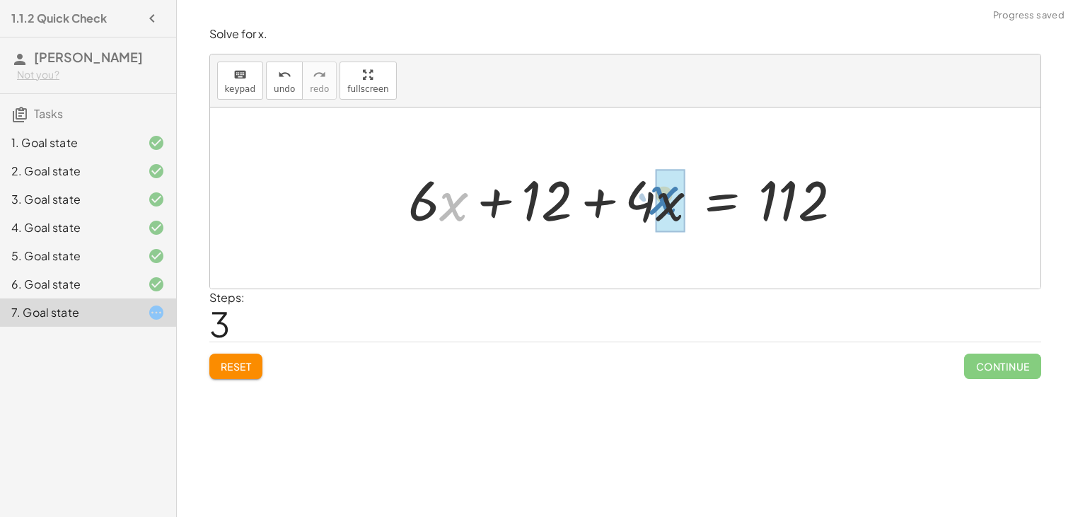
drag, startPoint x: 443, startPoint y: 204, endPoint x: 656, endPoint y: 199, distance: 212.9
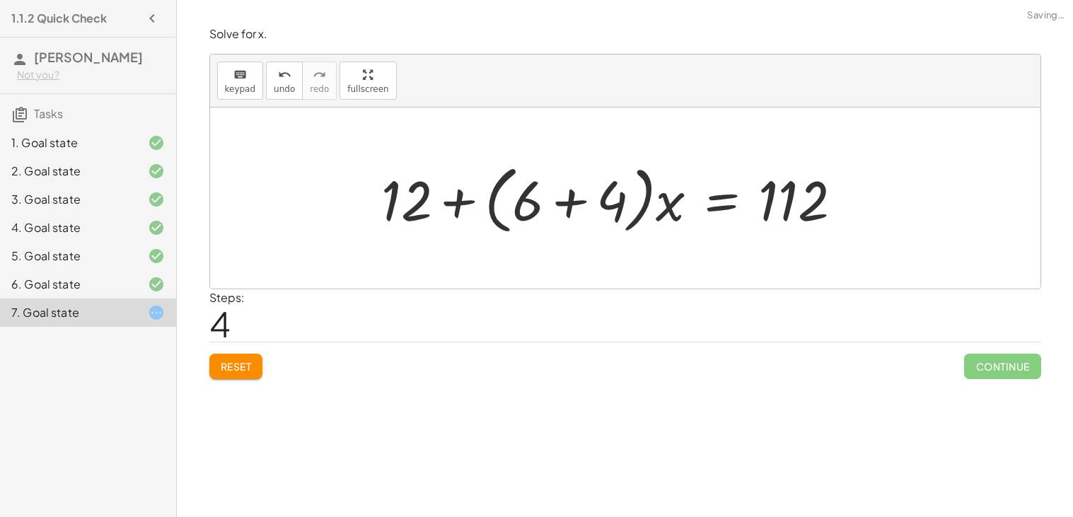
click at [605, 207] on div at bounding box center [617, 198] width 487 height 81
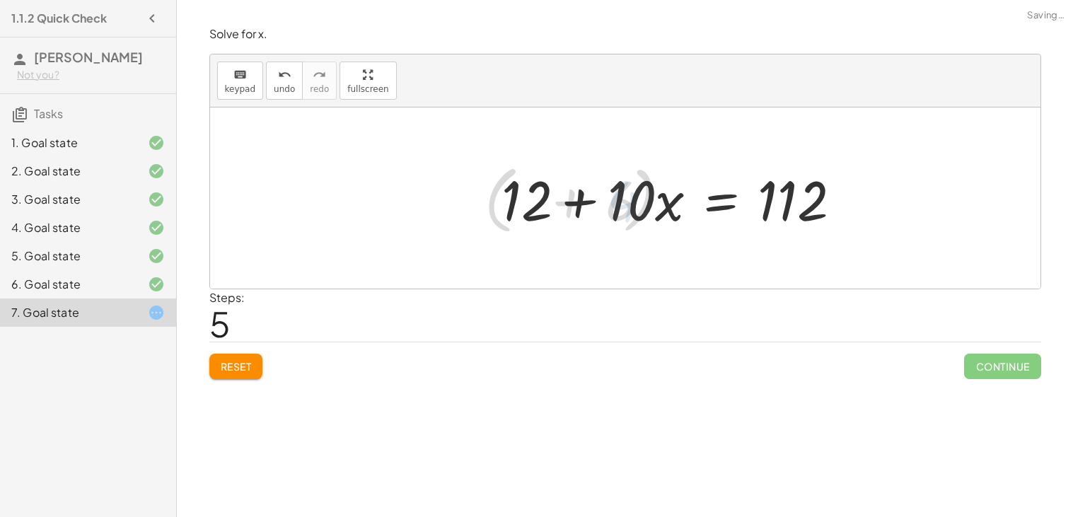
click at [645, 207] on div at bounding box center [678, 198] width 363 height 73
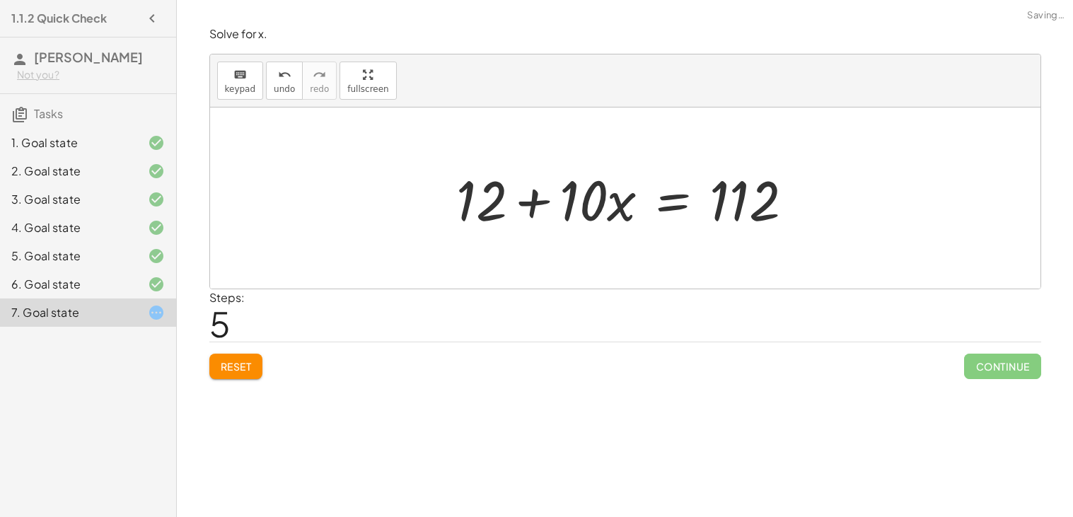
click at [664, 200] on div at bounding box center [630, 198] width 363 height 73
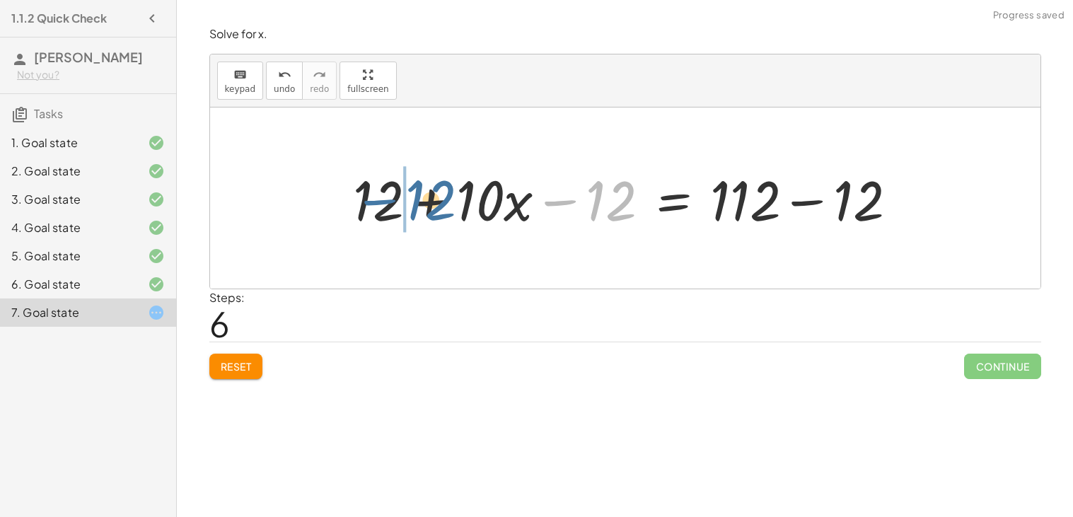
drag, startPoint x: 576, startPoint y: 203, endPoint x: 392, endPoint y: 200, distance: 183.9
click at [392, 200] on div at bounding box center [631, 198] width 570 height 73
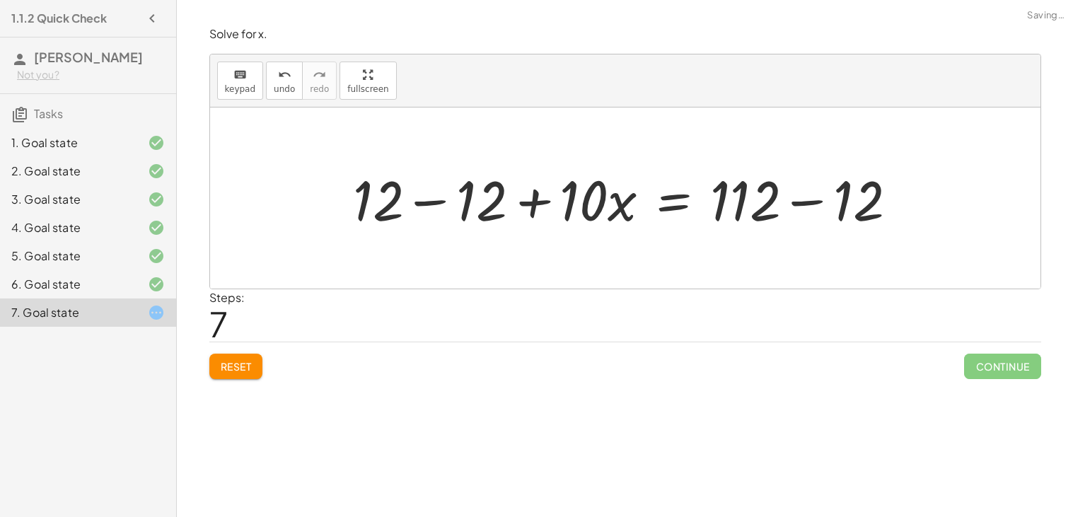
click at [410, 202] on div at bounding box center [631, 198] width 570 height 73
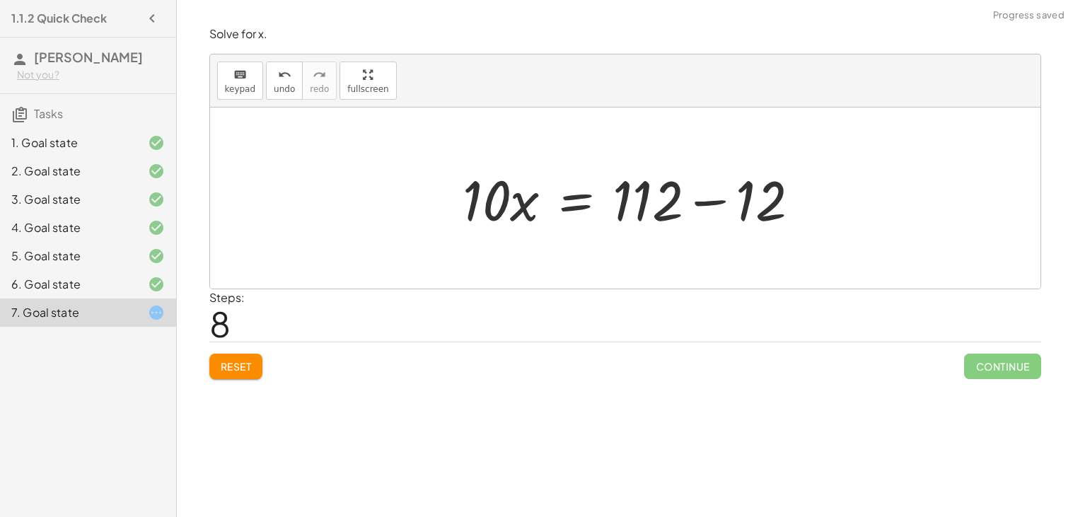
click at [825, 190] on div "+ · 3 · ( + · 2 · x + 4 ) + · 4 · x = 112 + · 3 · 2 · x + · 3 · 4 + · 4 · x = 1…" at bounding box center [625, 198] width 830 height 181
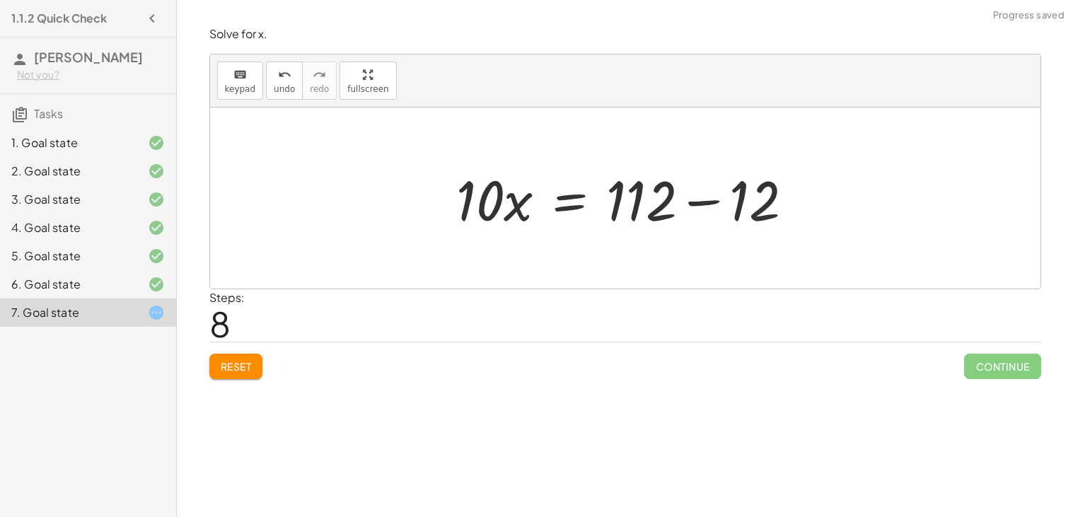
click at [686, 212] on div at bounding box center [630, 198] width 363 height 73
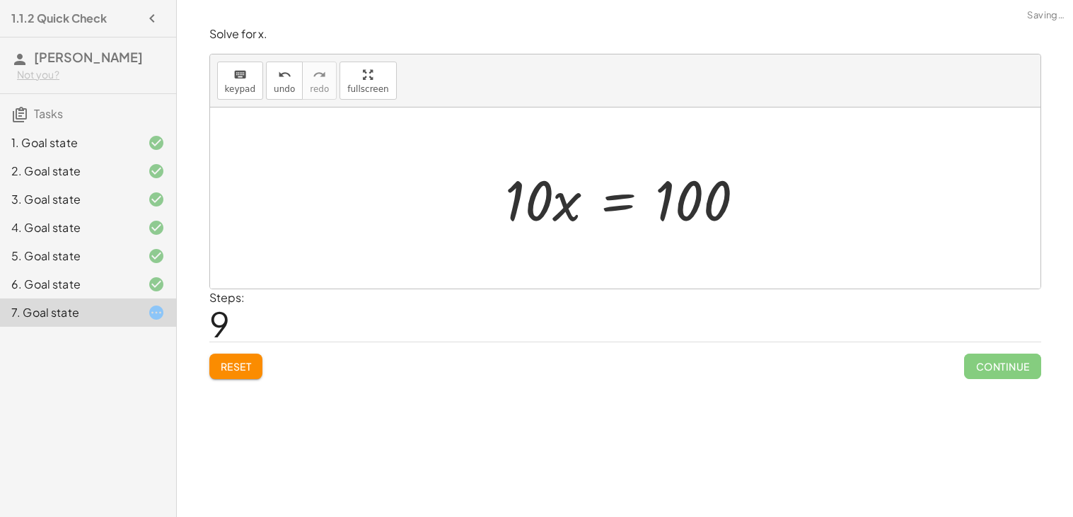
click at [622, 212] on div at bounding box center [630, 198] width 265 height 73
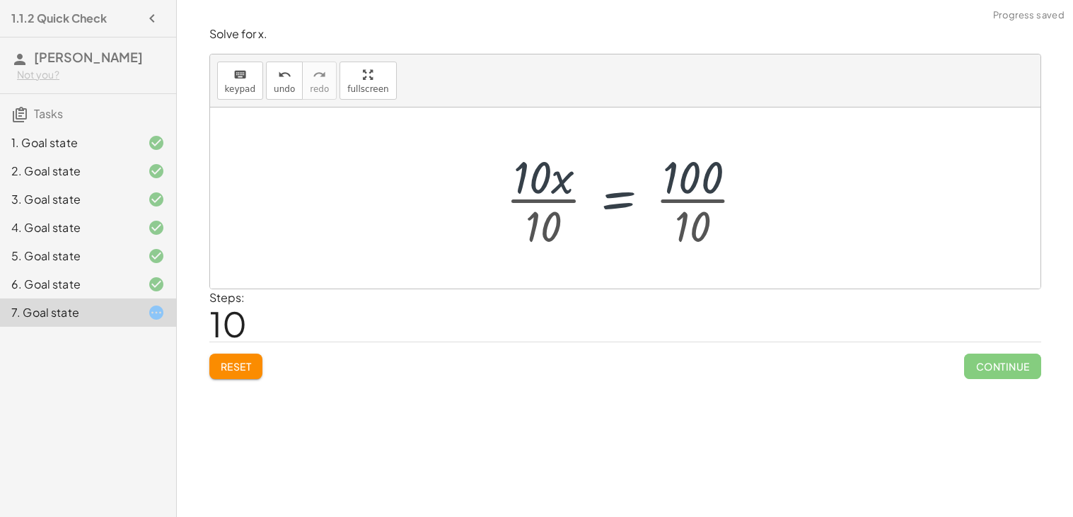
click at [552, 198] on div at bounding box center [631, 198] width 264 height 109
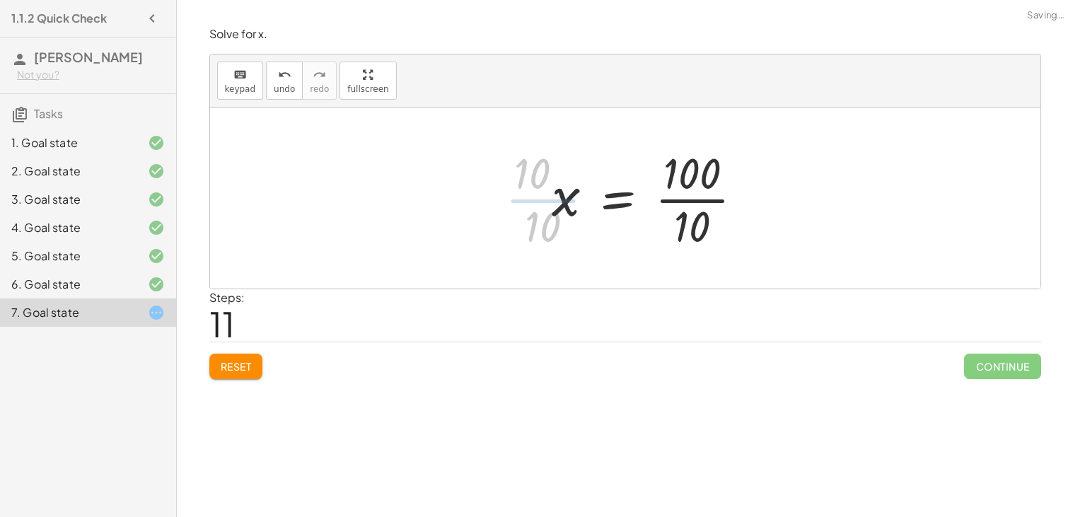
click at [714, 196] on div at bounding box center [653, 198] width 217 height 109
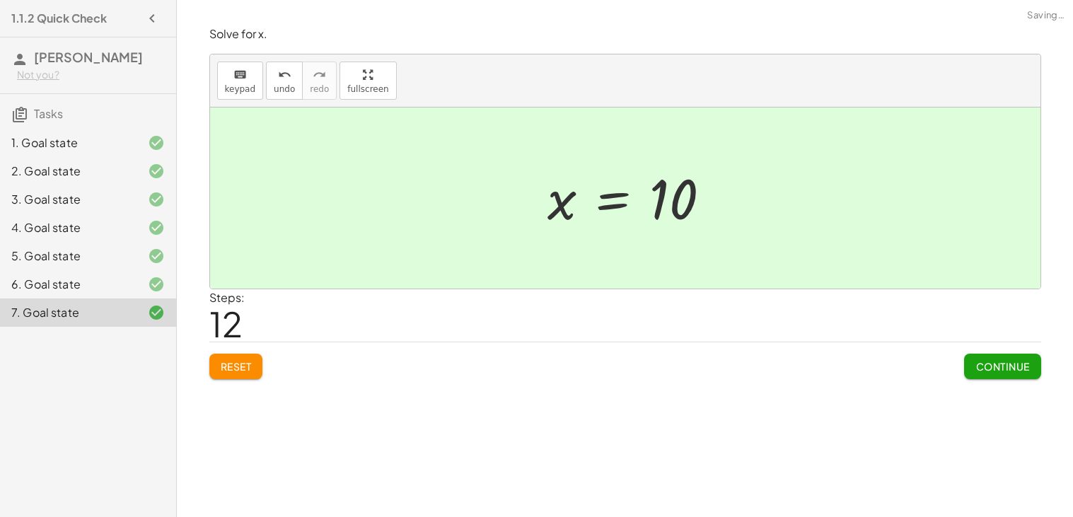
click at [1009, 360] on span "Continue" at bounding box center [1002, 366] width 54 height 13
